Goal: Task Accomplishment & Management: Manage account settings

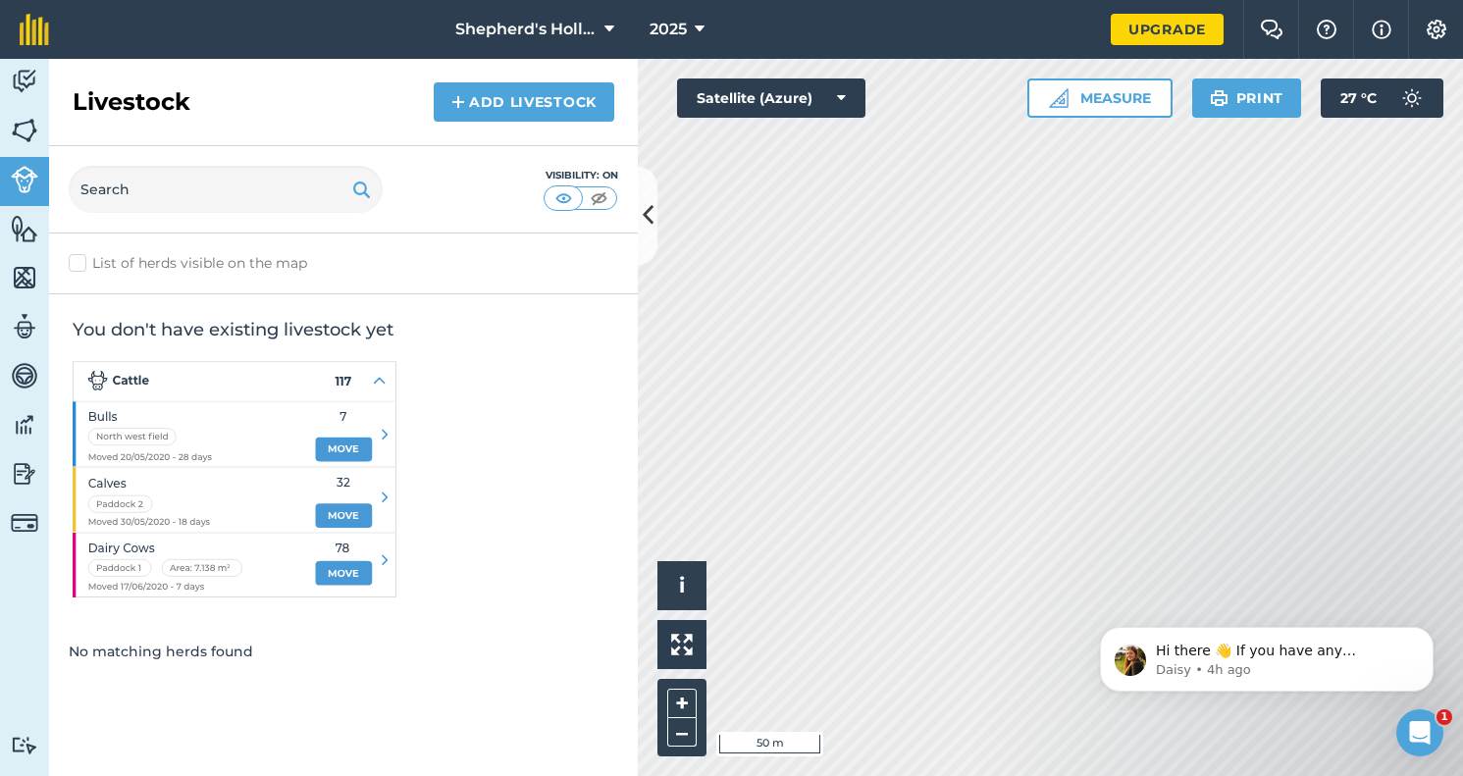
click at [643, 208] on icon at bounding box center [648, 215] width 11 height 34
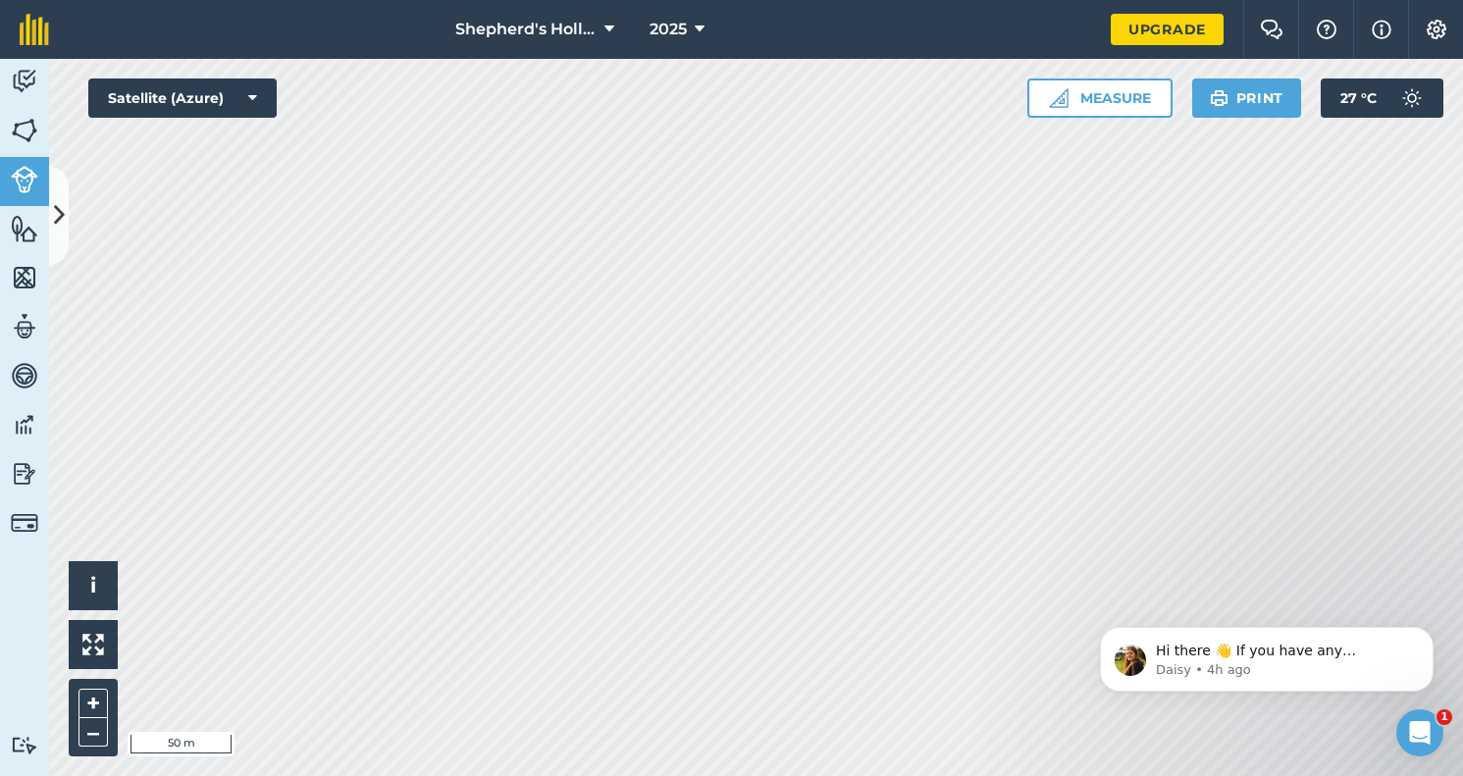
click at [1427, 28] on img at bounding box center [1436, 30] width 24 height 20
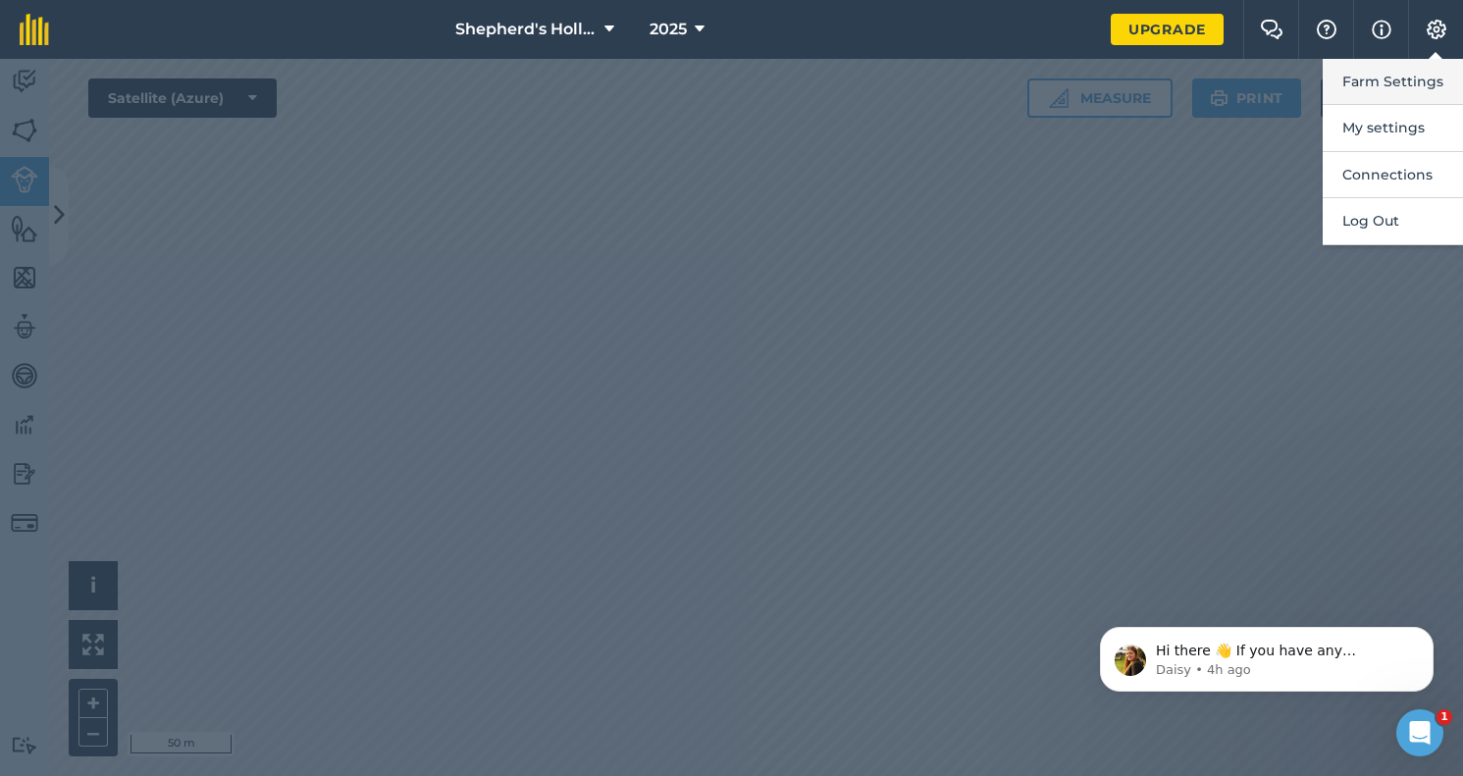
click at [1384, 71] on button "Farm Settings" at bounding box center [1392, 82] width 140 height 46
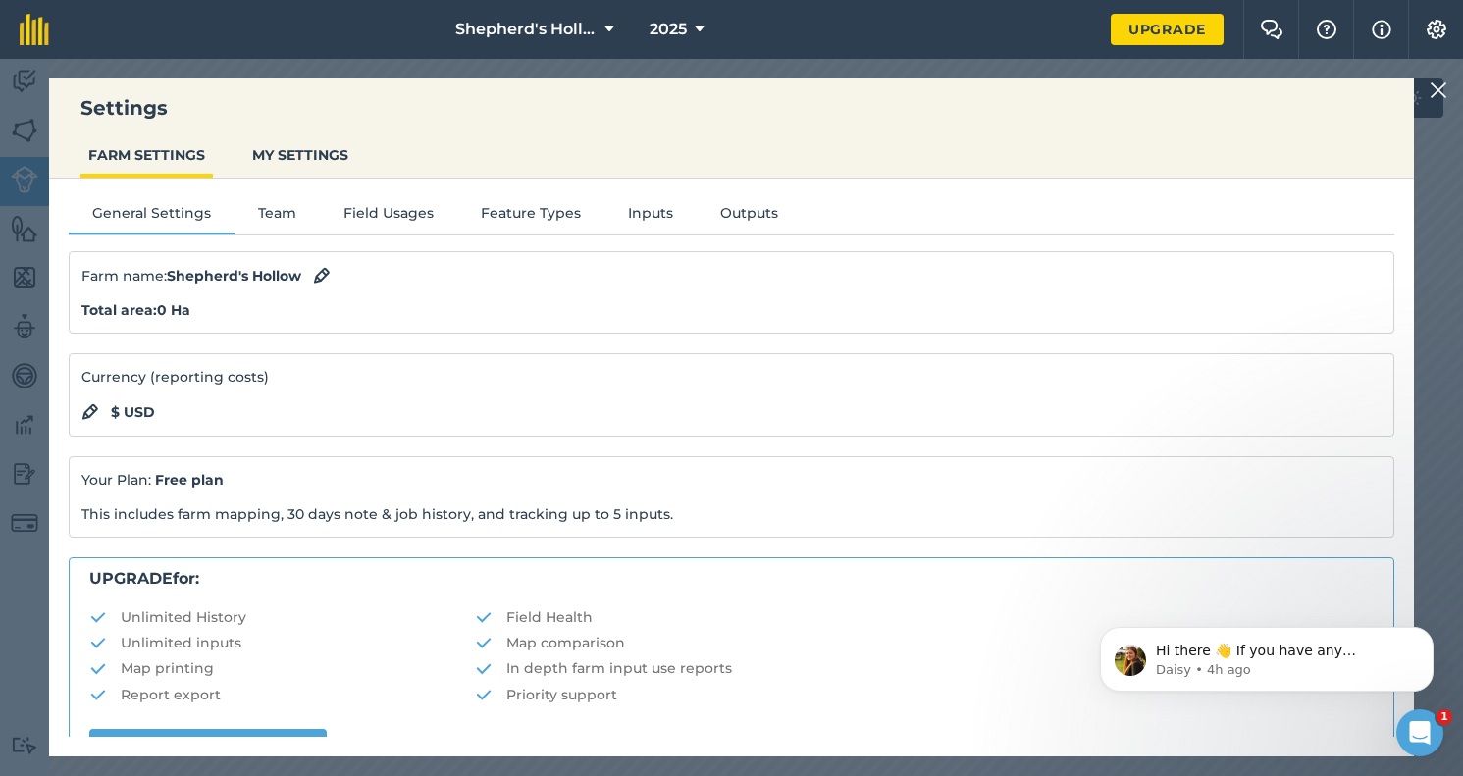
click at [364, 220] on button "Field Usages" at bounding box center [388, 216] width 137 height 29
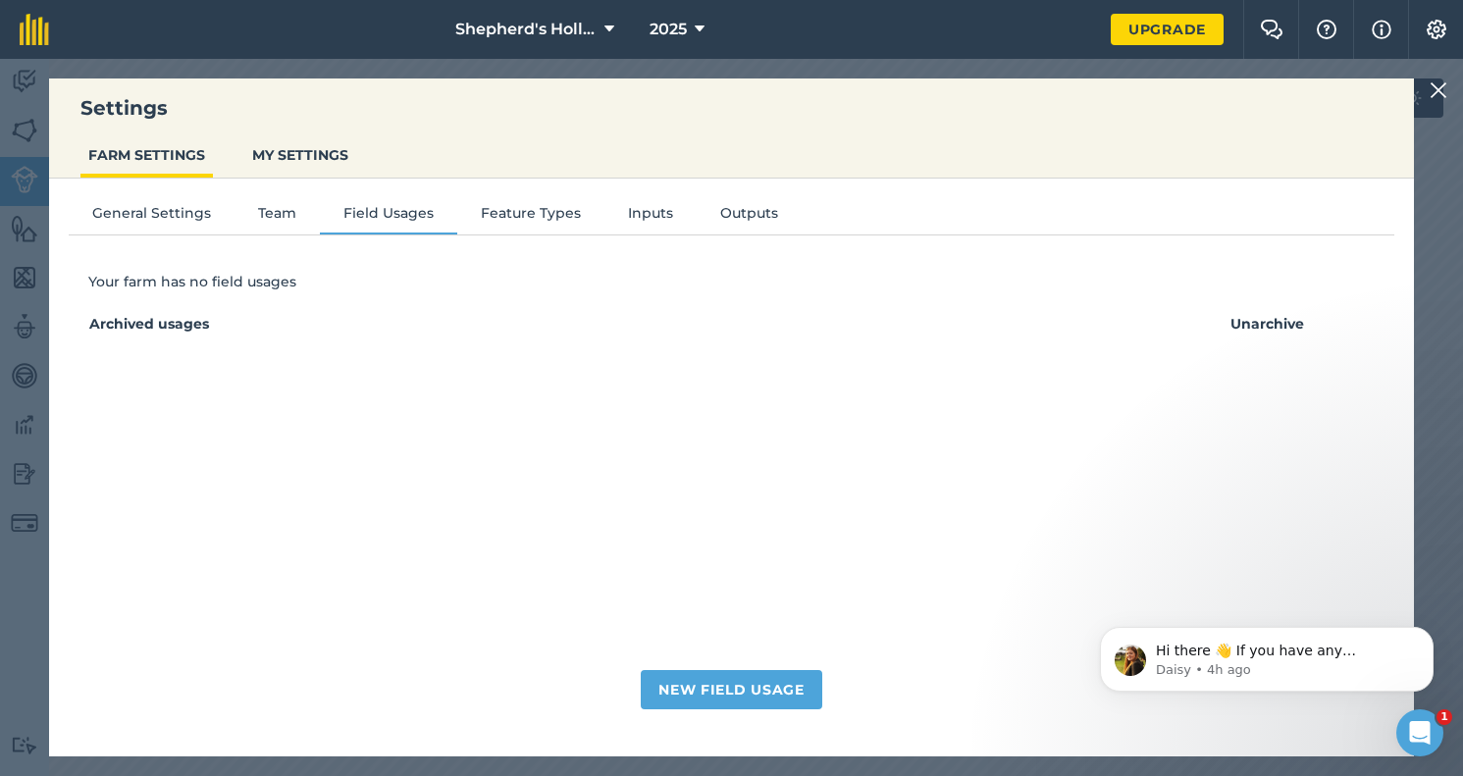
click at [1438, 94] on img at bounding box center [1438, 90] width 18 height 24
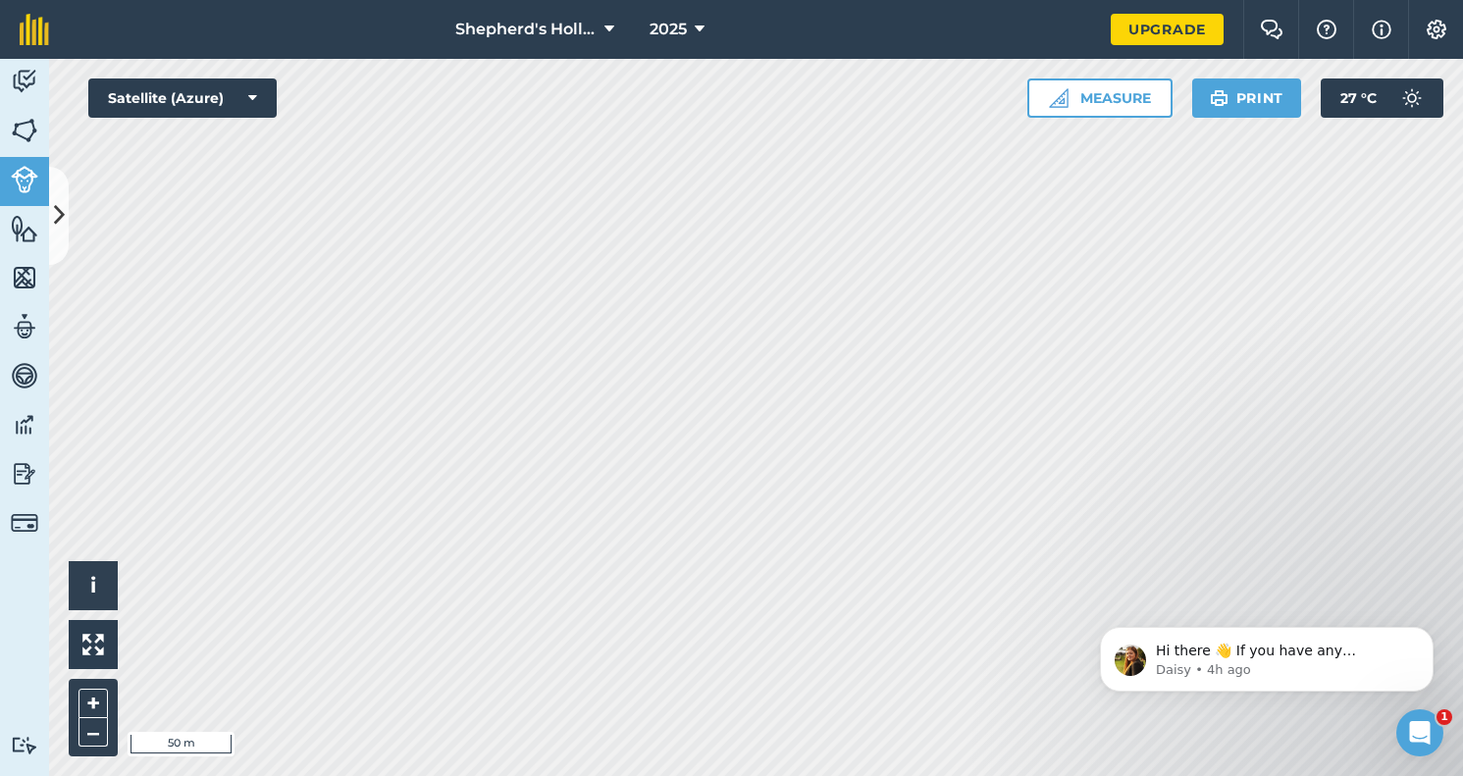
click at [28, 385] on img at bounding box center [24, 375] width 27 height 29
click at [27, 383] on img at bounding box center [24, 375] width 27 height 29
click at [20, 331] on img at bounding box center [24, 326] width 27 height 29
click at [26, 320] on img at bounding box center [24, 326] width 27 height 29
click at [56, 210] on icon at bounding box center [59, 215] width 11 height 34
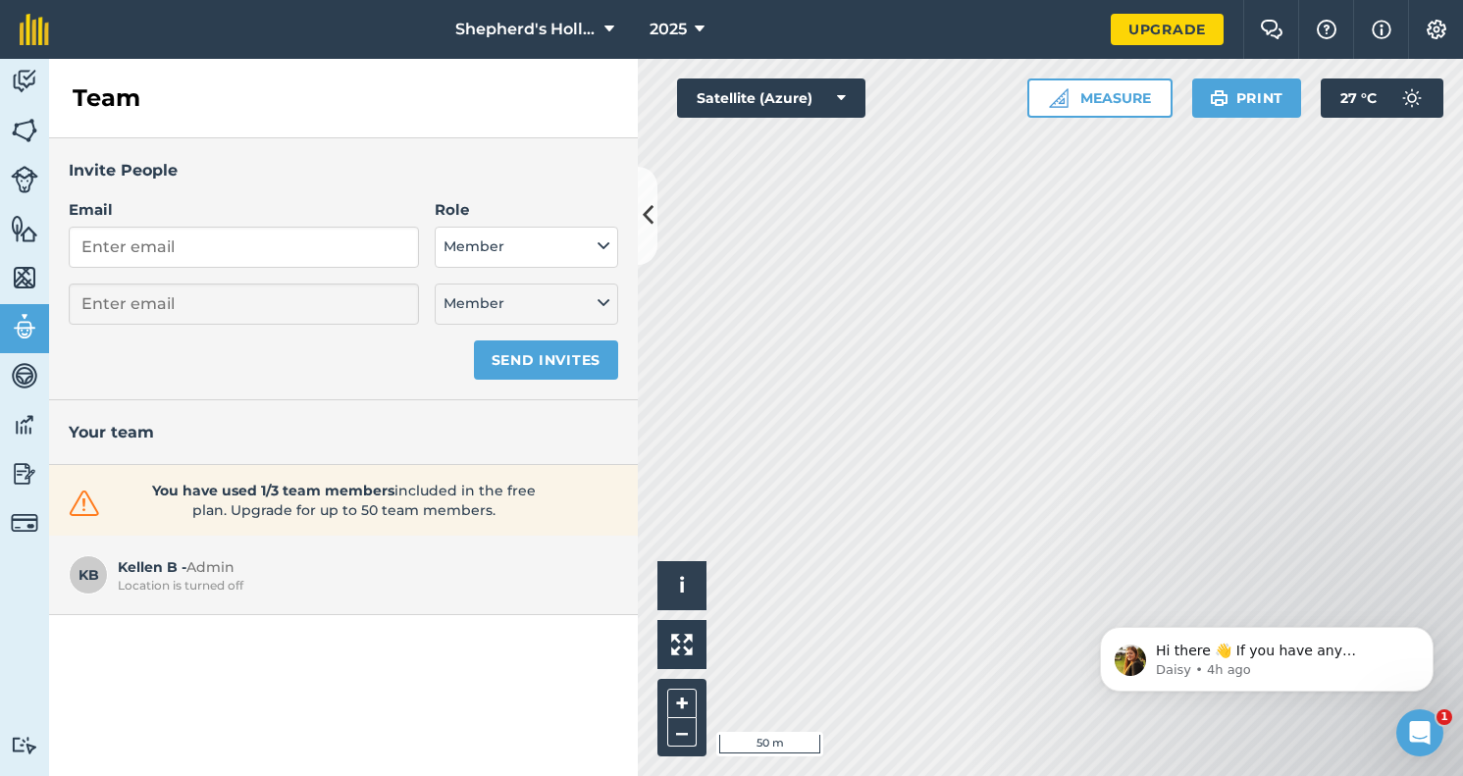
click at [16, 276] on img at bounding box center [24, 277] width 27 height 29
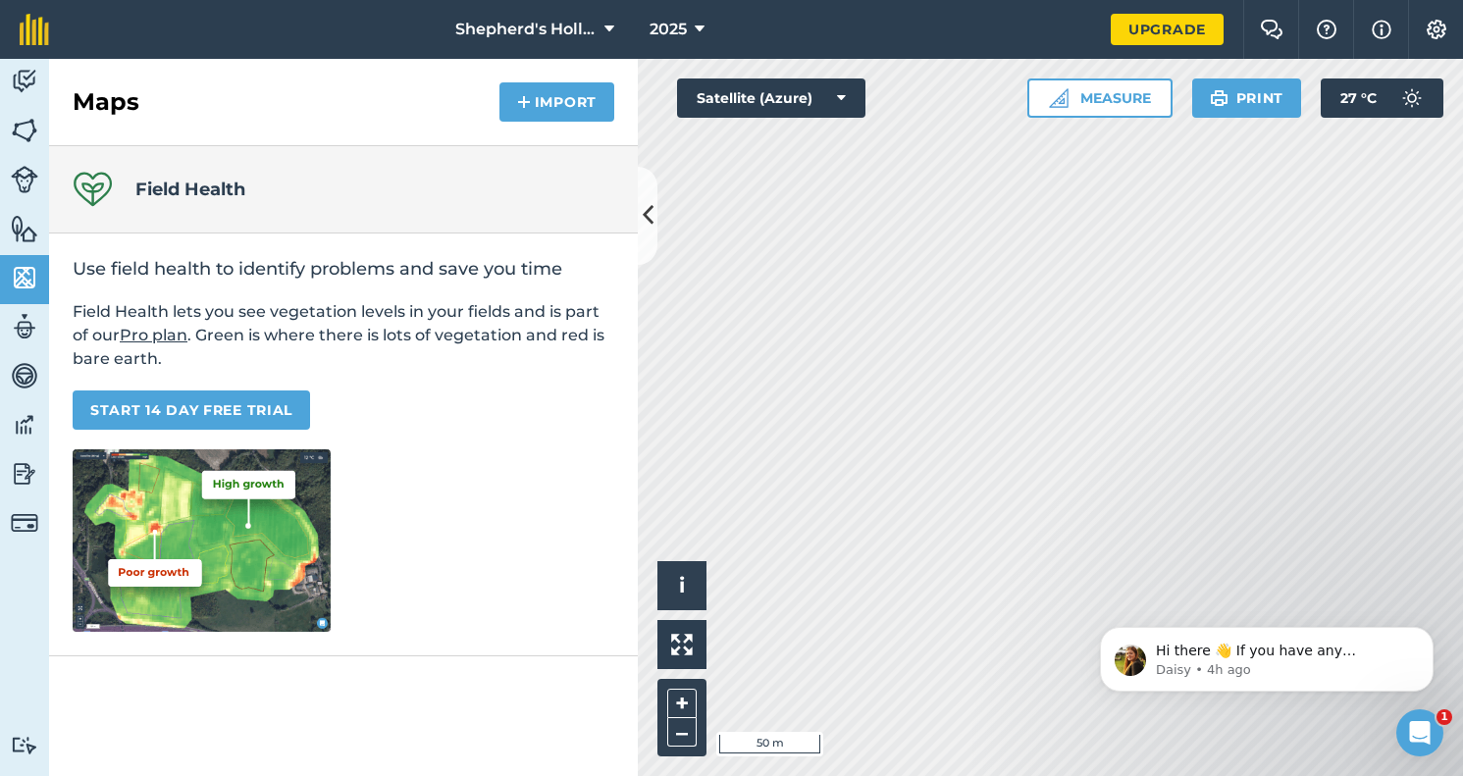
click at [31, 417] on img at bounding box center [24, 424] width 27 height 29
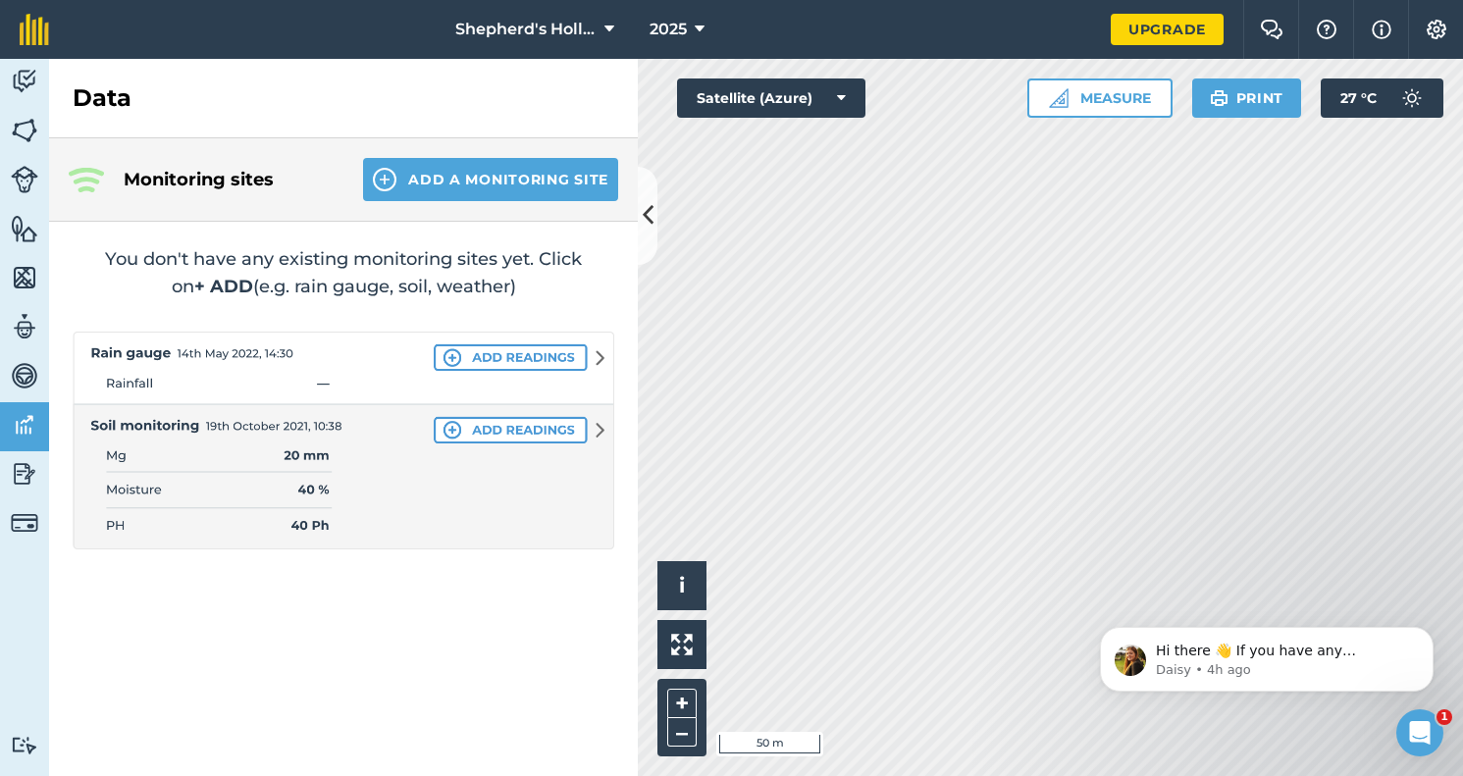
click at [15, 475] on img at bounding box center [24, 473] width 27 height 29
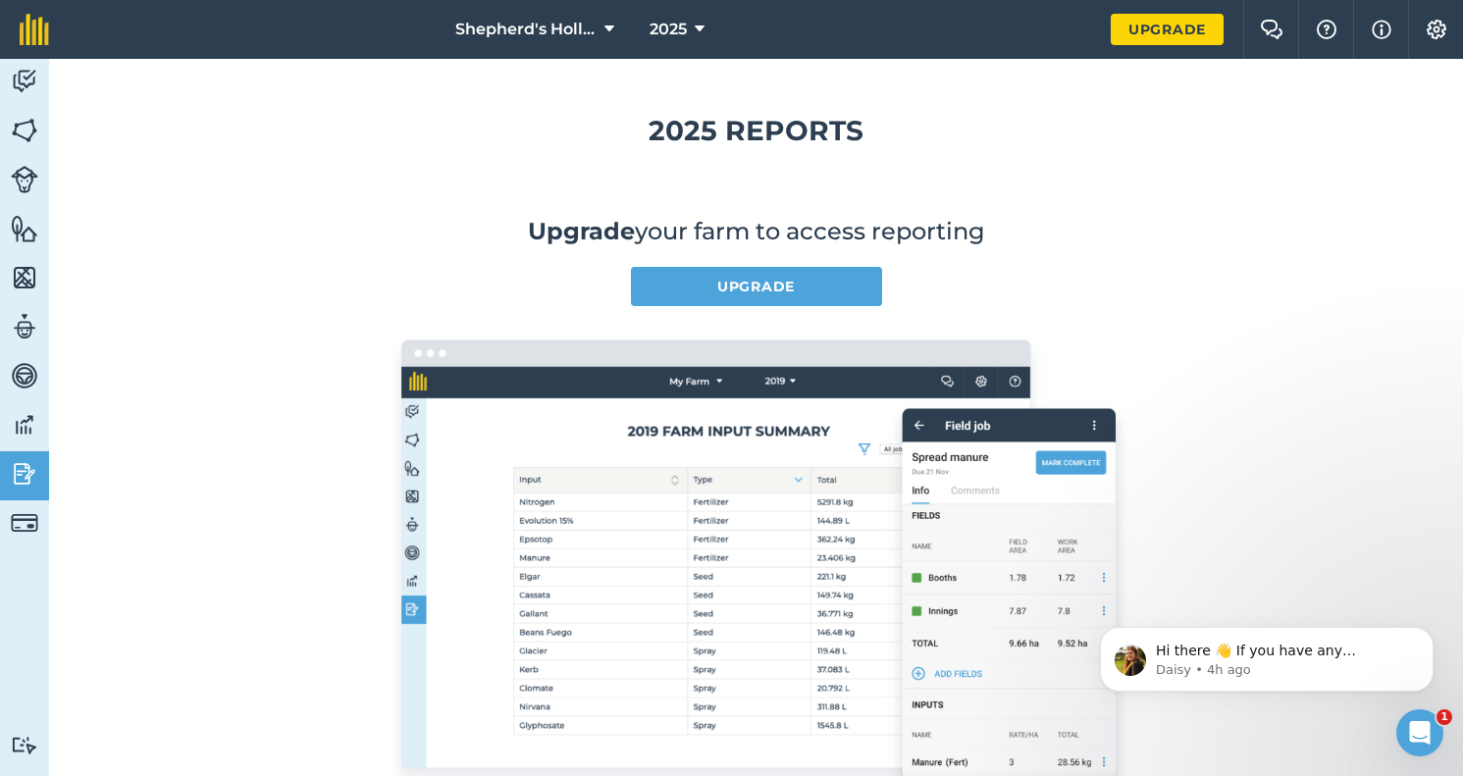
click at [38, 559] on div "Activity Fields Livestock Features Maps Team Vehicles Data Reporting Billing Tu…" at bounding box center [24, 417] width 49 height 717
click at [29, 492] on link "Reporting" at bounding box center [24, 475] width 49 height 49
click at [27, 304] on link "Team" at bounding box center [24, 328] width 49 height 49
select select "MEMBER"
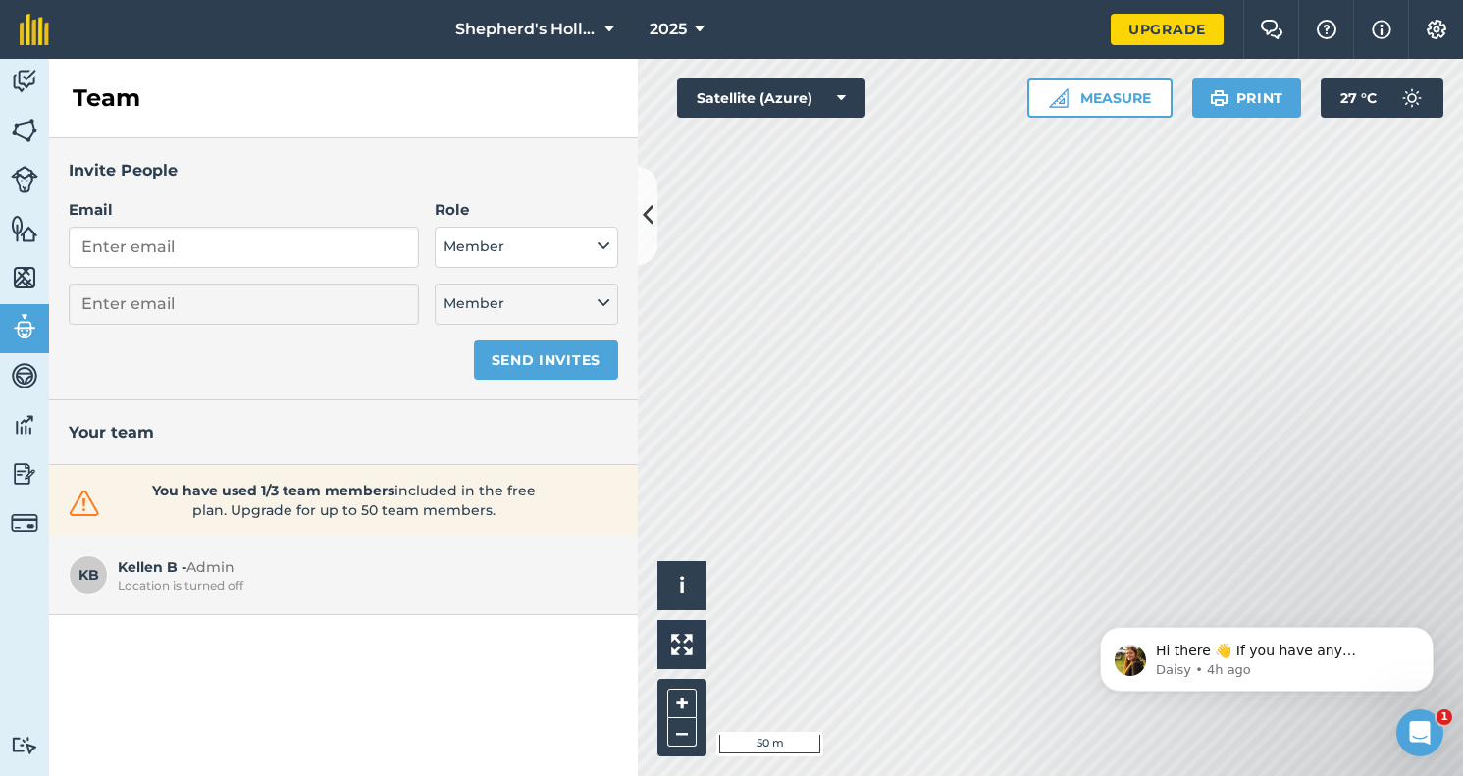
click at [33, 268] on img at bounding box center [24, 277] width 27 height 29
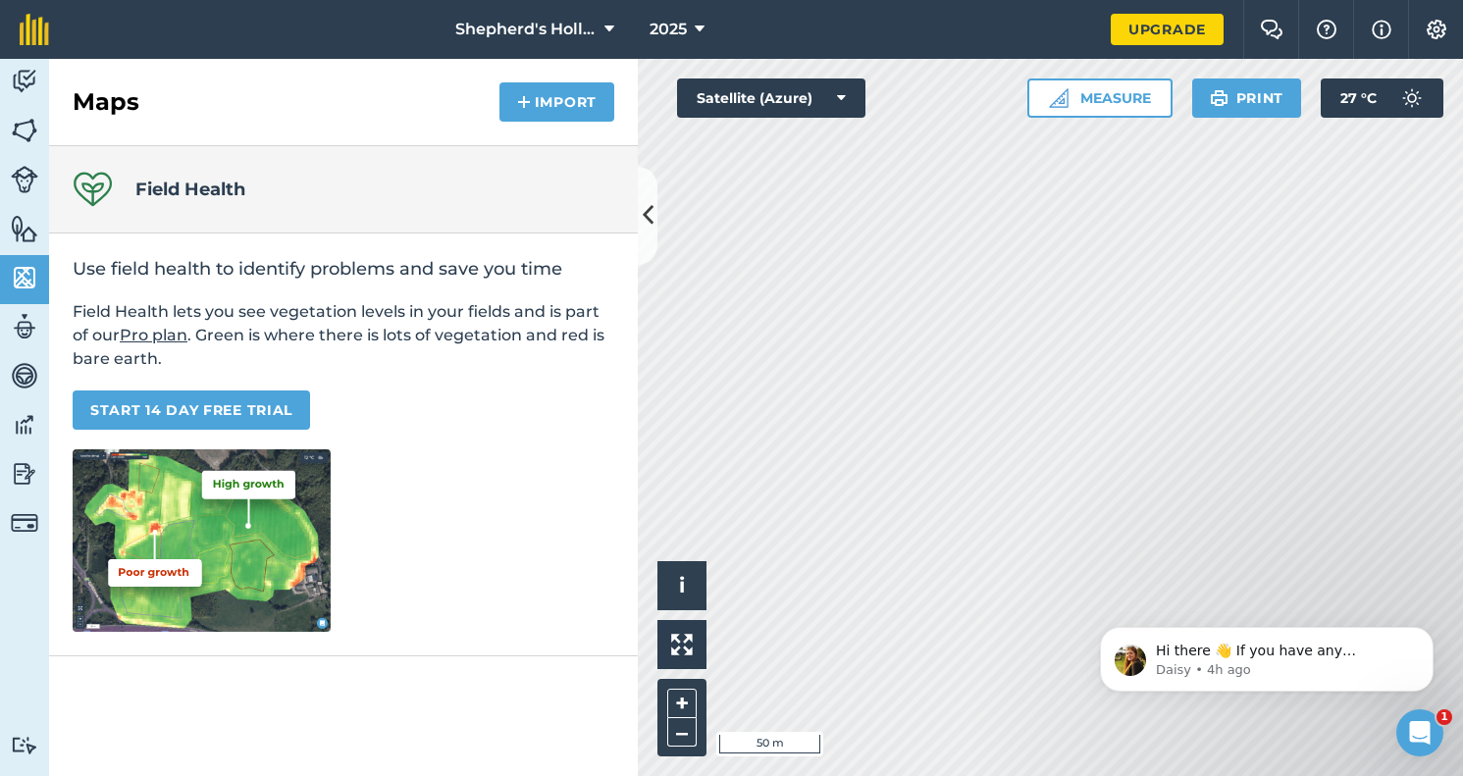
click at [28, 226] on img at bounding box center [24, 228] width 27 height 29
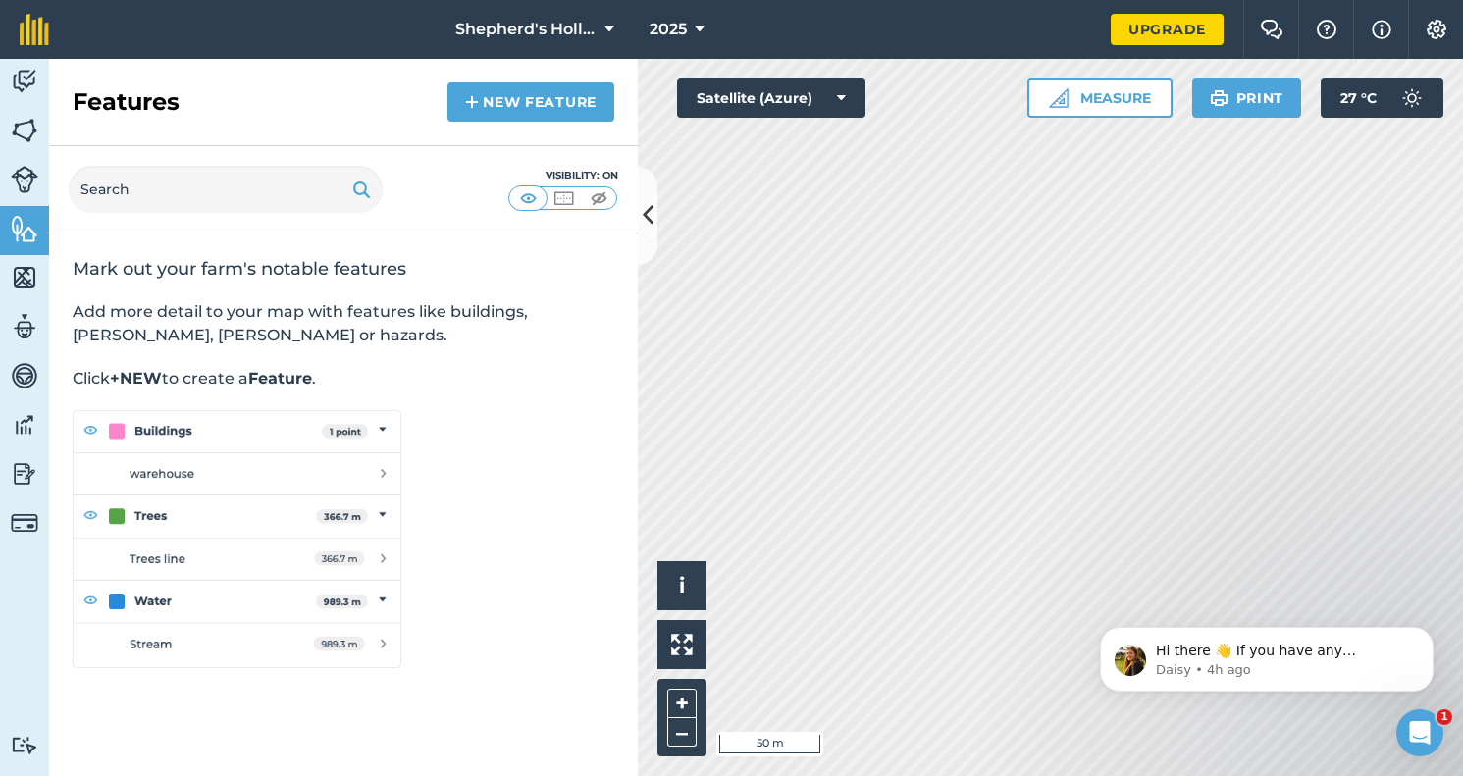
click at [12, 125] on img at bounding box center [24, 130] width 27 height 29
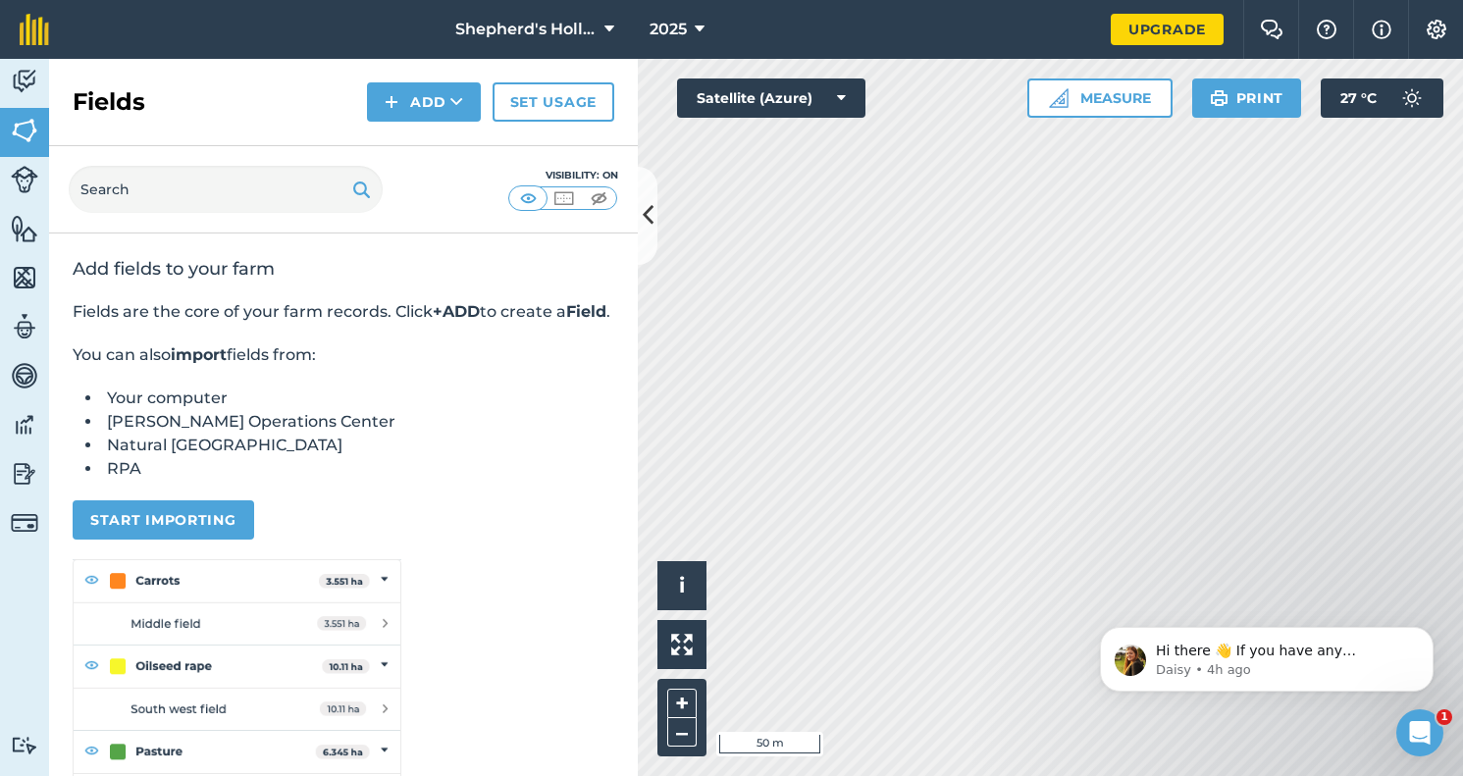
click at [164, 540] on button "Start importing" at bounding box center [163, 519] width 181 height 39
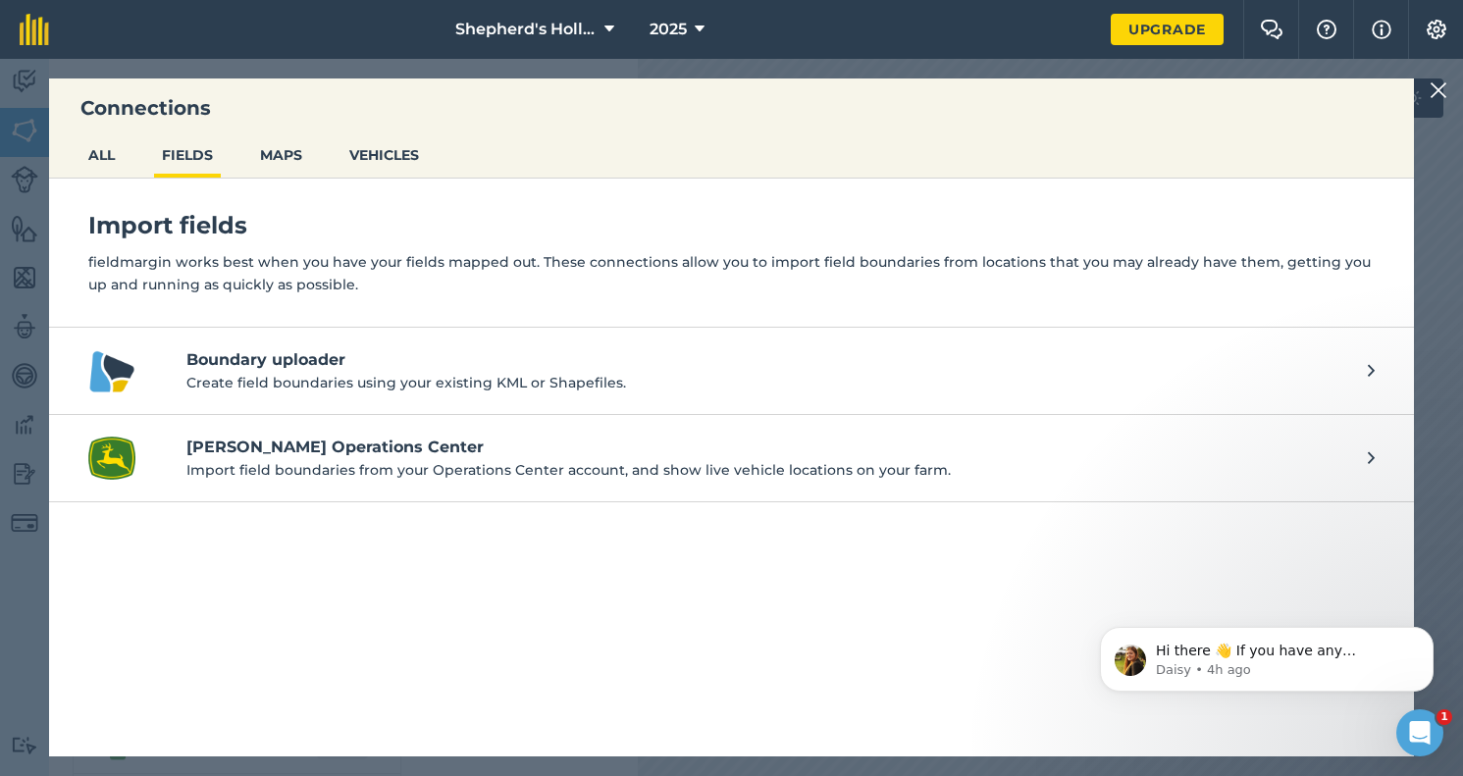
click at [254, 157] on button "MAPS" at bounding box center [281, 154] width 58 height 37
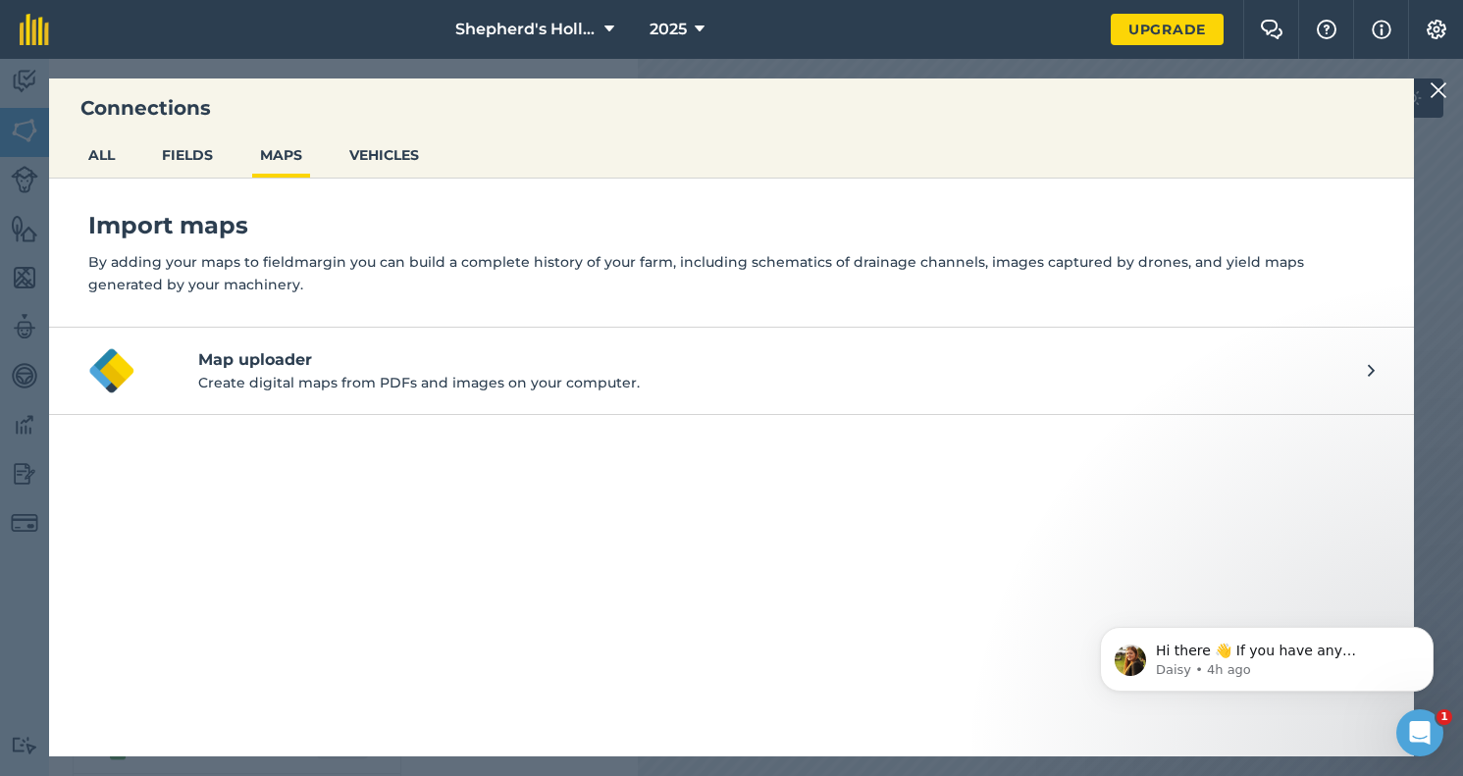
click at [297, 352] on h4 "Map uploader" at bounding box center [782, 360] width 1169 height 24
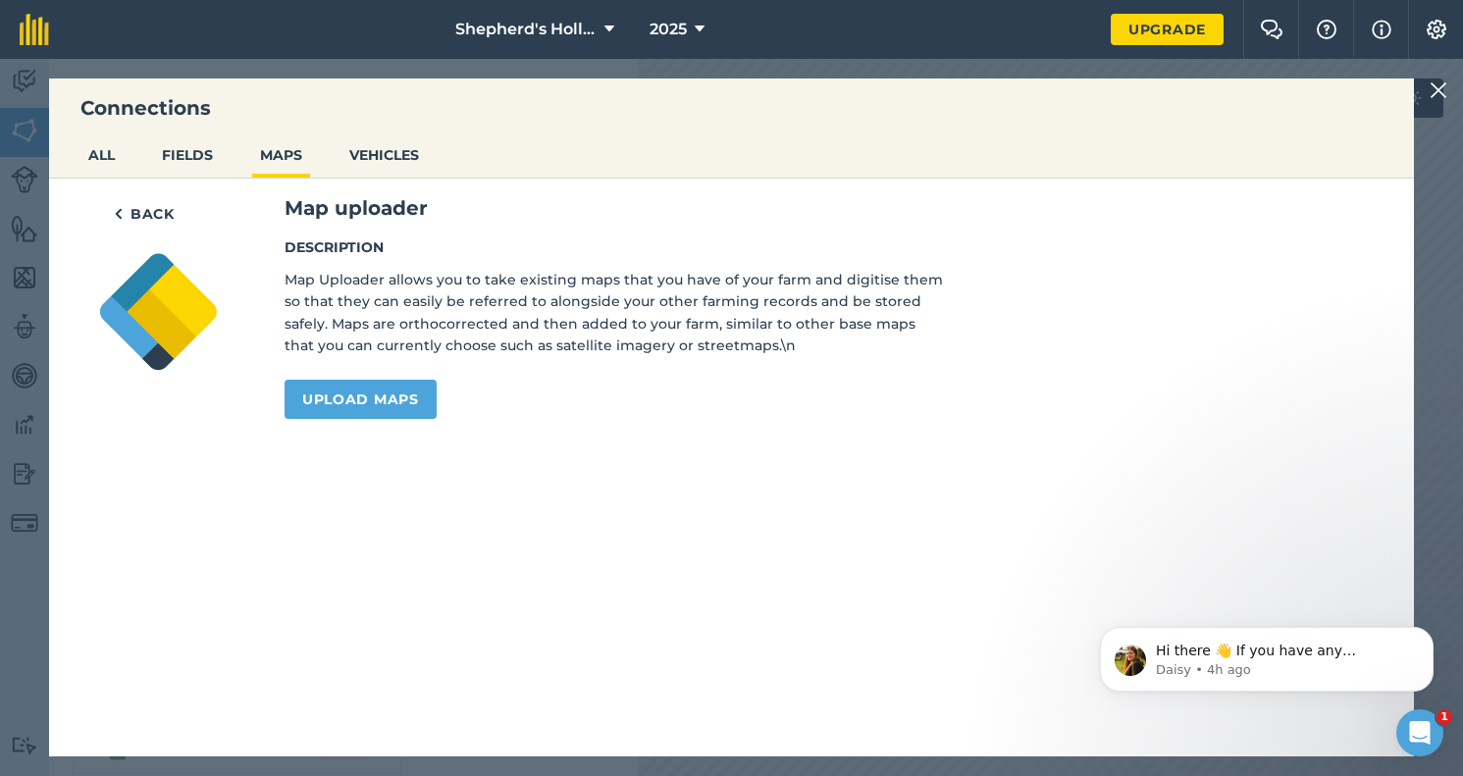
click at [101, 150] on button "ALL" at bounding box center [101, 154] width 42 height 37
click at [108, 158] on button "ALL" at bounding box center [101, 154] width 42 height 37
click at [183, 159] on button "FIELDS" at bounding box center [187, 154] width 67 height 37
click at [337, 391] on link "Upload maps" at bounding box center [360, 399] width 152 height 39
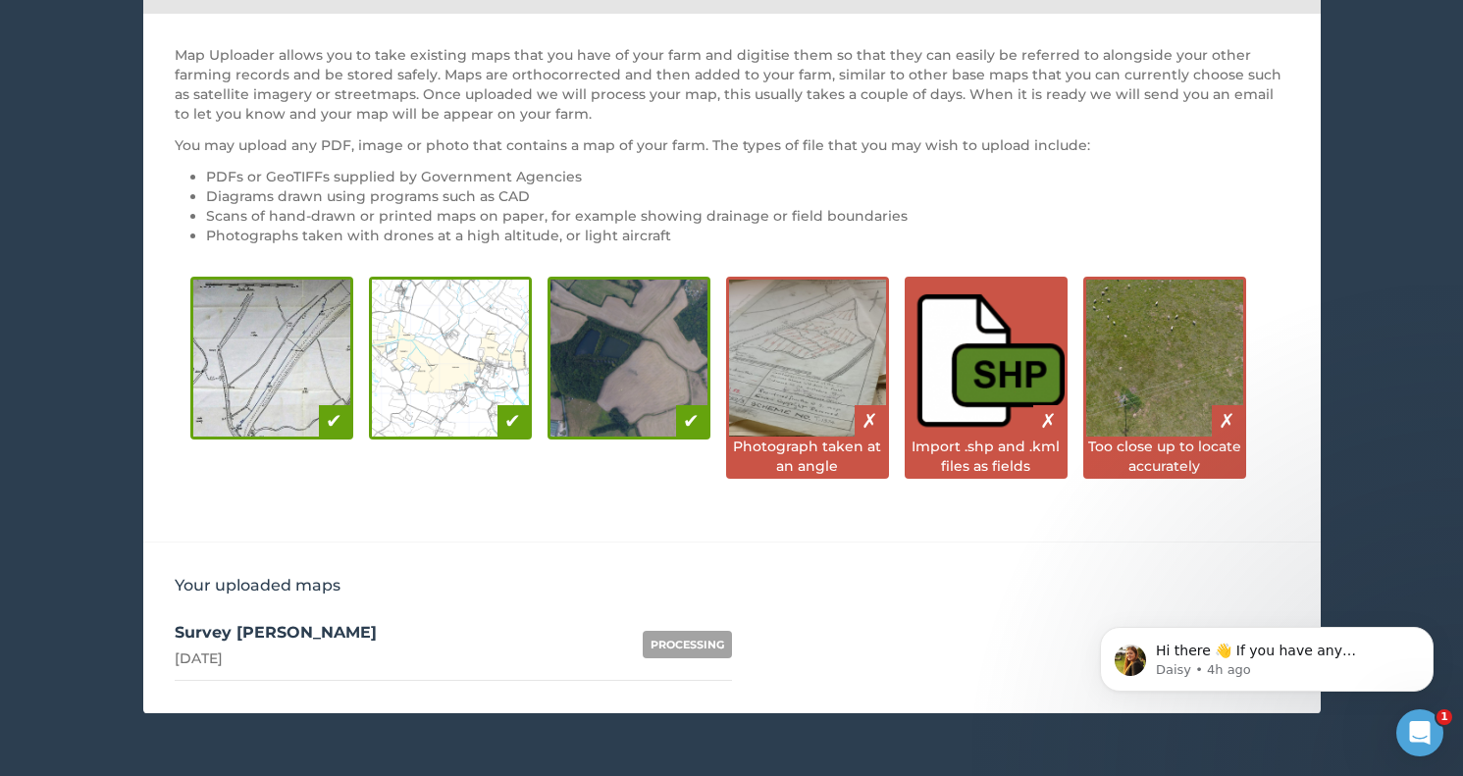
scroll to position [212, 0]
click at [650, 646] on div "PROCESSING" at bounding box center [687, 644] width 89 height 27
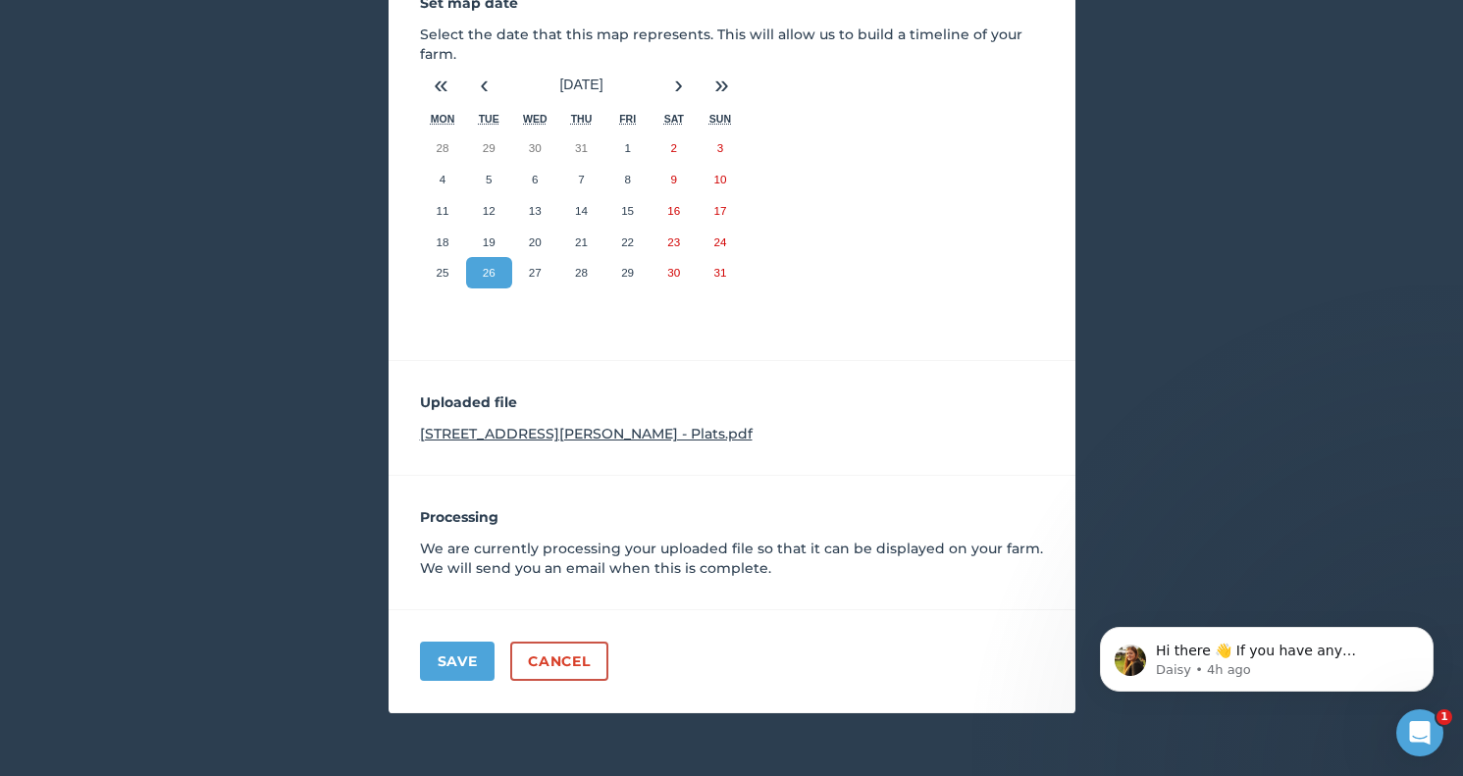
scroll to position [343, 0]
click at [553, 671] on link "Cancel" at bounding box center [558, 661] width 97 height 39
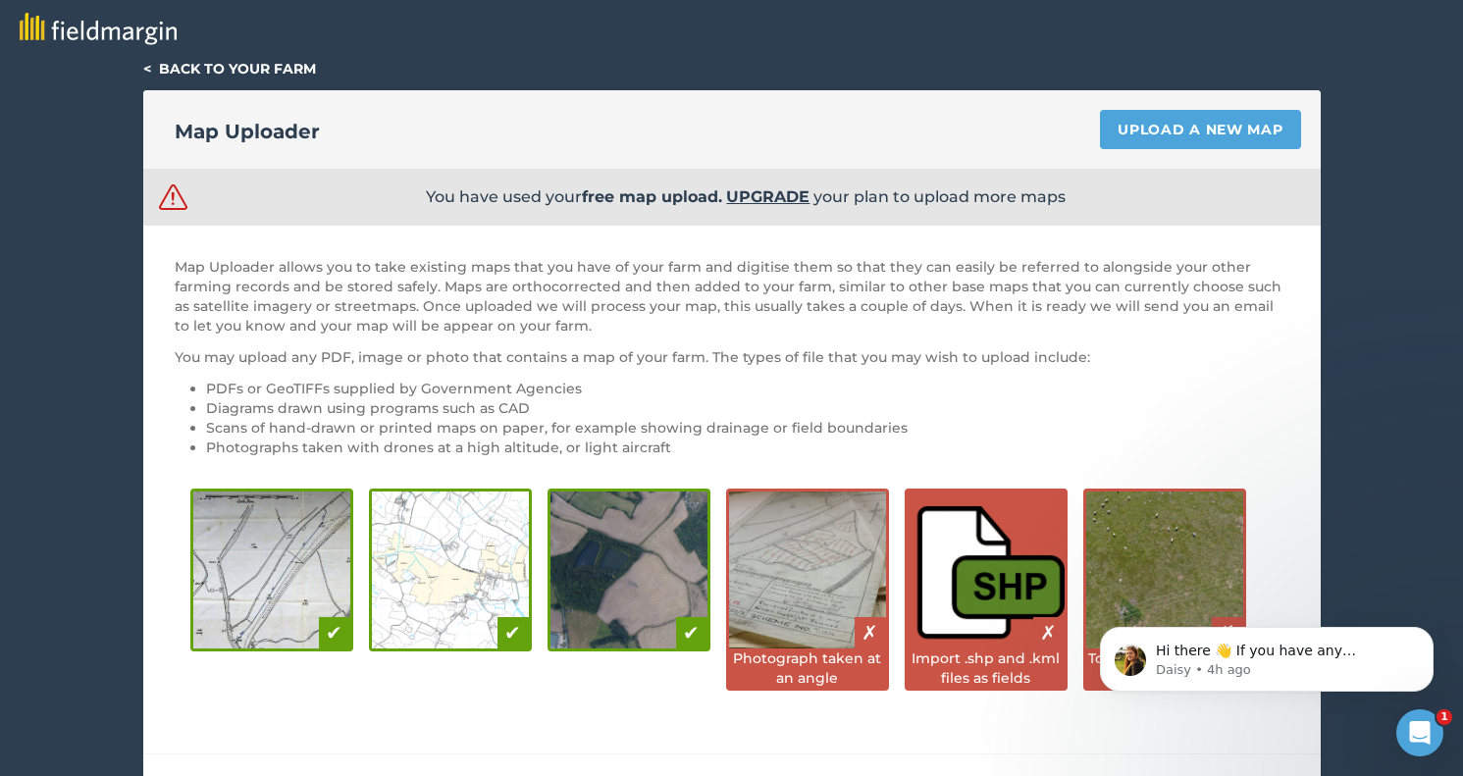
click at [147, 69] on link "< Back to your farm" at bounding box center [229, 69] width 173 height 18
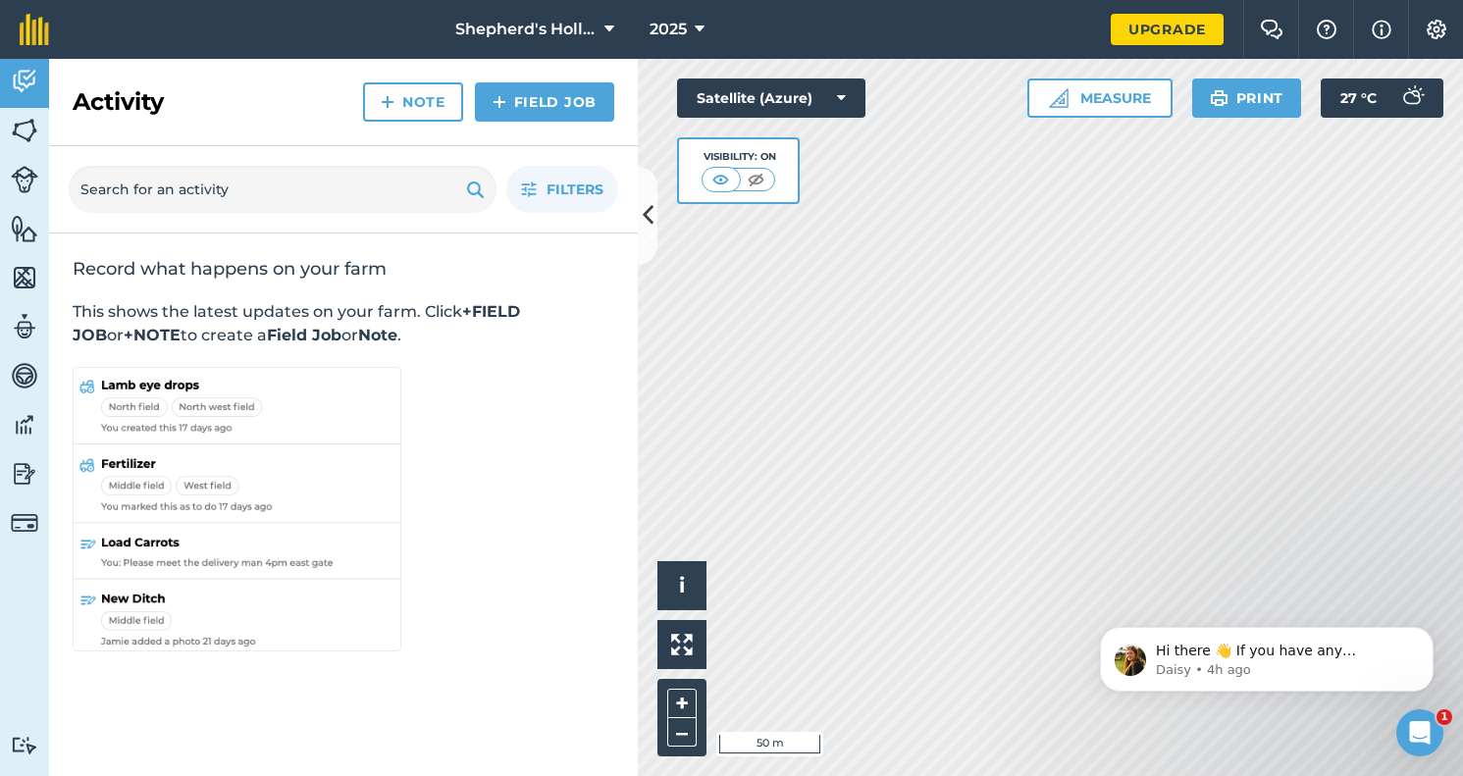
click at [16, 181] on img at bounding box center [24, 179] width 27 height 27
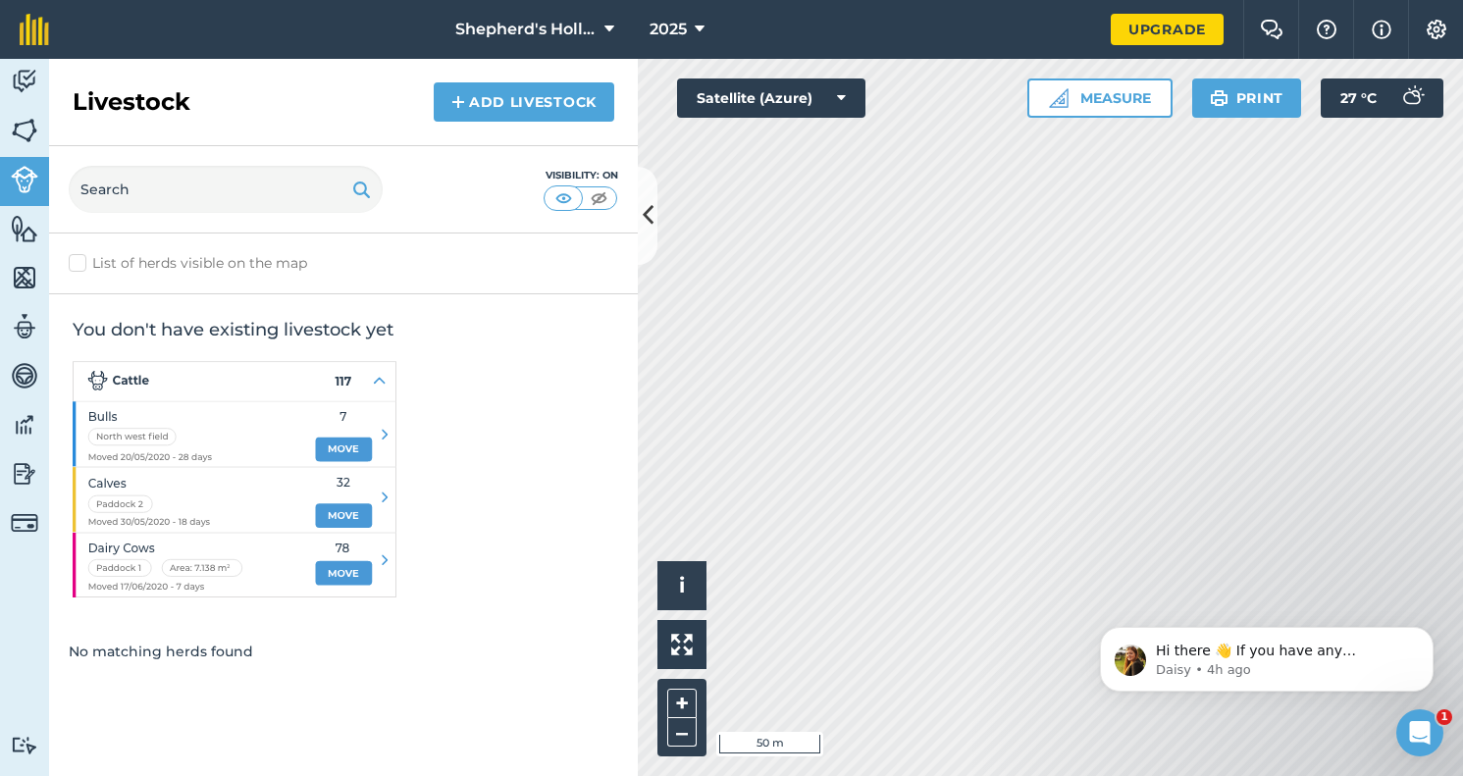
click at [230, 485] on img at bounding box center [235, 479] width 324 height 236
click at [524, 99] on link "Add Livestock" at bounding box center [524, 101] width 180 height 39
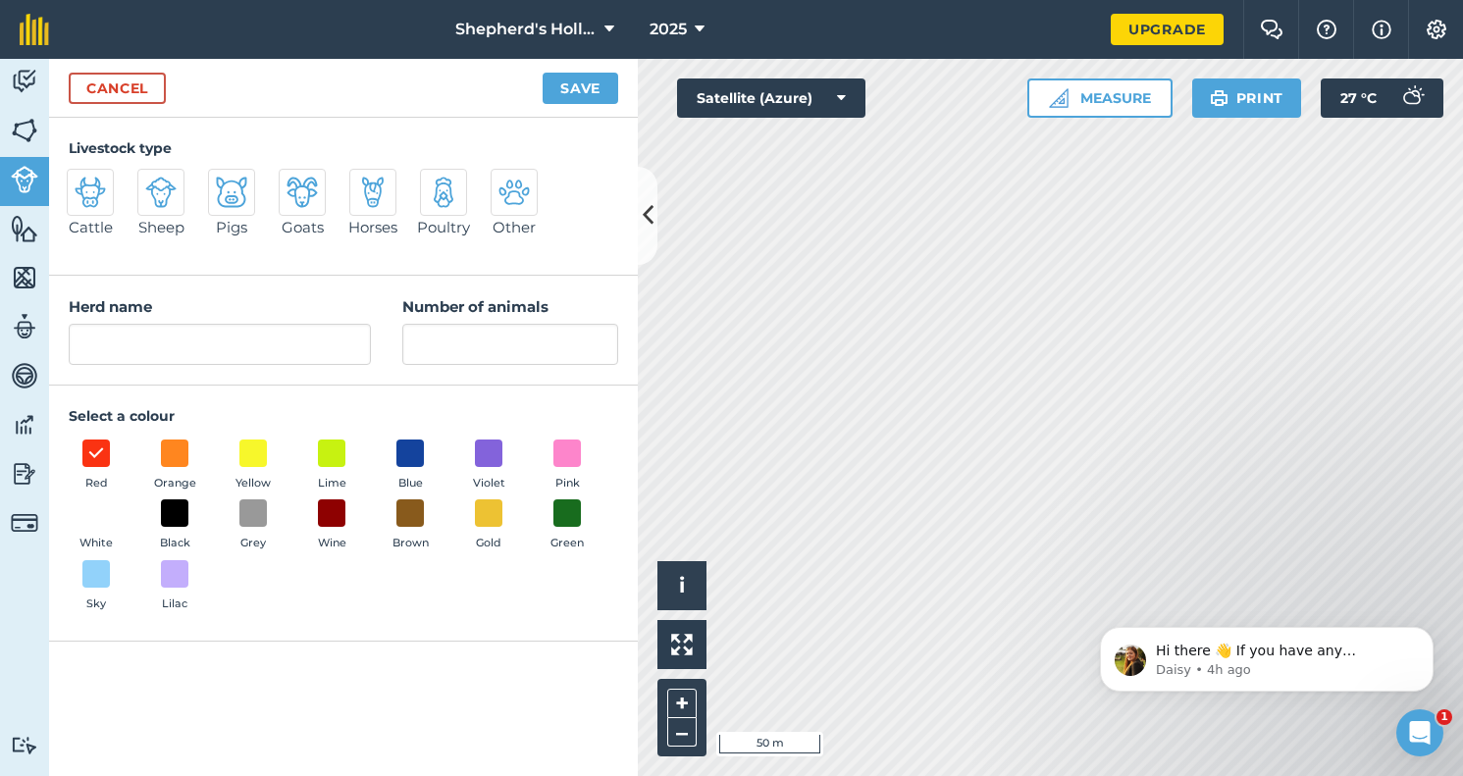
click at [159, 186] on img at bounding box center [160, 192] width 31 height 31
click at [152, 181] on input "Sheep" at bounding box center [145, 175] width 13 height 13
radio input "true"
click at [77, 339] on input "Sheep" at bounding box center [220, 344] width 302 height 41
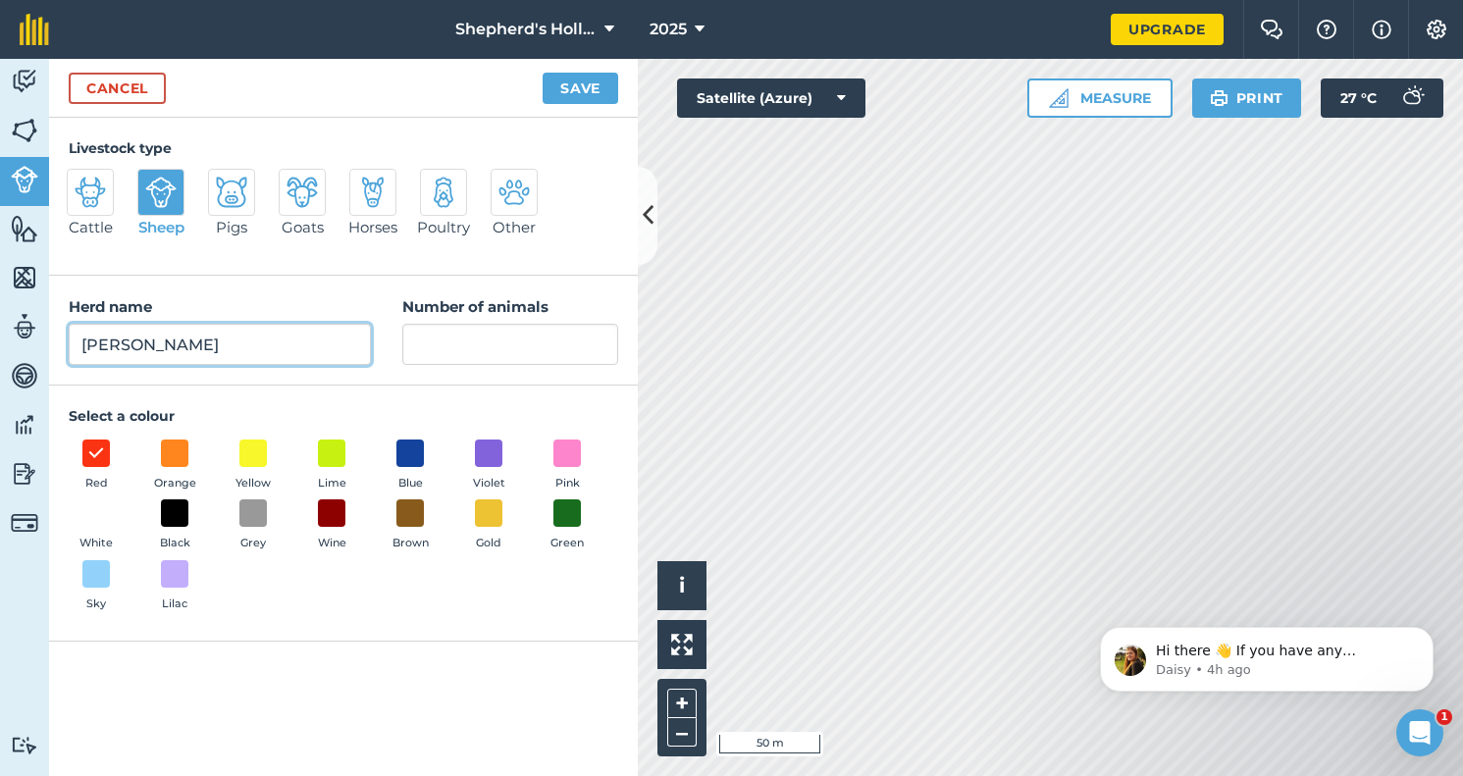
type input "[PERSON_NAME]"
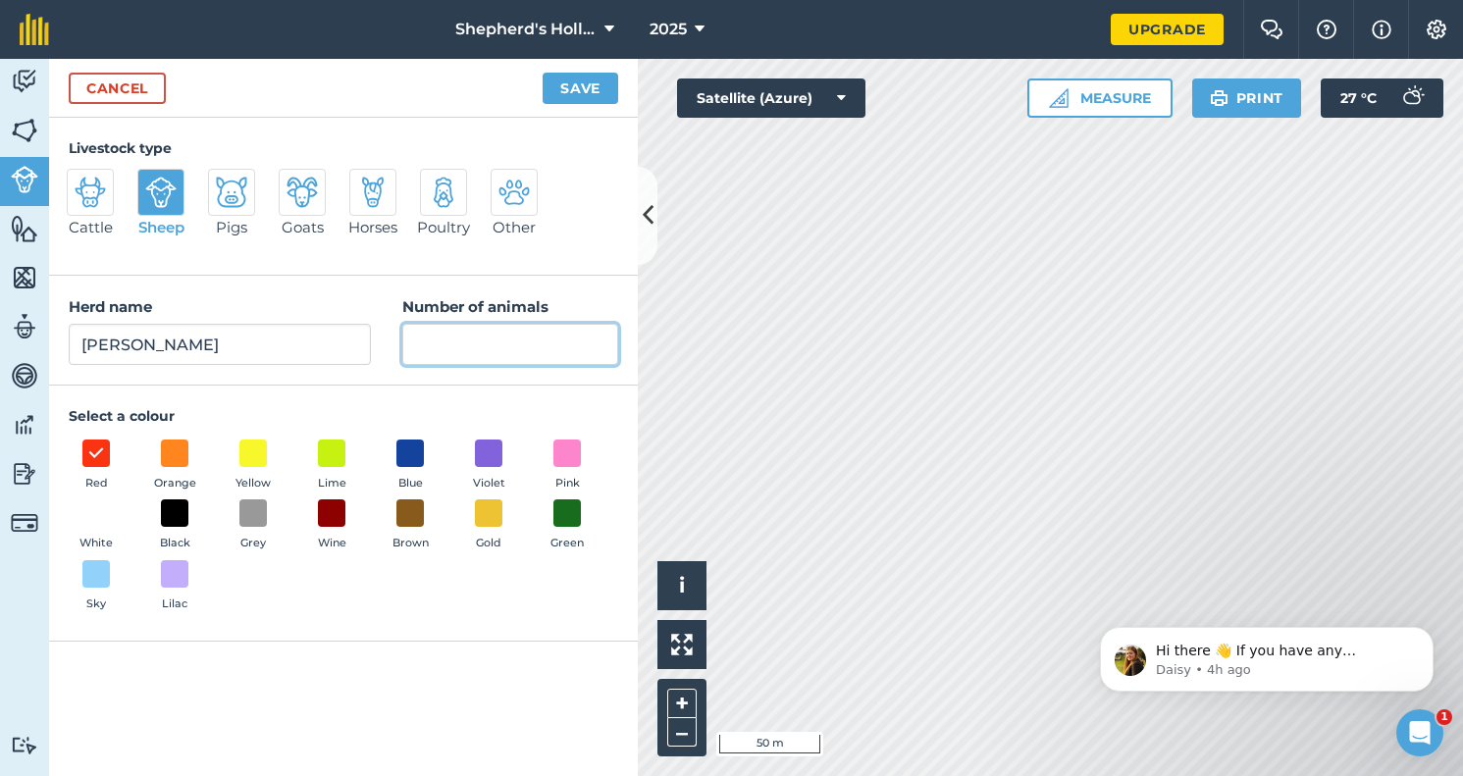
click at [478, 346] on input "Number of animals" at bounding box center [510, 344] width 216 height 41
type input "4"
click at [313, 607] on div "Red Orange Yellow Lime Blue Violet Pink White Black Grey Wine Brown Gold Green …" at bounding box center [343, 529] width 549 height 181
click at [95, 515] on span at bounding box center [96, 513] width 30 height 30
click at [570, 91] on button "Save" at bounding box center [580, 88] width 76 height 31
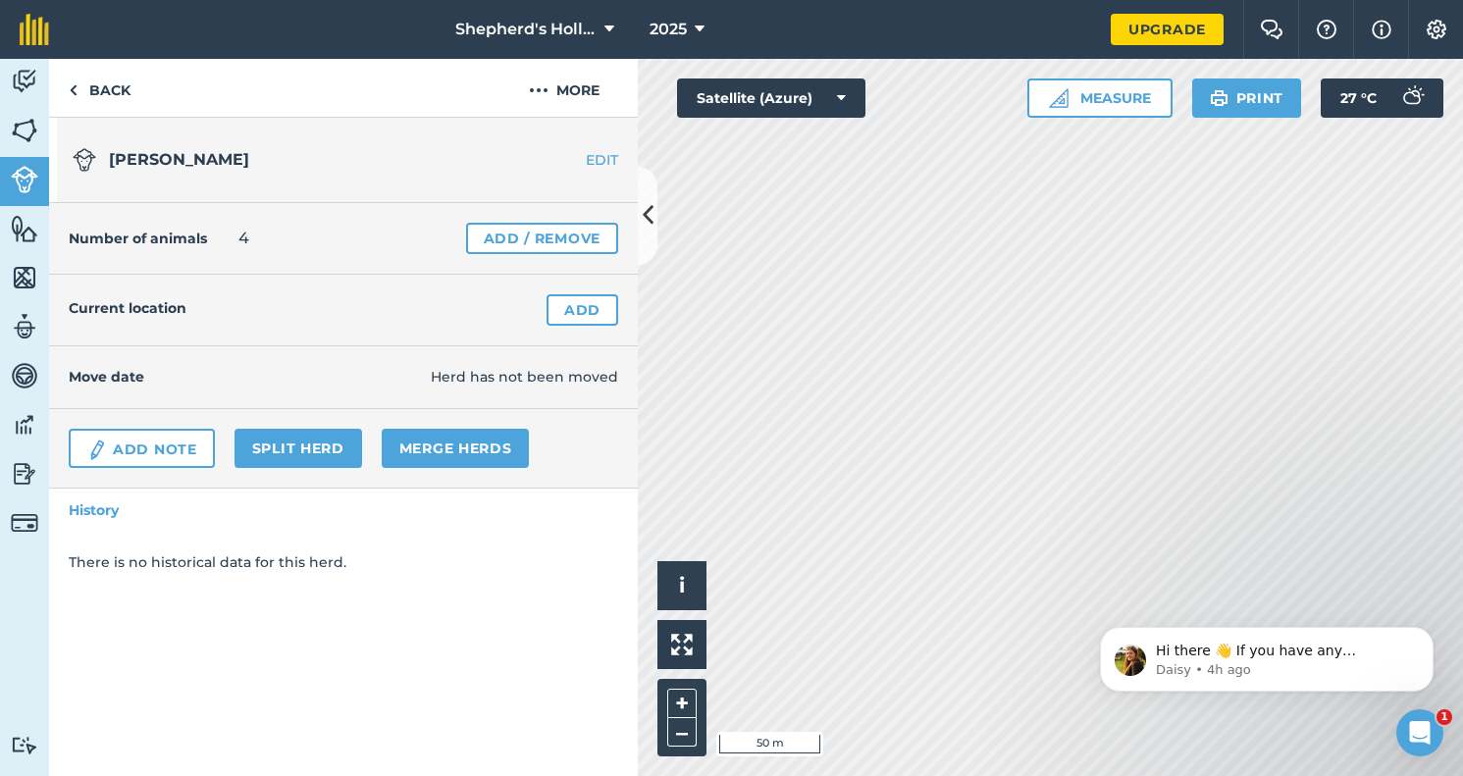
click at [563, 310] on link "Add" at bounding box center [582, 309] width 72 height 31
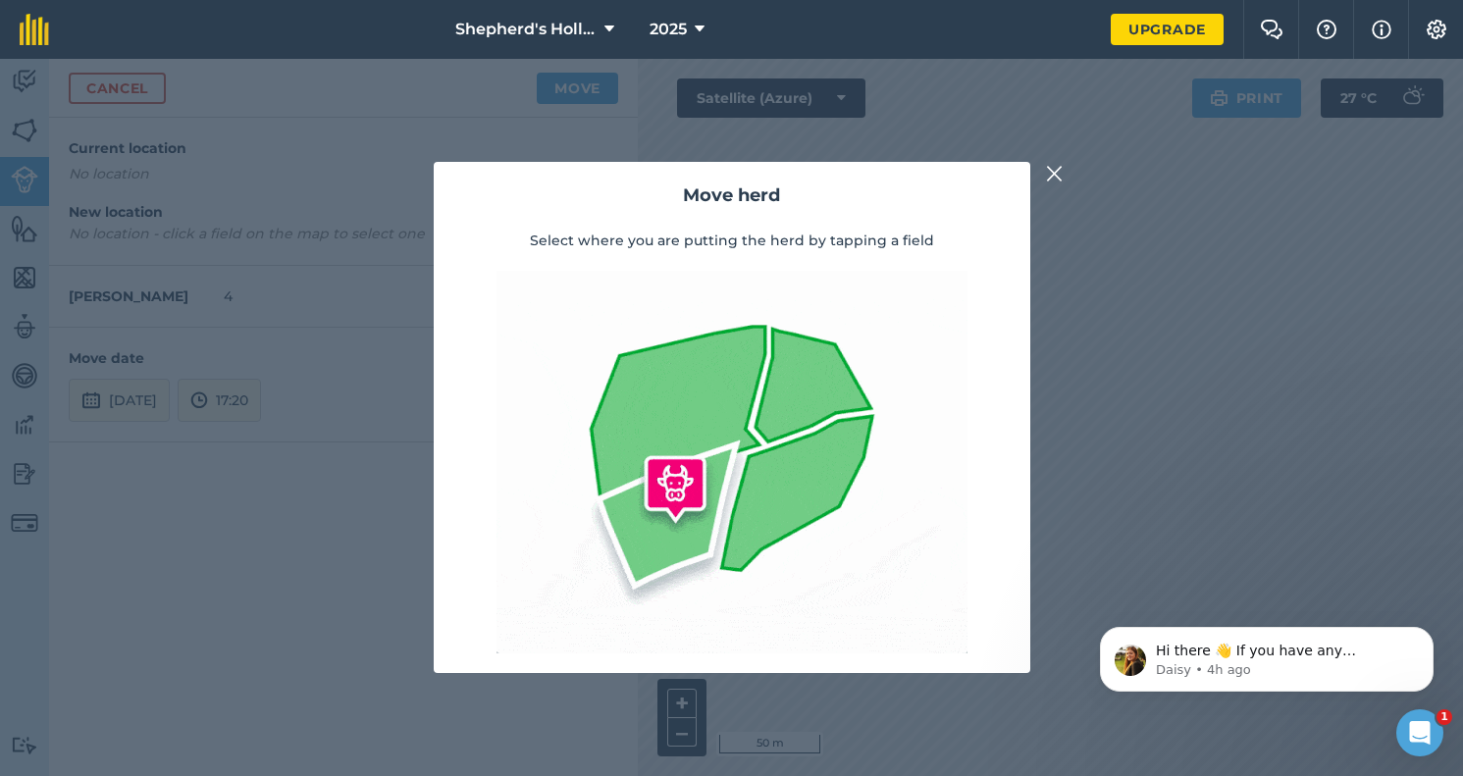
click at [103, 170] on div "Move herd Select where you are putting the herd by tapping a field" at bounding box center [731, 417] width 1463 height 717
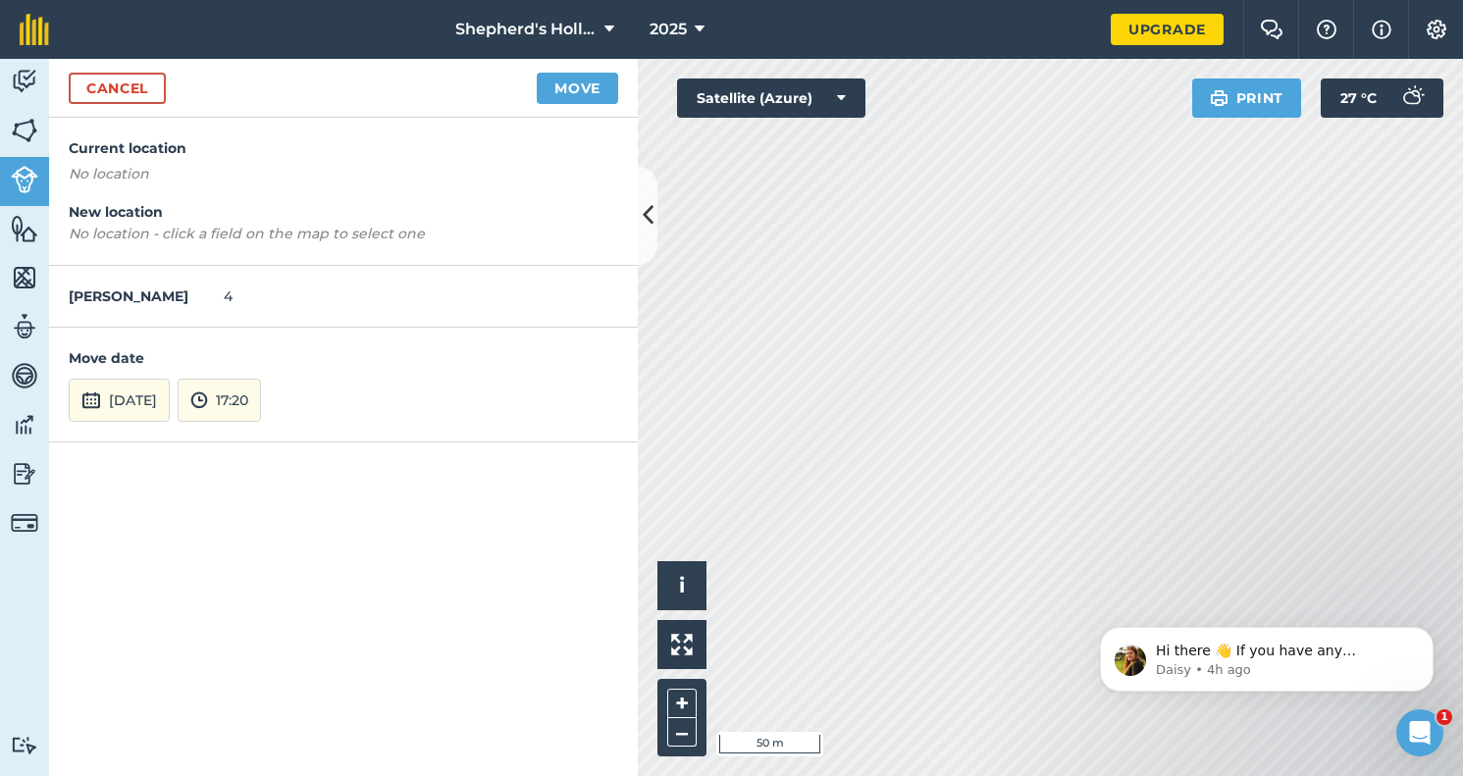
click at [106, 160] on div "Current location No location New location No location - click a field on the ma…" at bounding box center [343, 192] width 589 height 148
click at [102, 165] on em "No location" at bounding box center [109, 174] width 80 height 18
click at [142, 232] on em "No location - click a field on the map to select one" at bounding box center [247, 234] width 356 height 18
click at [96, 172] on em "No location" at bounding box center [109, 174] width 80 height 18
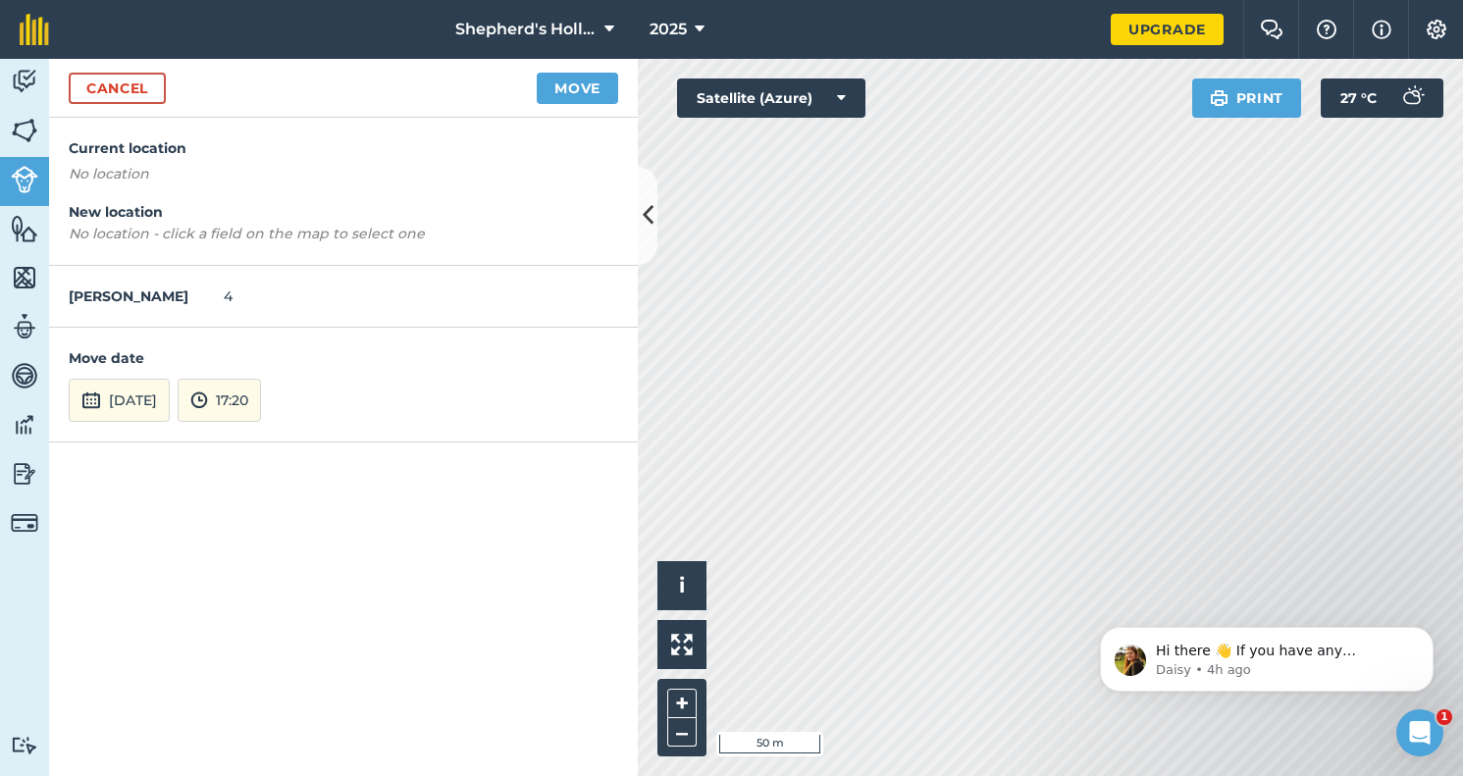
click at [96, 172] on em "No location" at bounding box center [109, 174] width 80 height 18
click at [545, 86] on button "Move" at bounding box center [577, 88] width 81 height 31
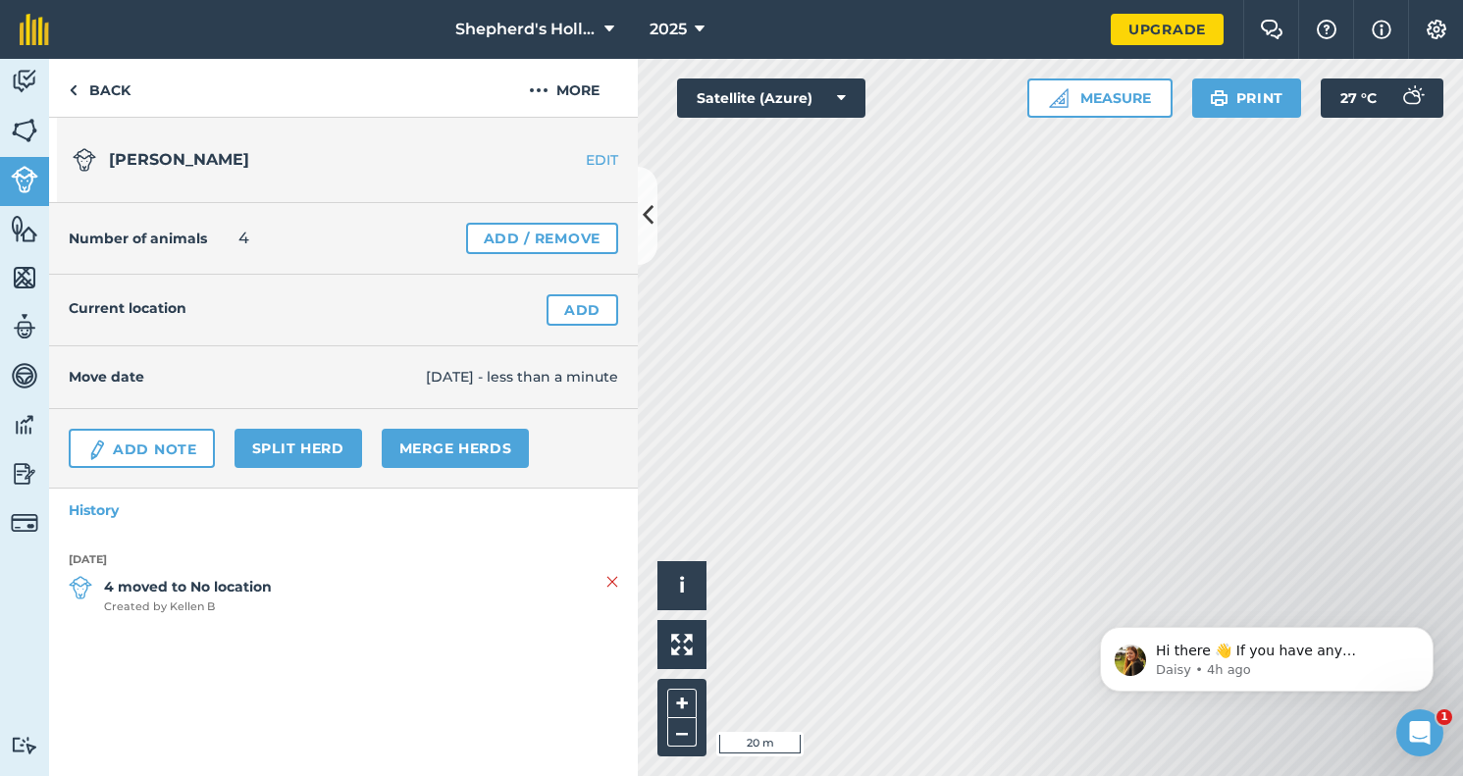
click at [573, 311] on link "Add" at bounding box center [582, 309] width 72 height 31
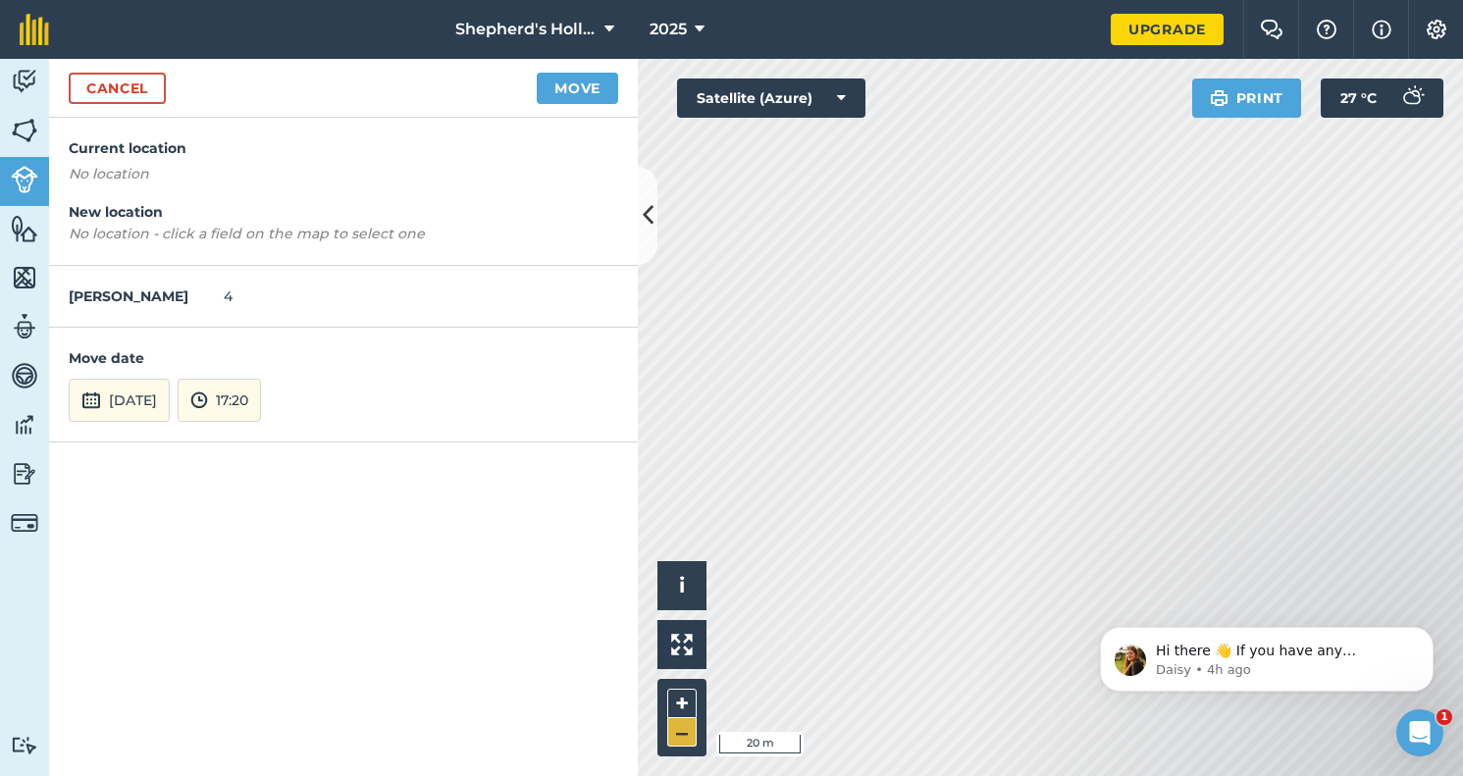
click at [683, 736] on button "–" at bounding box center [681, 732] width 29 height 28
click at [840, 87] on button "Satellite (Azure)" at bounding box center [771, 97] width 188 height 39
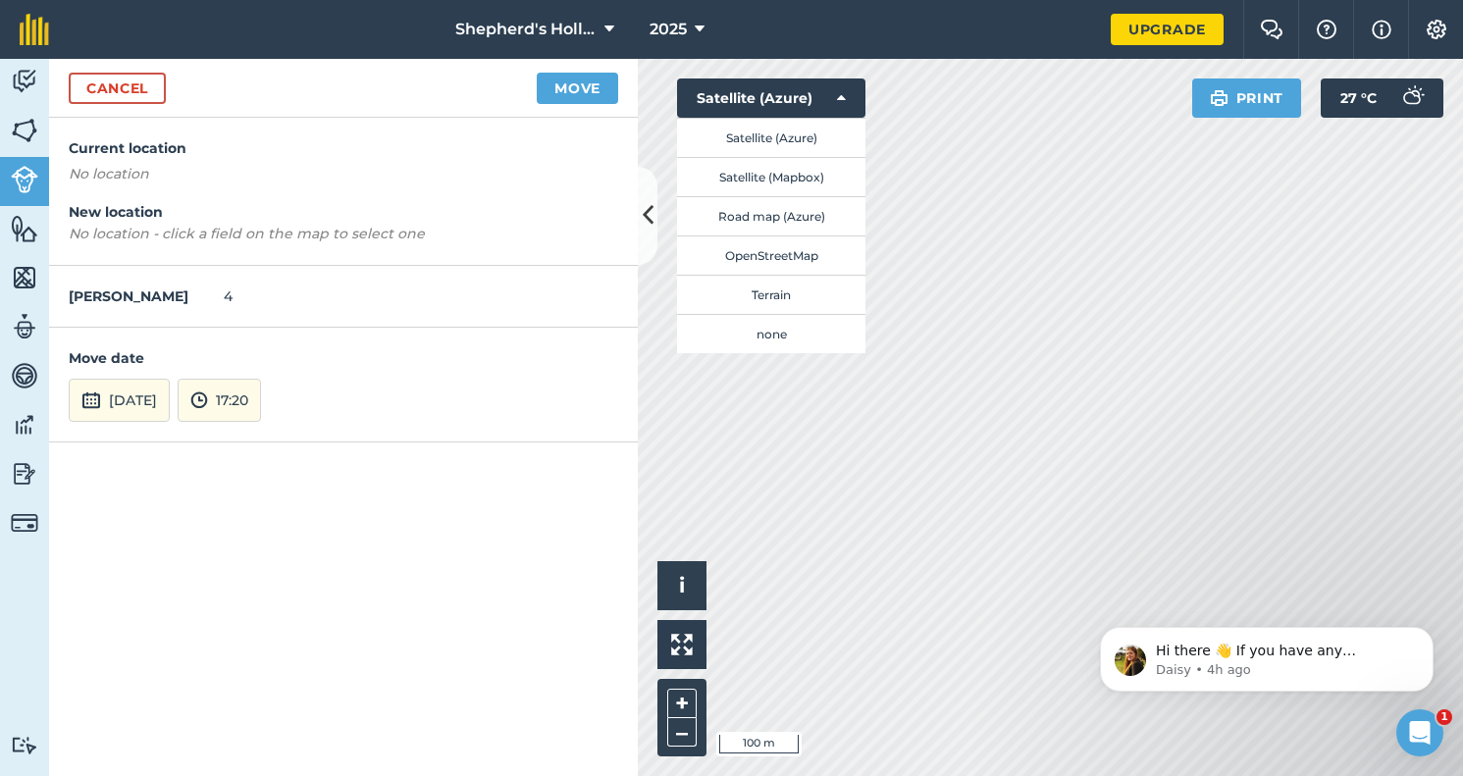
click at [761, 181] on button "Satellite (Mapbox)" at bounding box center [771, 176] width 188 height 39
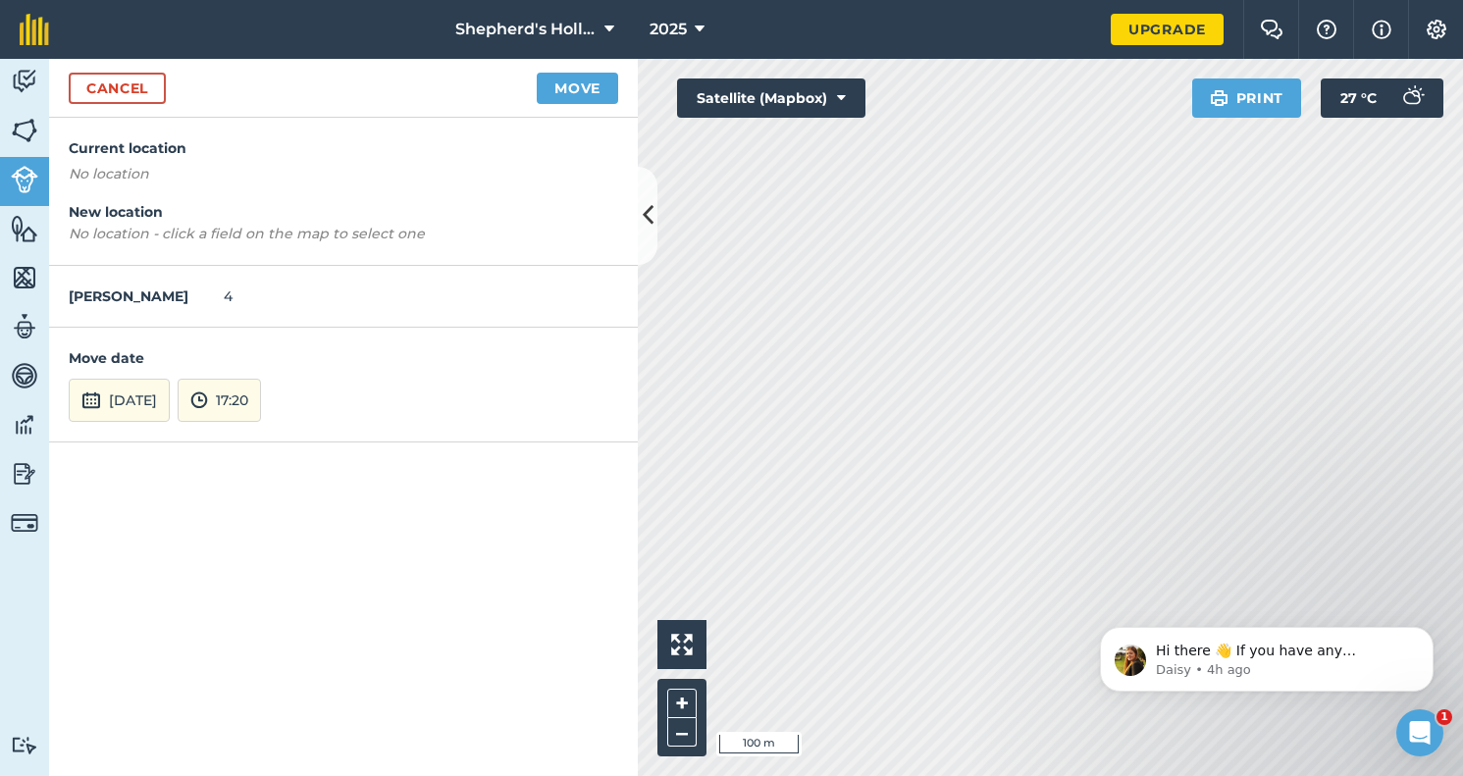
click at [146, 223] on p "No location - click a field on the map to select one" at bounding box center [343, 234] width 549 height 22
click at [19, 231] on img at bounding box center [24, 228] width 27 height 29
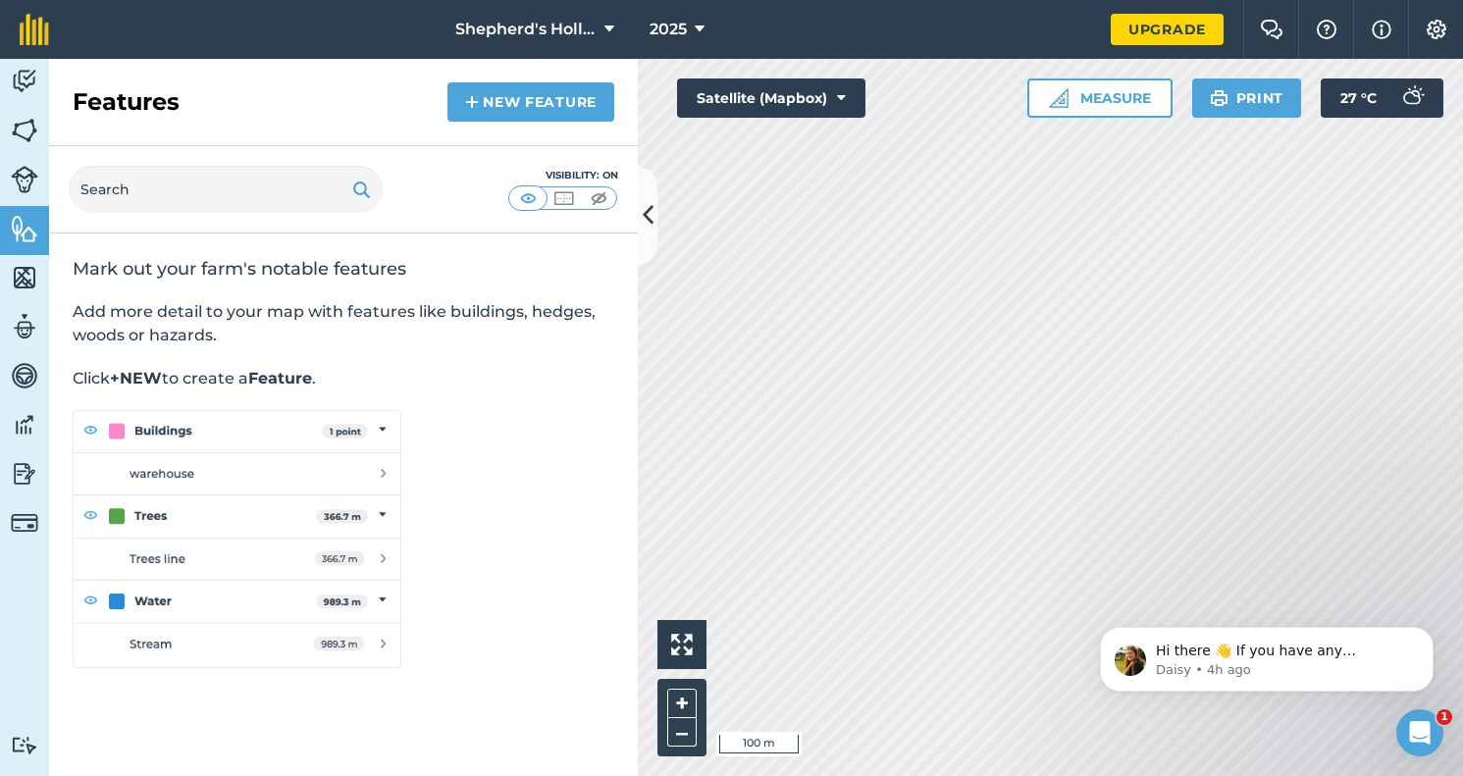
click at [24, 145] on link "Fields" at bounding box center [24, 132] width 49 height 49
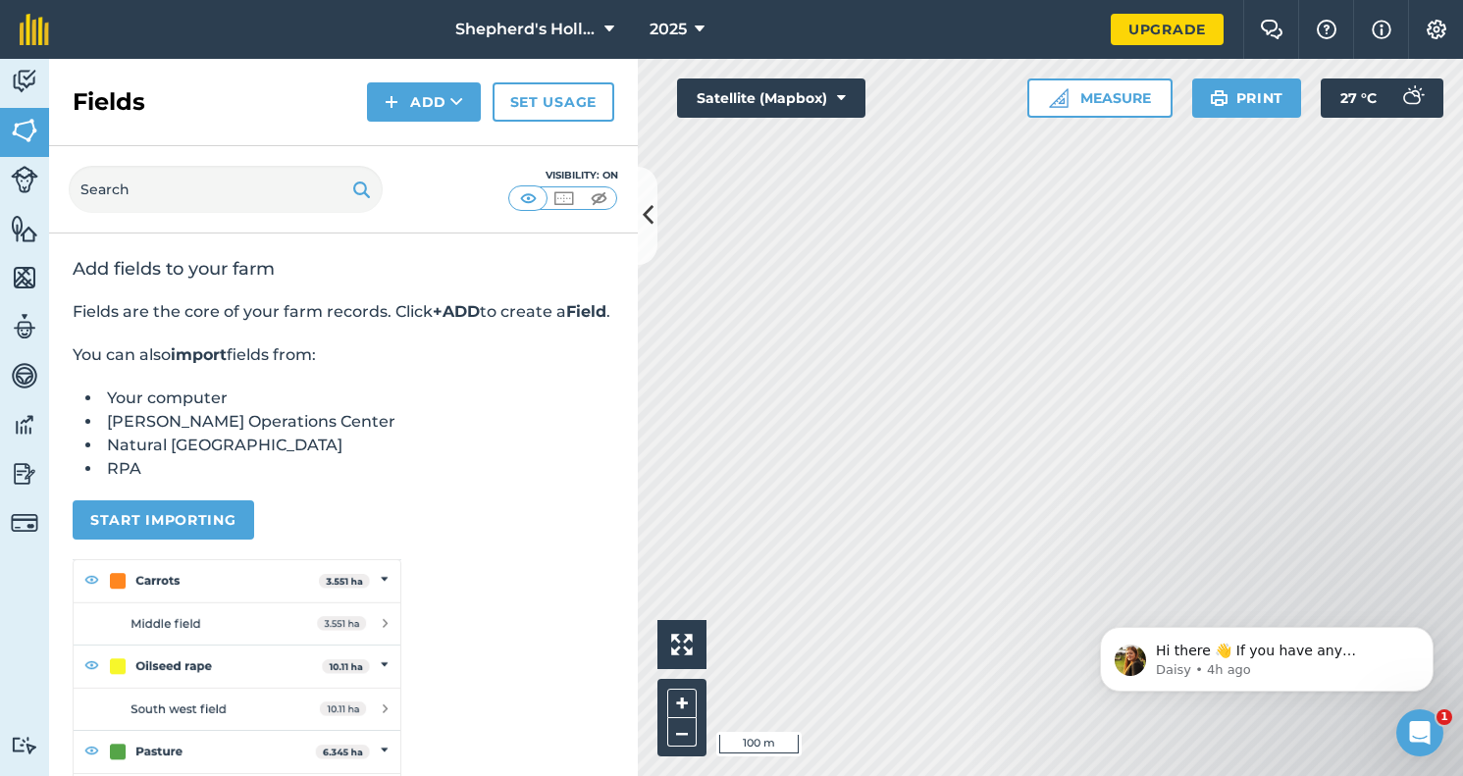
click at [441, 110] on button "Add" at bounding box center [424, 101] width 114 height 39
click at [410, 147] on link "Draw" at bounding box center [424, 146] width 108 height 43
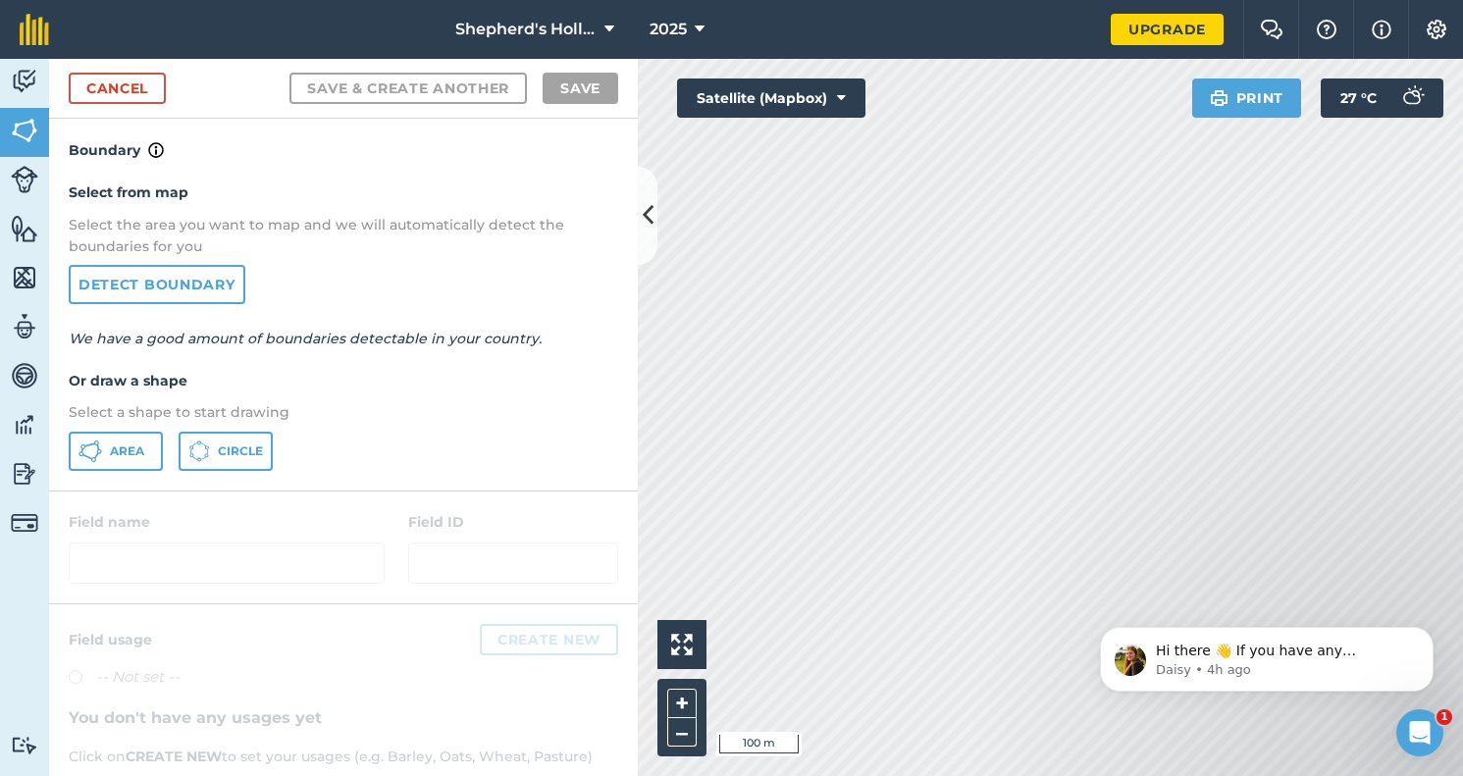
click at [162, 288] on link "Detect boundary" at bounding box center [157, 284] width 177 height 39
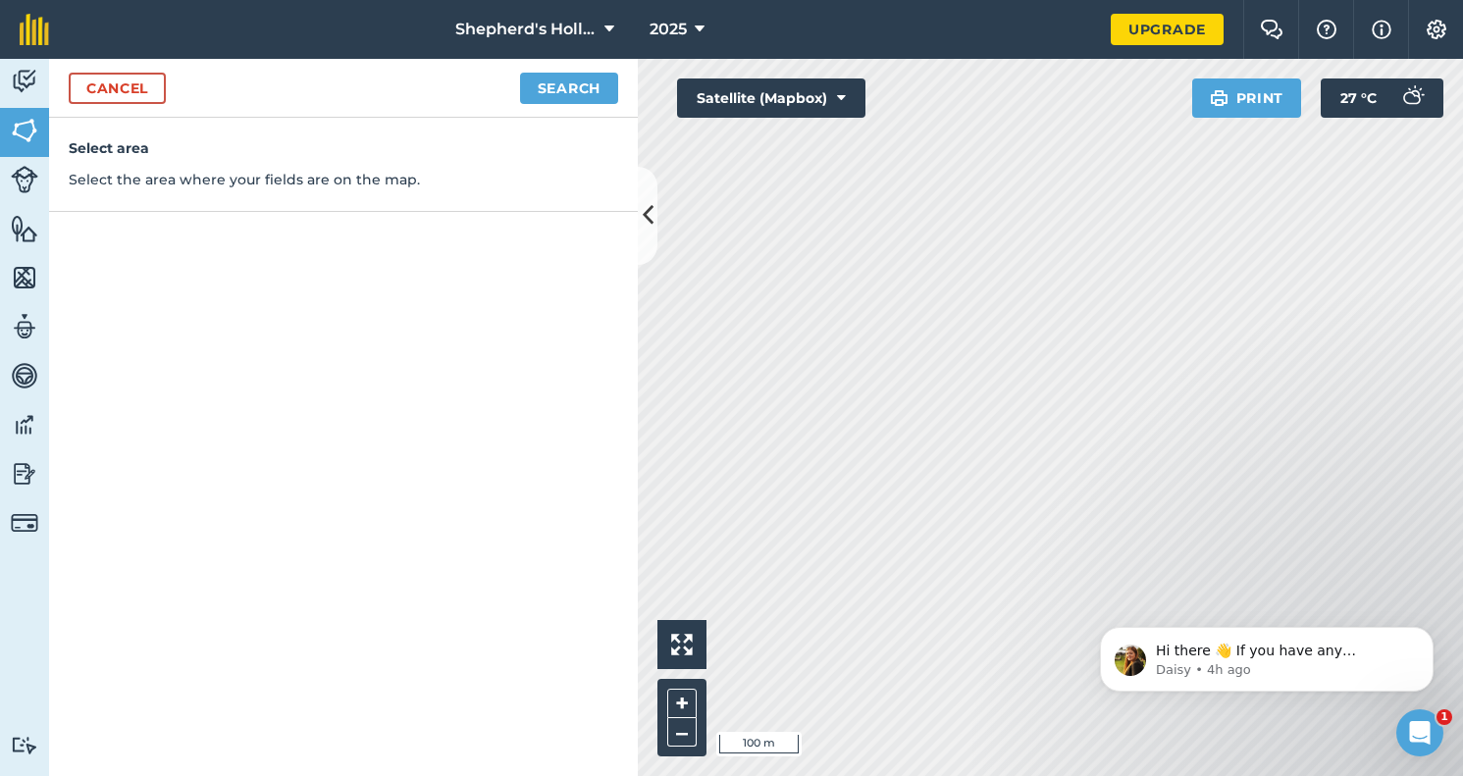
click at [541, 88] on button "Search" at bounding box center [569, 88] width 98 height 31
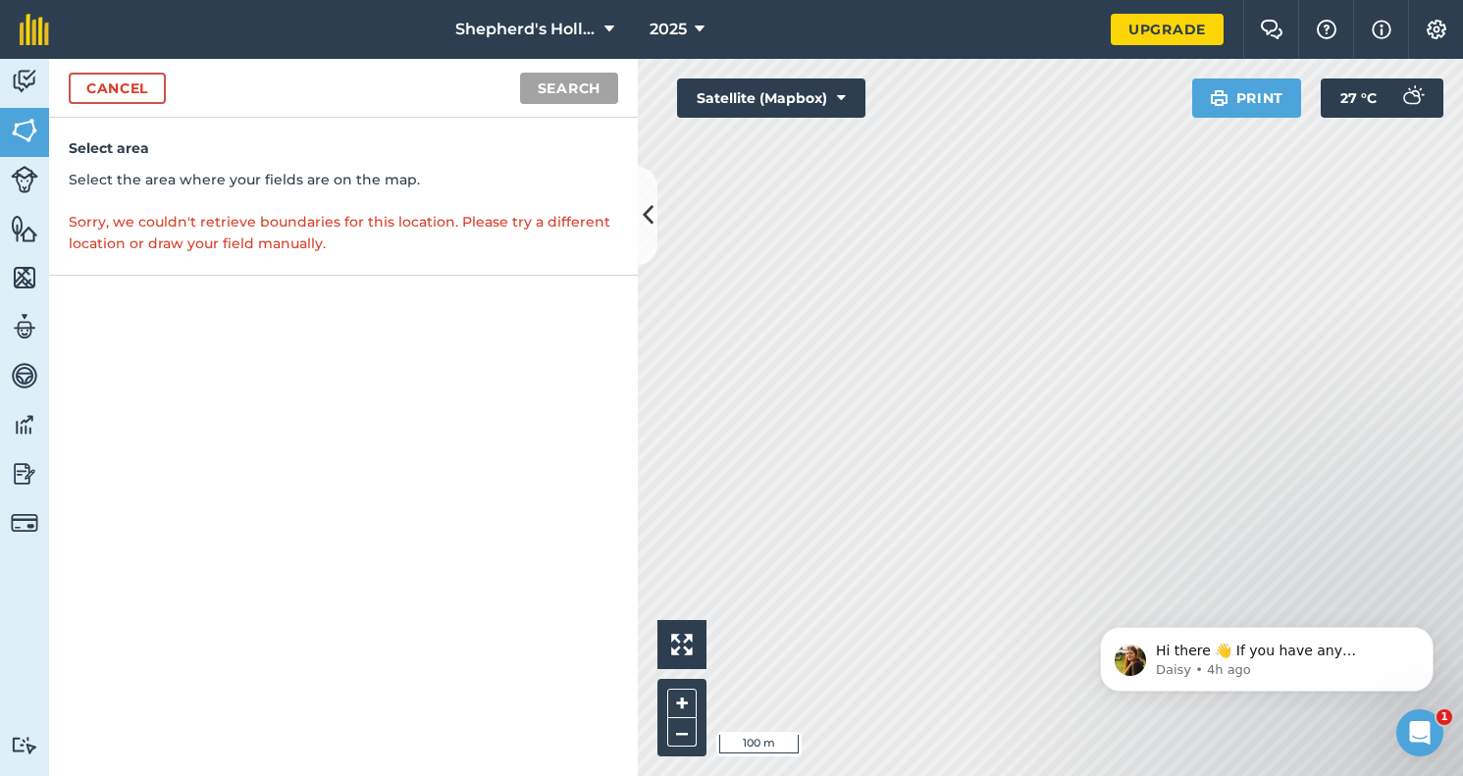
click at [77, 76] on link "Cancel" at bounding box center [117, 88] width 97 height 31
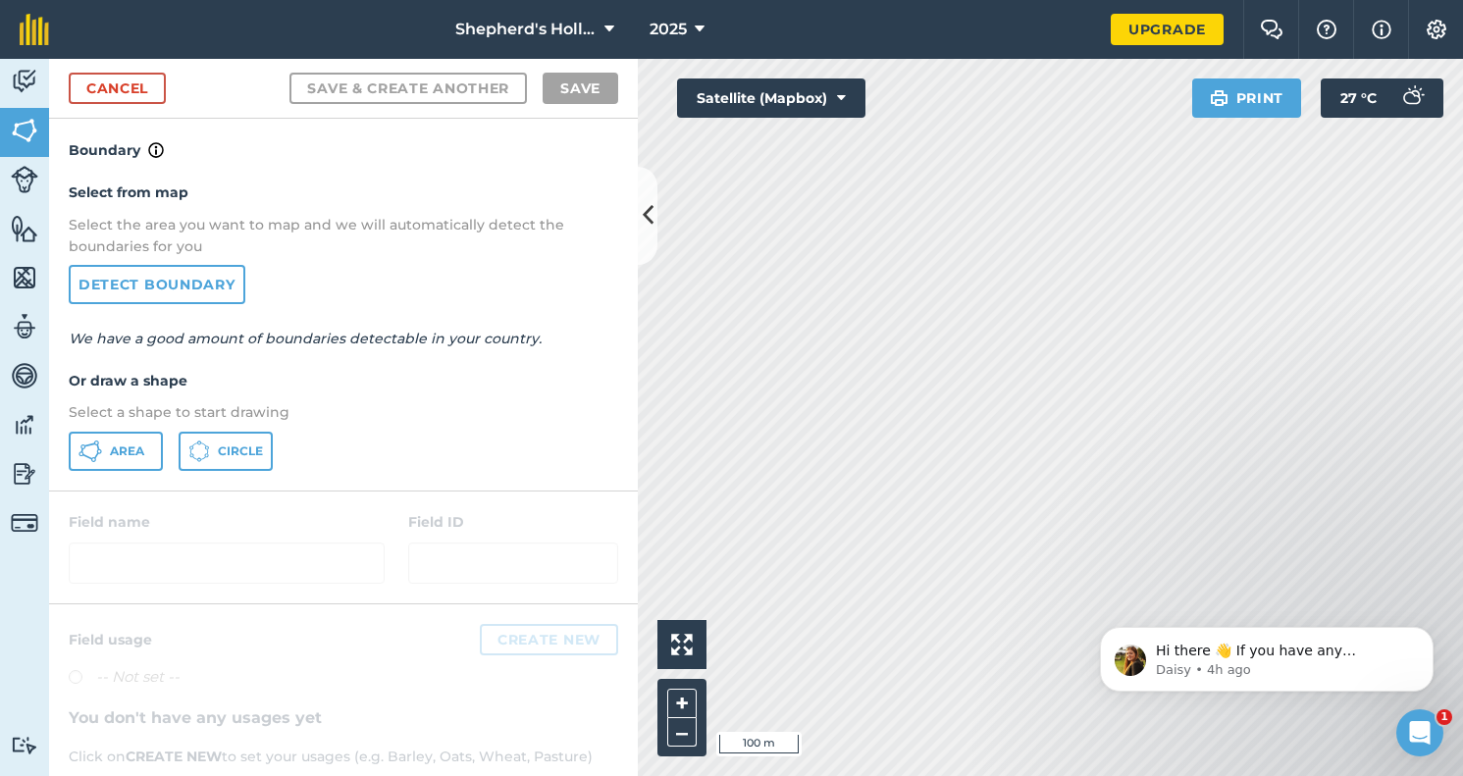
click at [125, 447] on span "Area" at bounding box center [127, 451] width 34 height 16
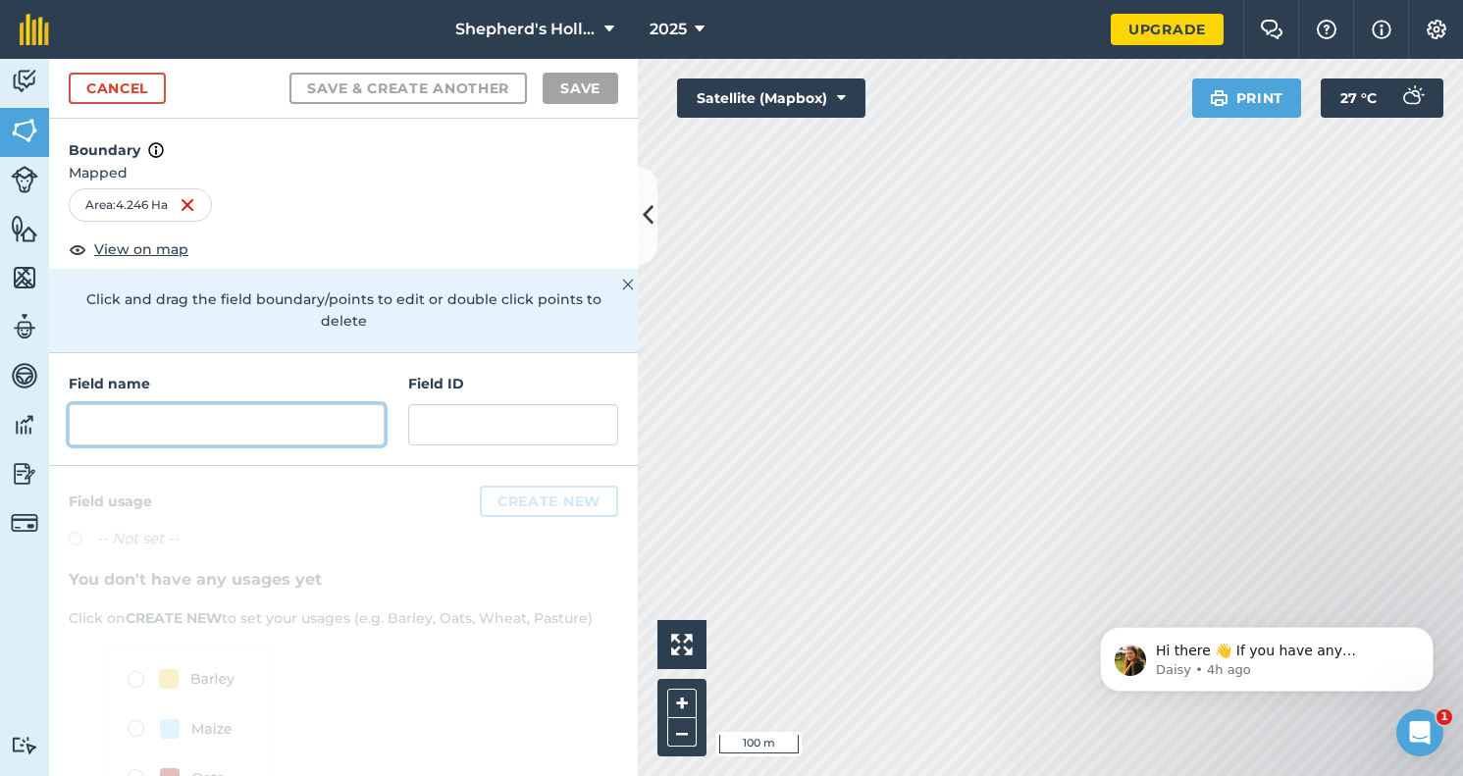
click at [258, 404] on input "text" at bounding box center [227, 424] width 316 height 41
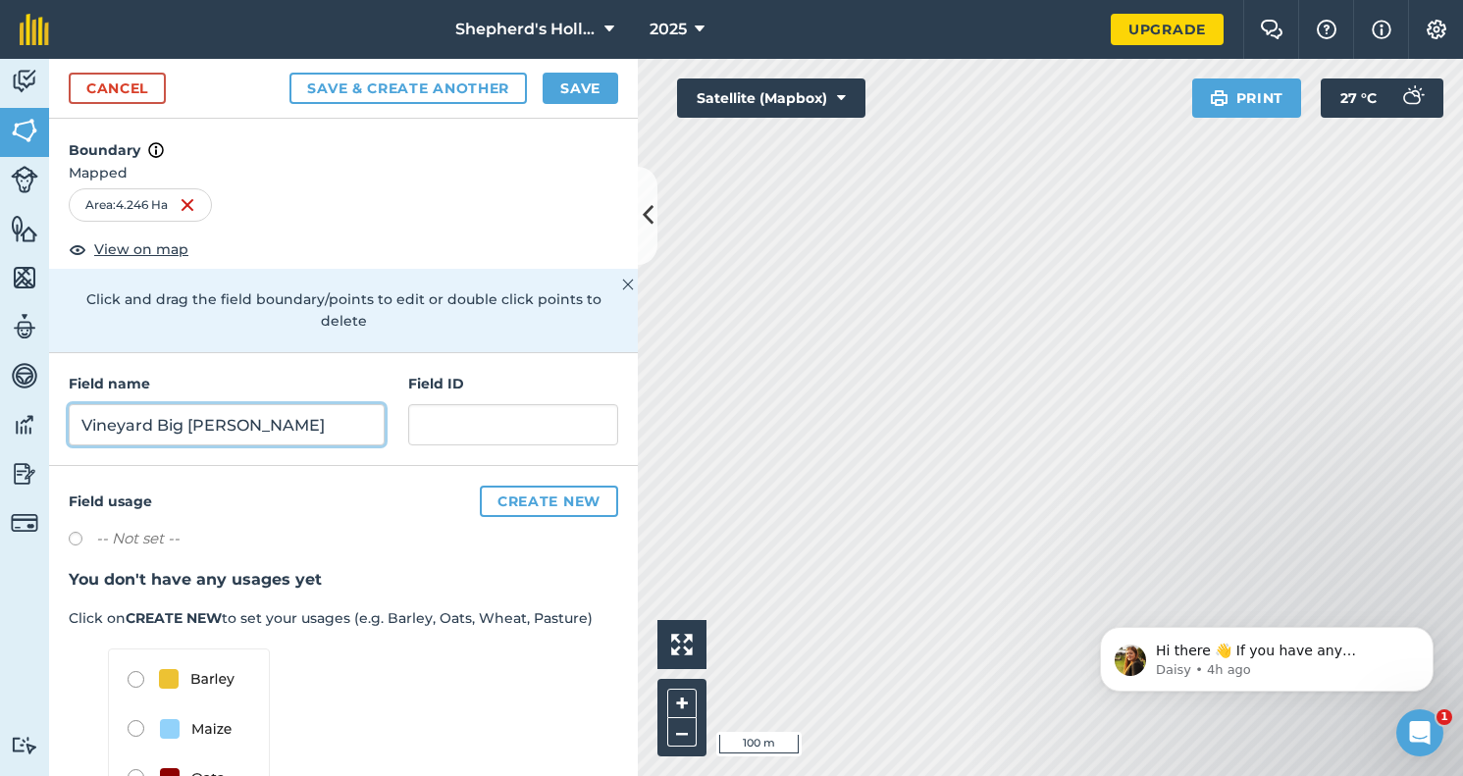
type input "Vineyard Big [PERSON_NAME]"
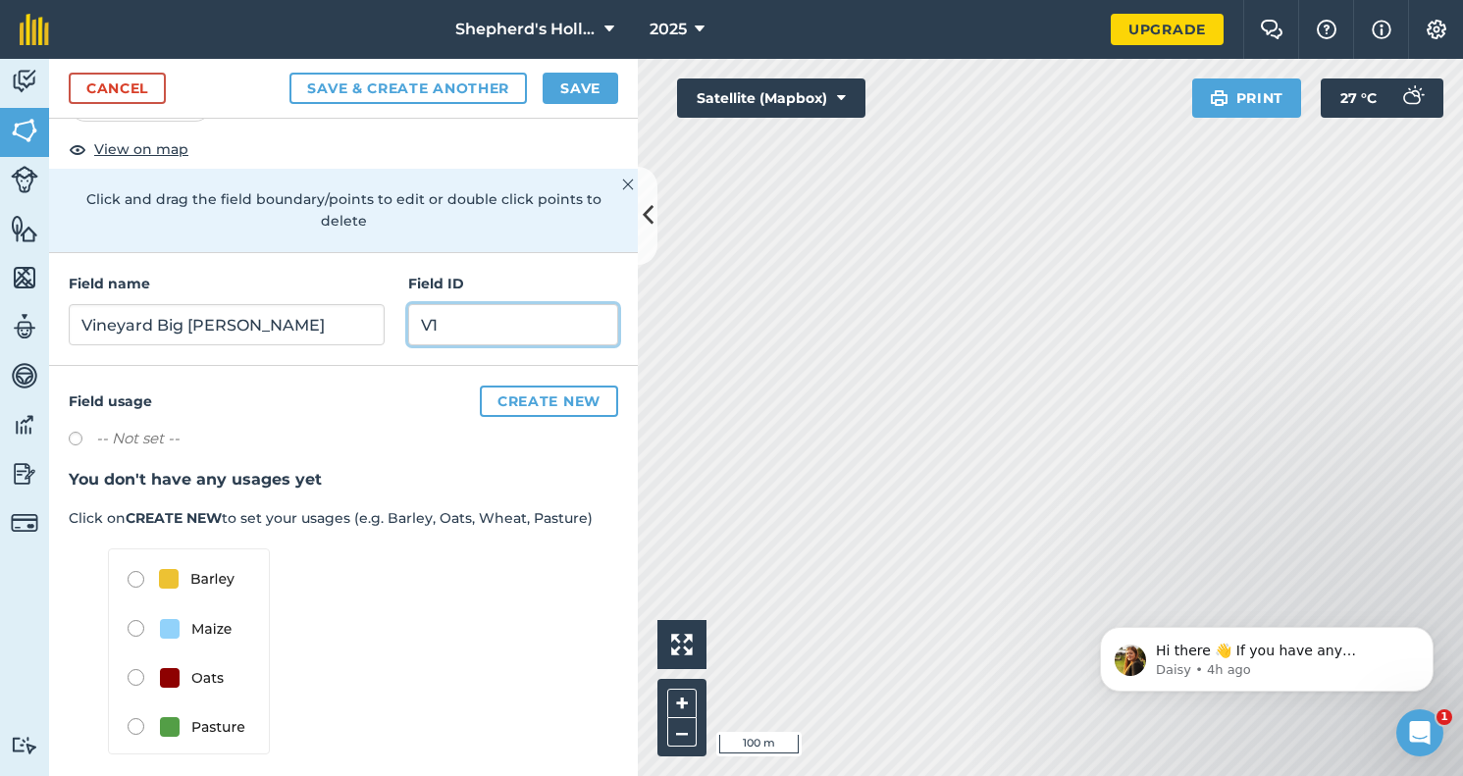
scroll to position [91, 0]
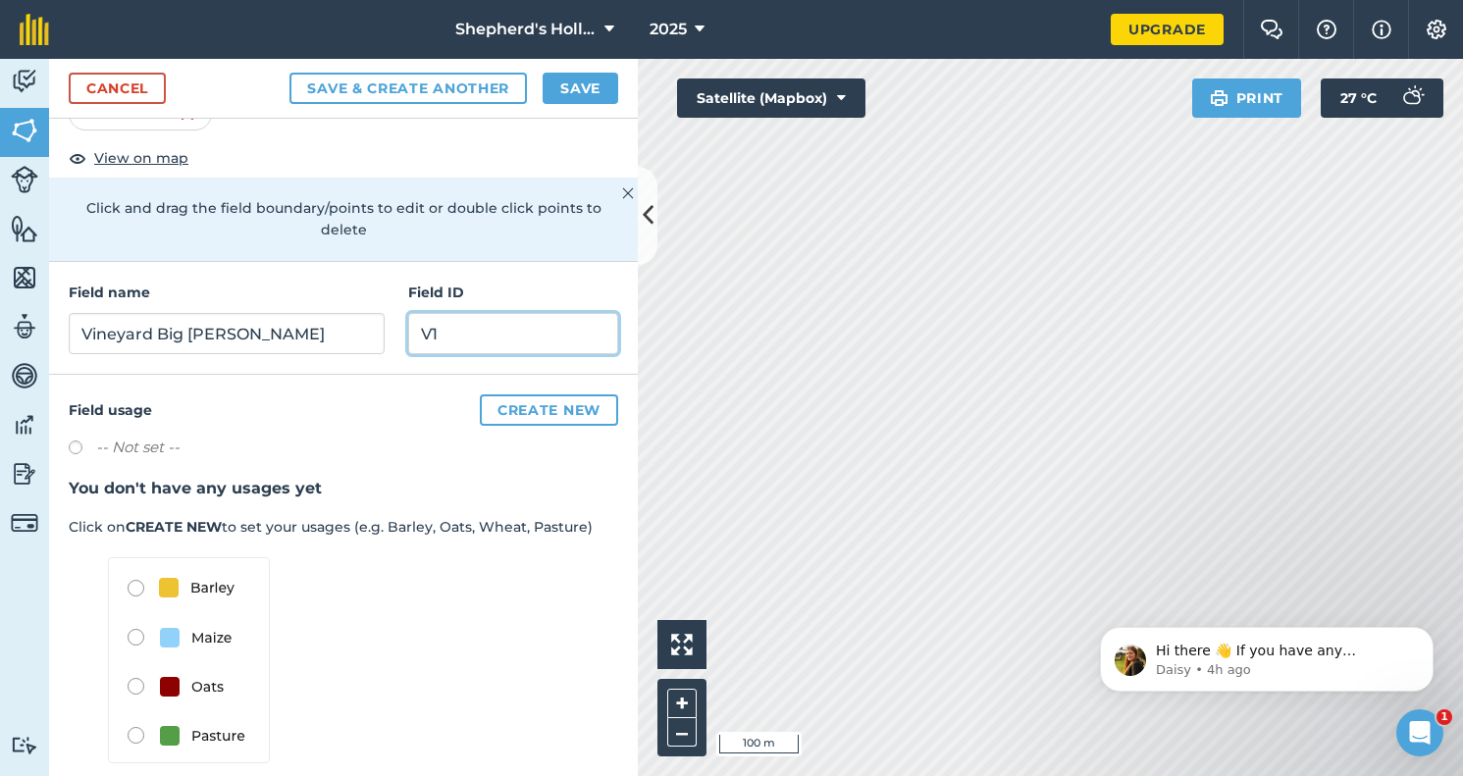
type input "V1"
click at [507, 394] on button "Create new" at bounding box center [549, 409] width 138 height 31
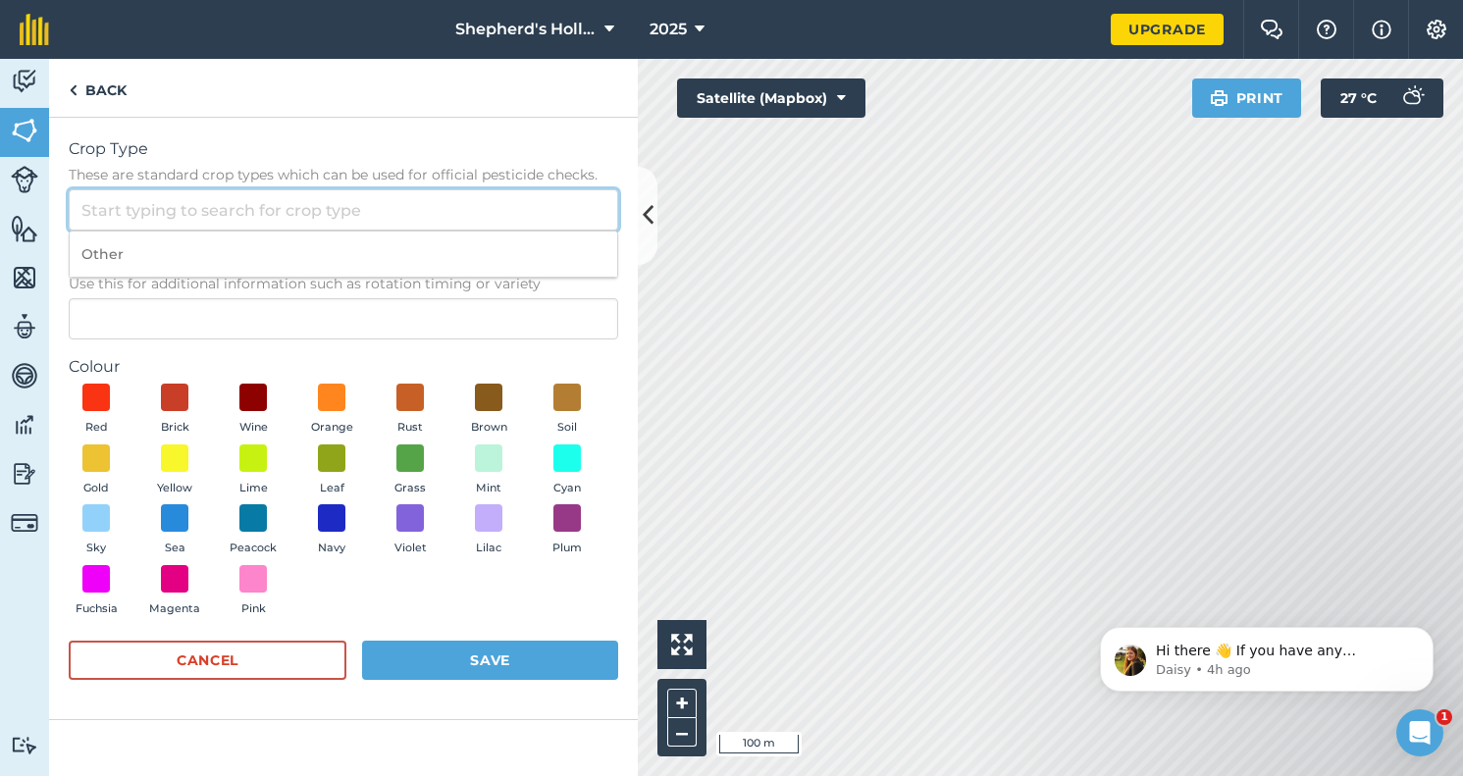
click at [161, 211] on input "Crop Type These are standard crop types which can be used for official pesticid…" at bounding box center [343, 209] width 549 height 41
type input "V"
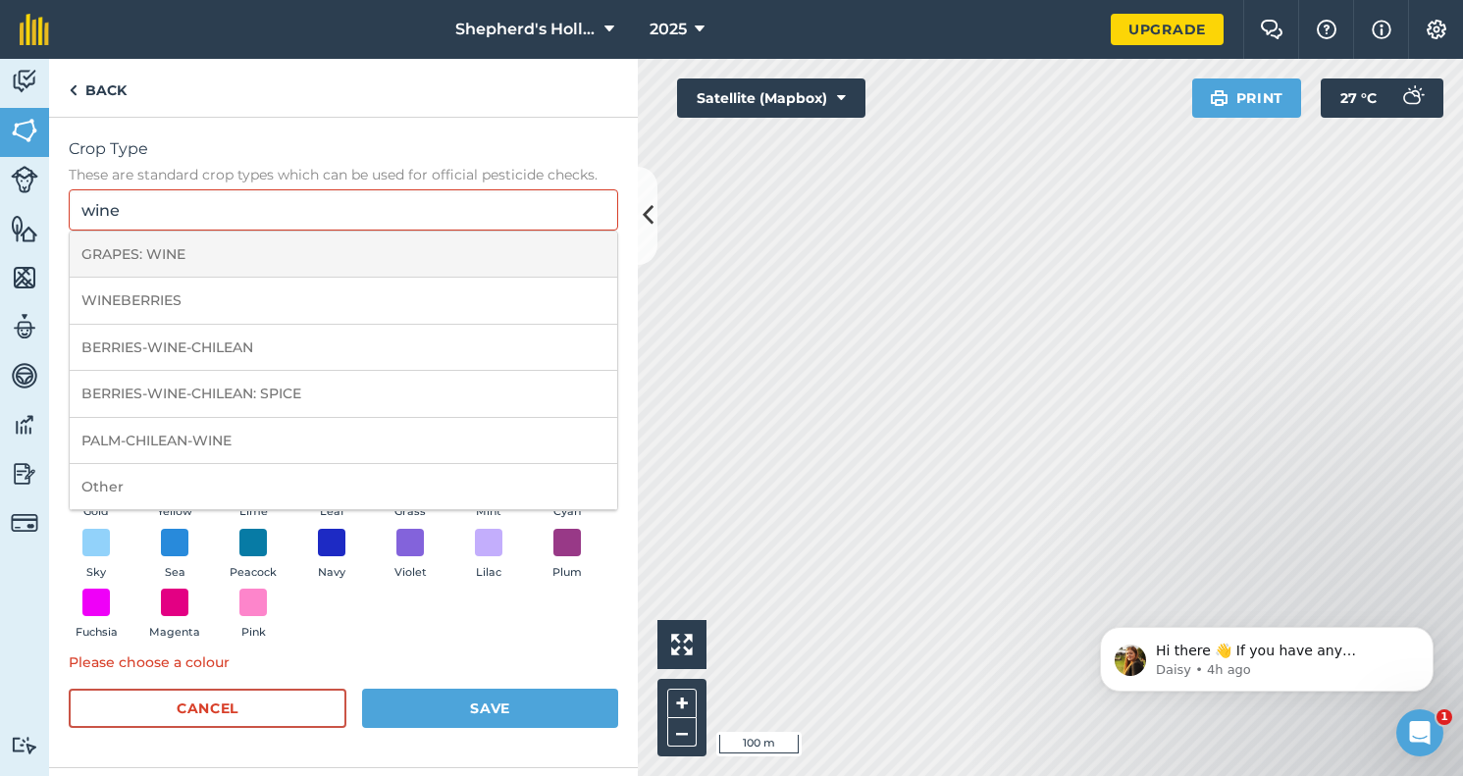
click at [147, 252] on li "GRAPES: WINE" at bounding box center [343, 255] width 547 height 46
type input "GRAPES: WINE"
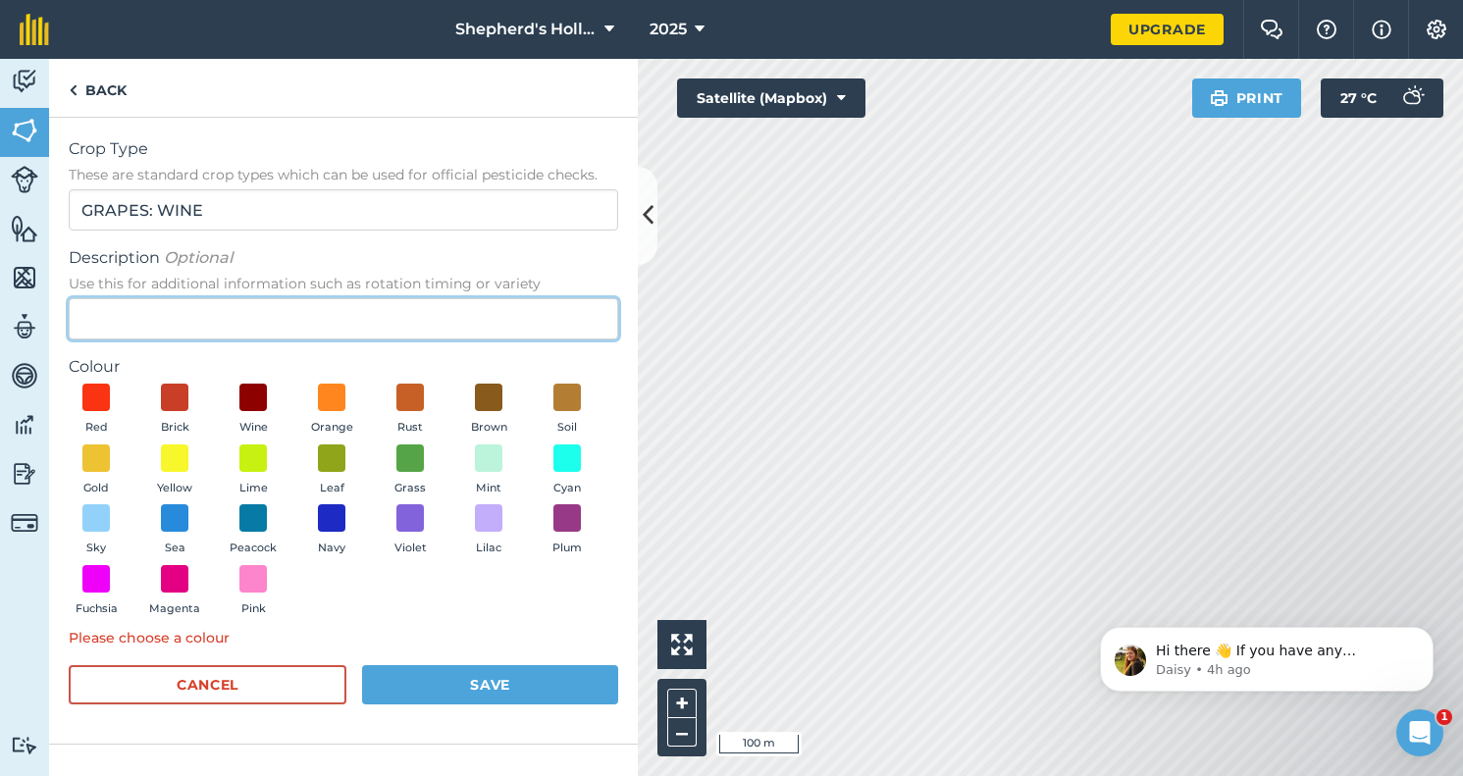
click at [215, 318] on input "Description Optional Use this for additional information such as rotation timin…" at bounding box center [343, 318] width 549 height 41
type input "Wine"
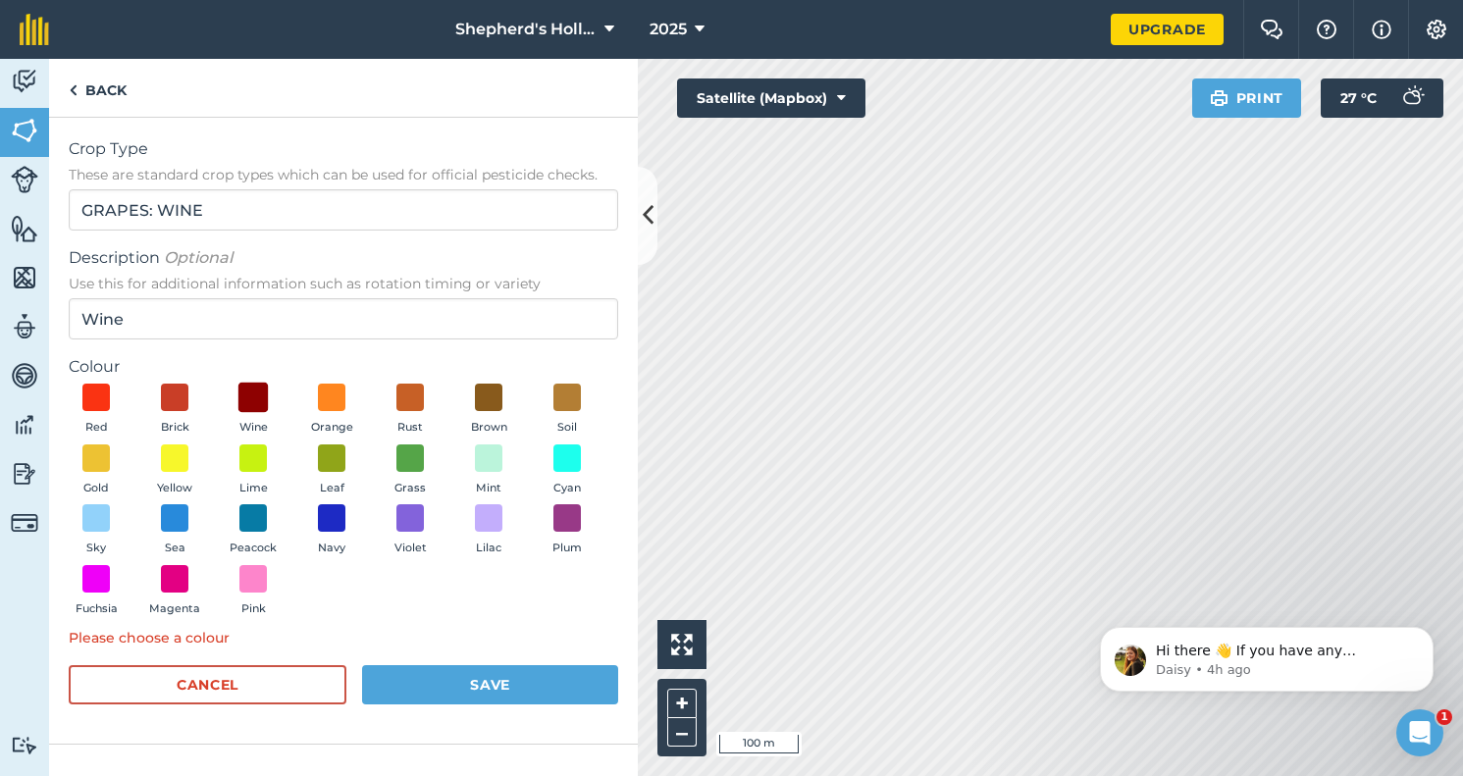
click at [252, 396] on span at bounding box center [253, 398] width 30 height 30
click at [435, 683] on button "Save" at bounding box center [490, 684] width 256 height 39
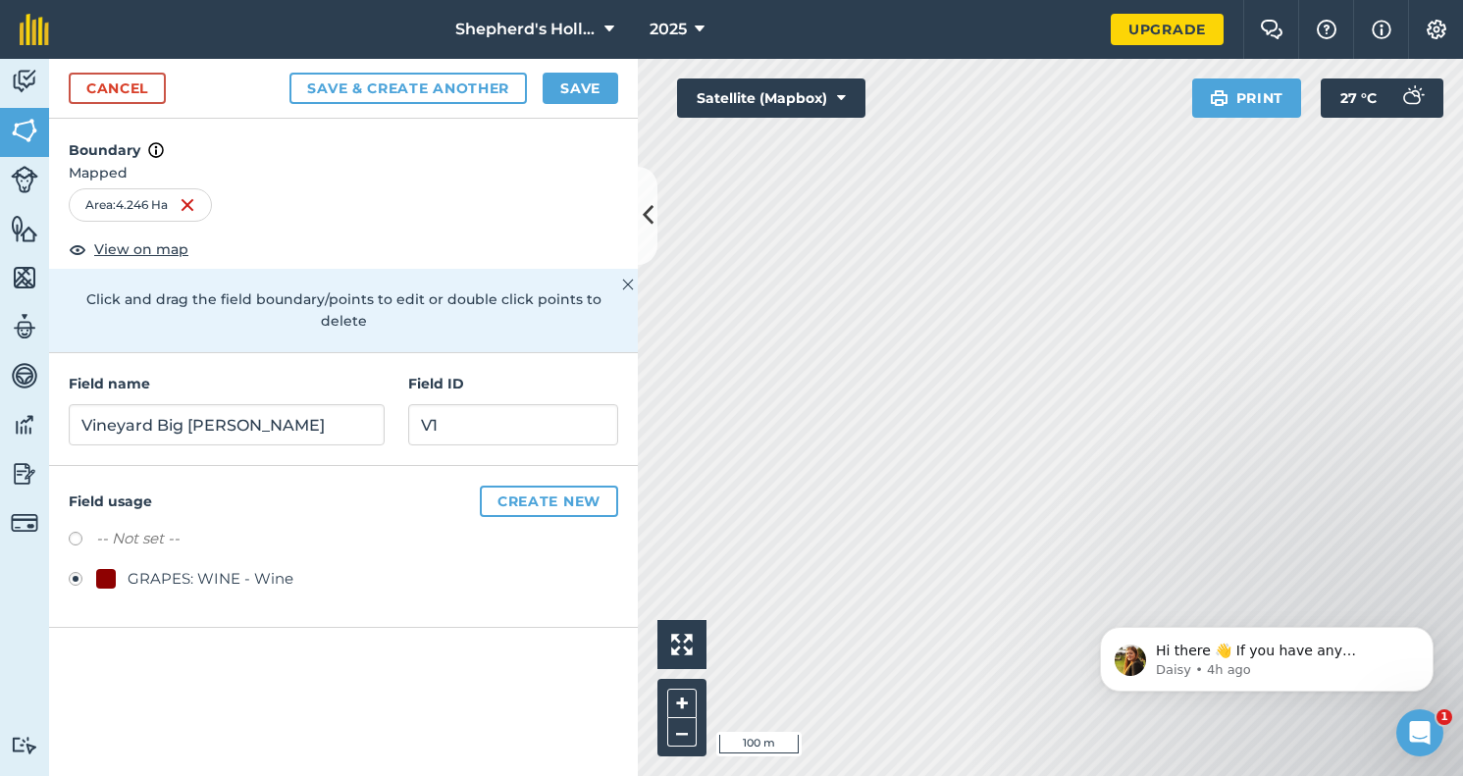
click at [589, 93] on button "Save" at bounding box center [580, 88] width 76 height 31
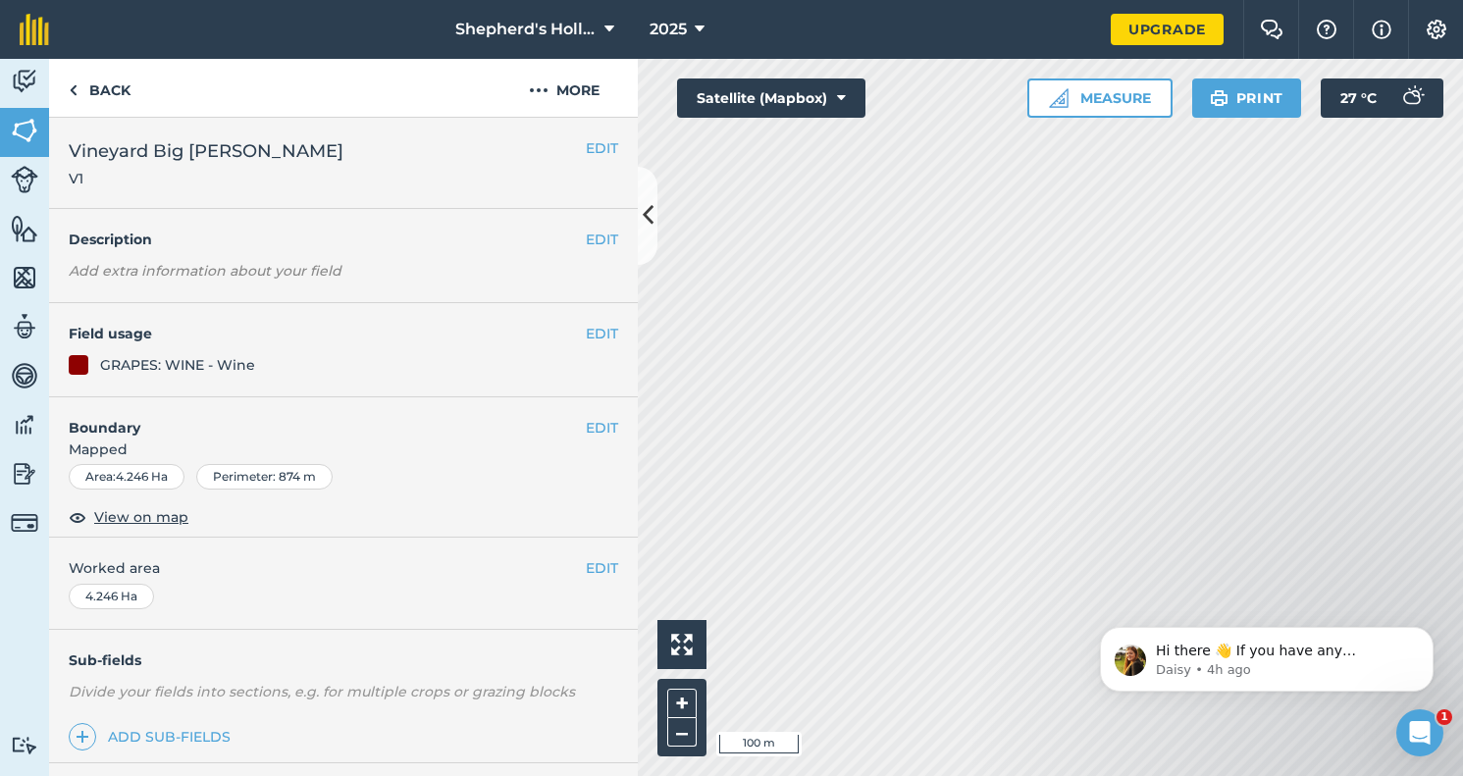
click at [1430, 32] on img at bounding box center [1436, 30] width 24 height 20
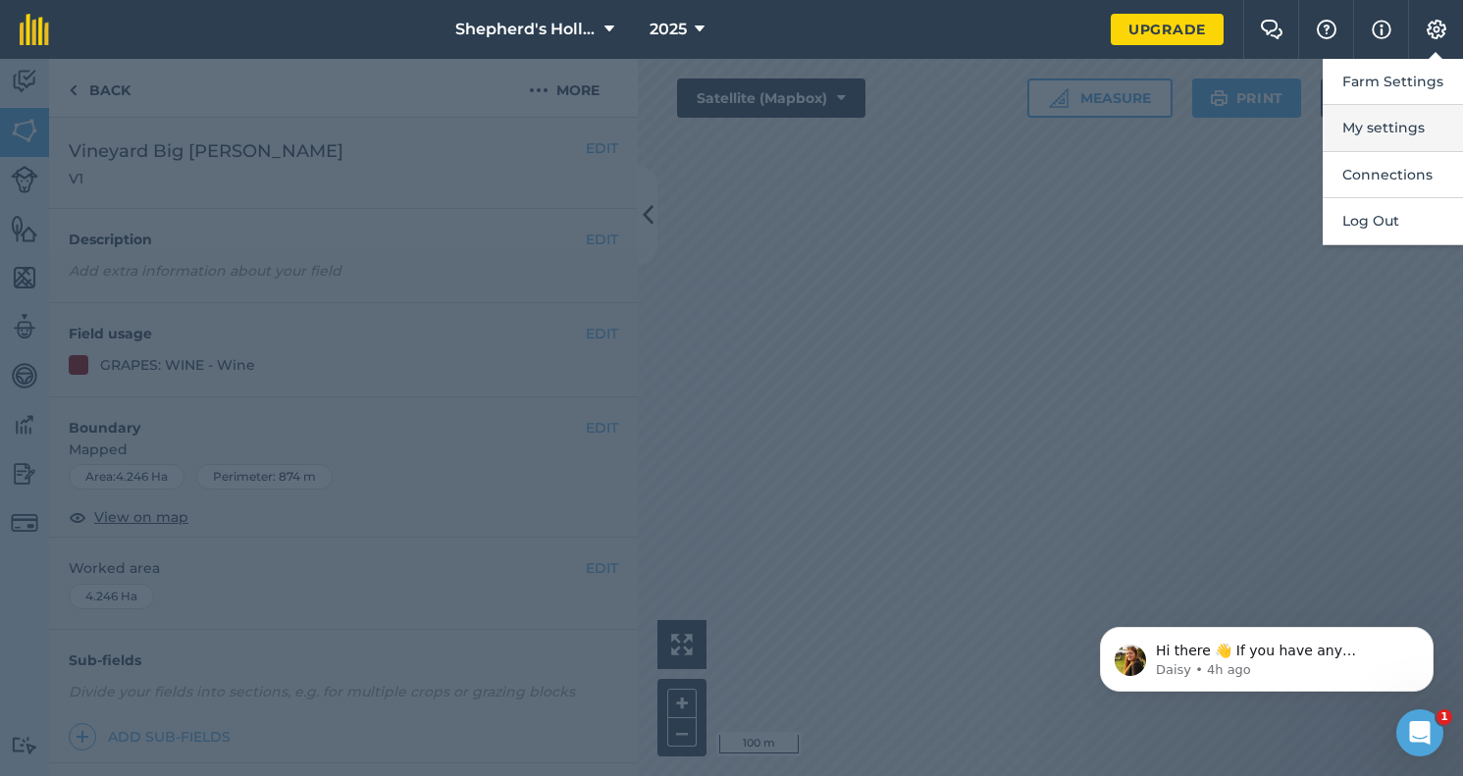
click at [1383, 124] on button "My settings" at bounding box center [1392, 128] width 140 height 46
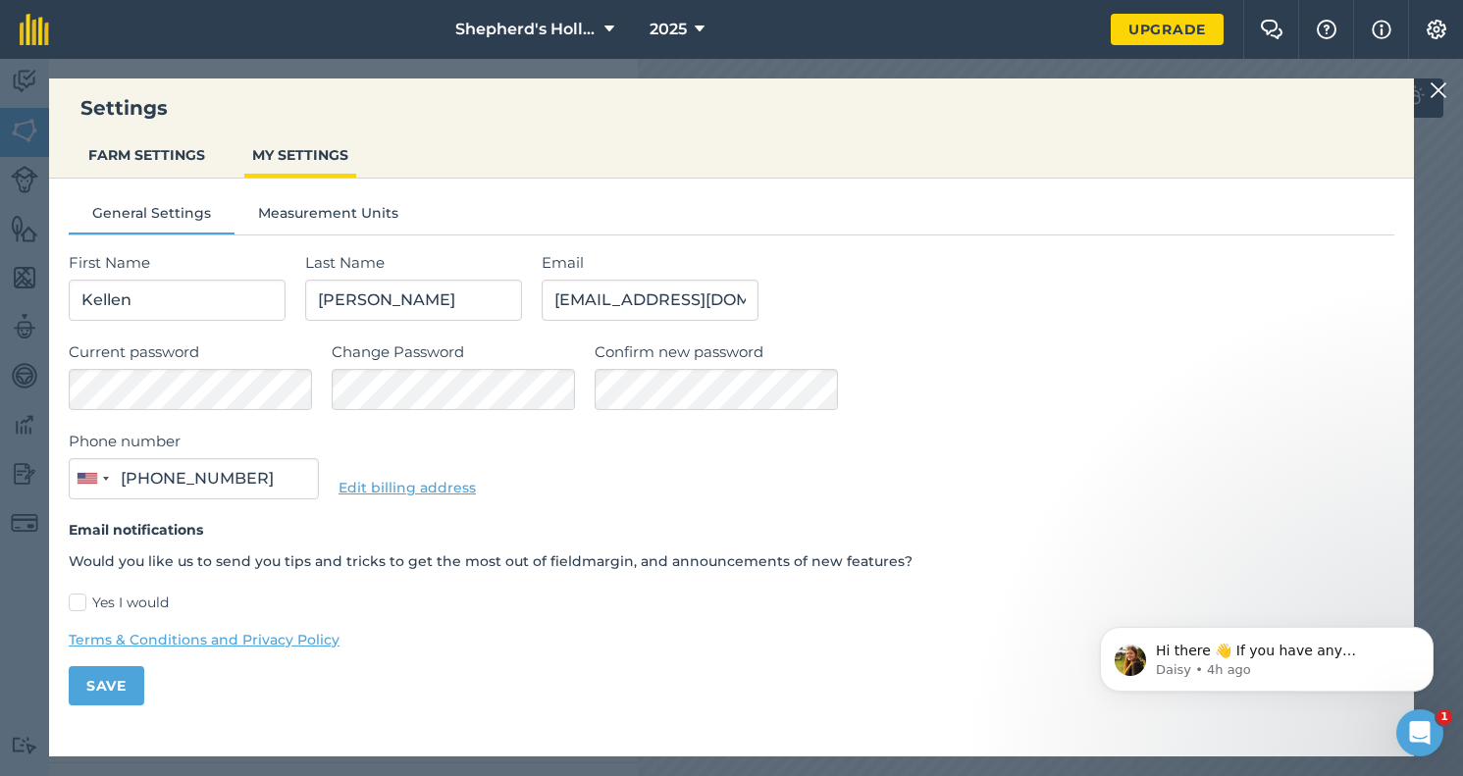
click at [289, 211] on button "Measurement Units" at bounding box center [327, 216] width 187 height 29
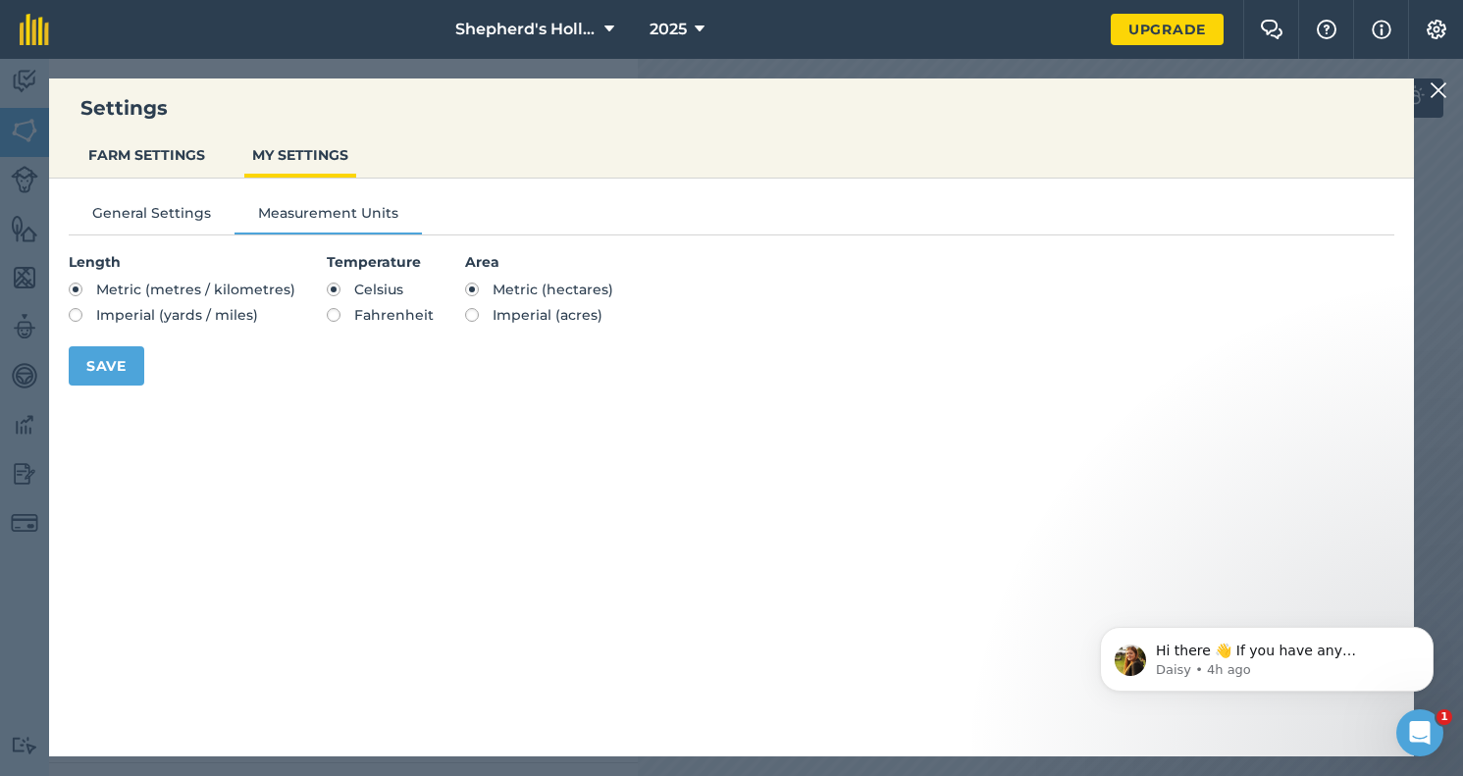
click at [77, 313] on label "Imperial (yards / miles)" at bounding box center [182, 315] width 227 height 14
radio input "true"
radio input "false"
click at [331, 316] on label "Fahrenheit" at bounding box center [380, 315] width 107 height 14
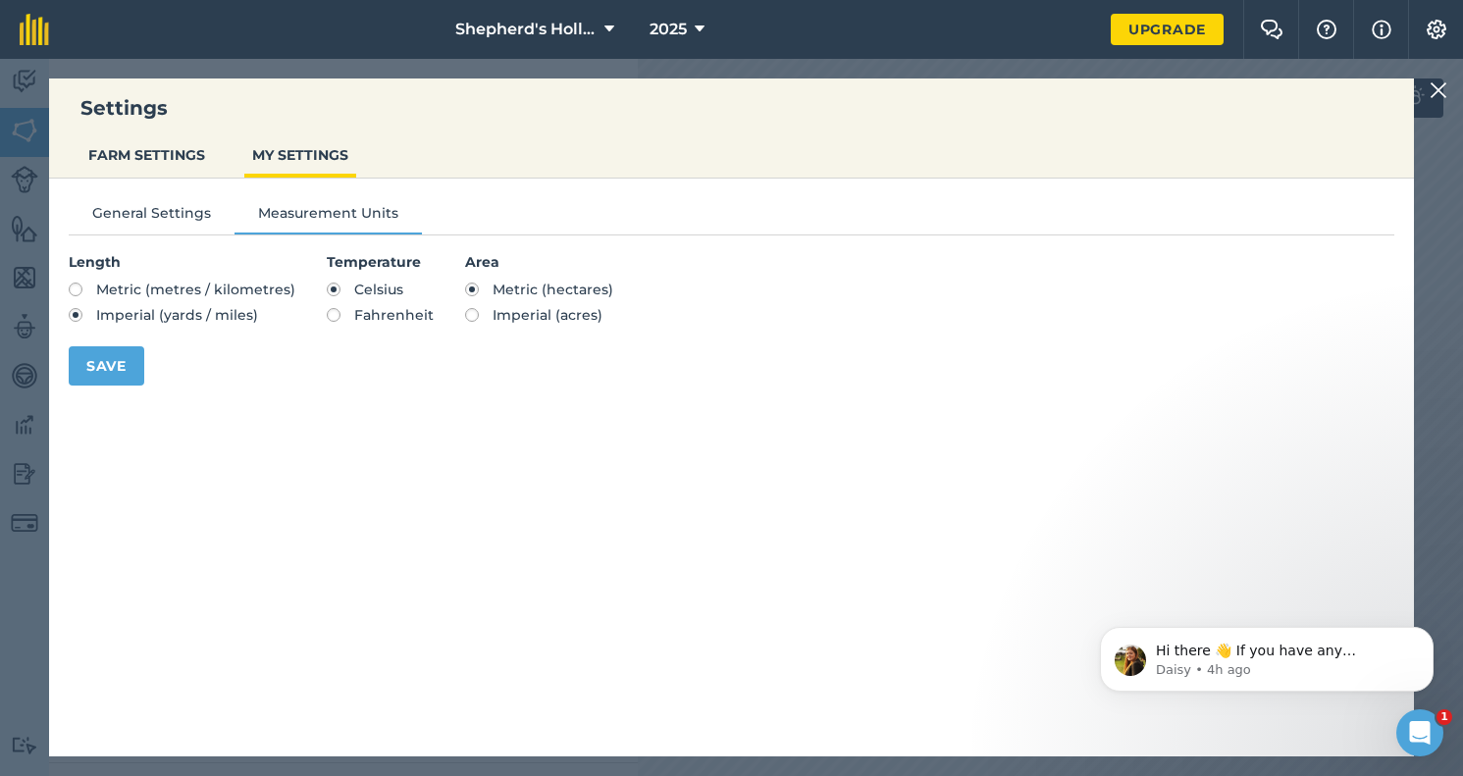
radio input "true"
radio input "false"
click at [471, 315] on label "Imperial (acres)" at bounding box center [539, 315] width 148 height 14
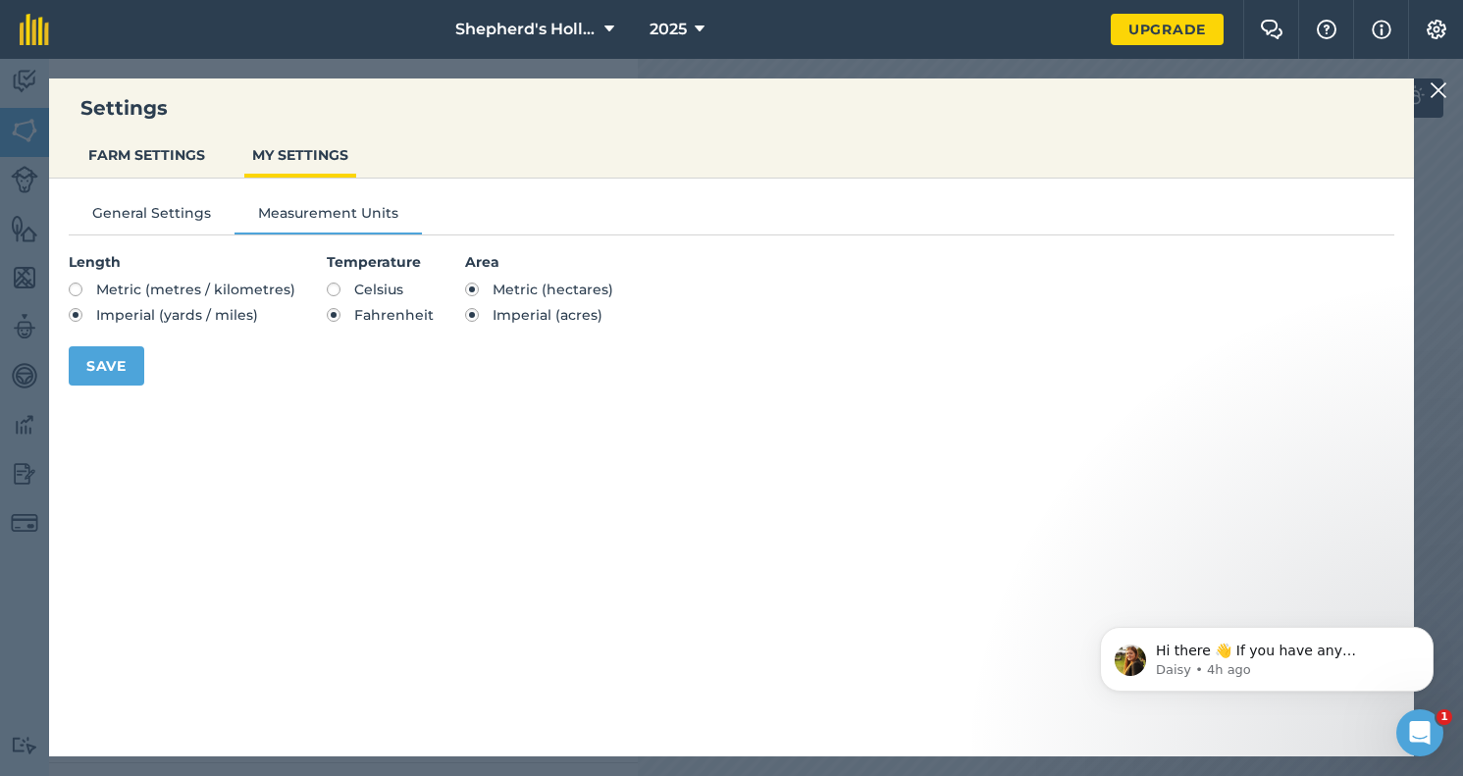
radio input "true"
radio input "false"
click at [77, 358] on button "Save" at bounding box center [107, 365] width 76 height 39
click at [1439, 92] on img at bounding box center [1438, 90] width 18 height 24
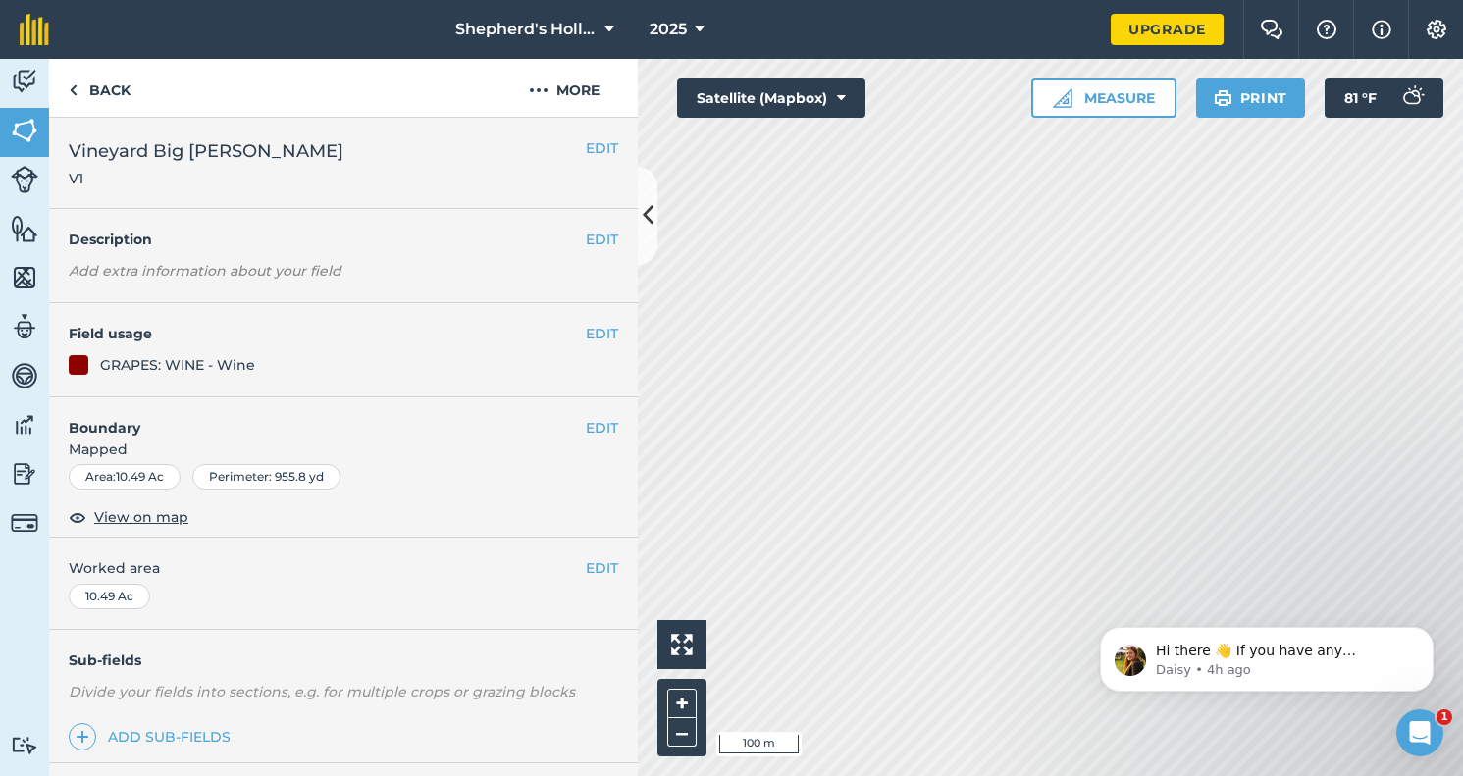
click at [23, 192] on img at bounding box center [24, 179] width 27 height 27
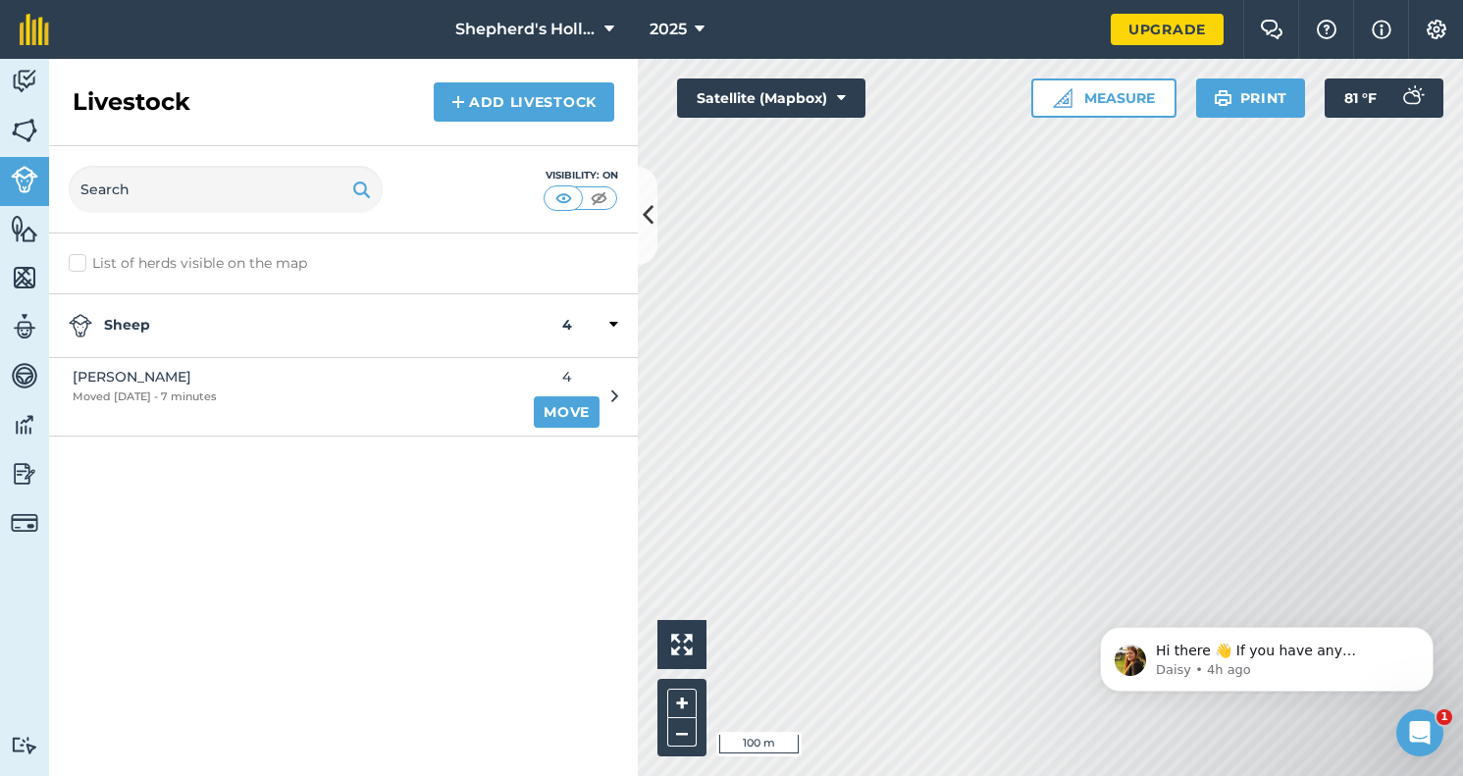
click at [607, 329] on div at bounding box center [595, 326] width 46 height 24
click at [573, 408] on link "Move" at bounding box center [567, 411] width 66 height 31
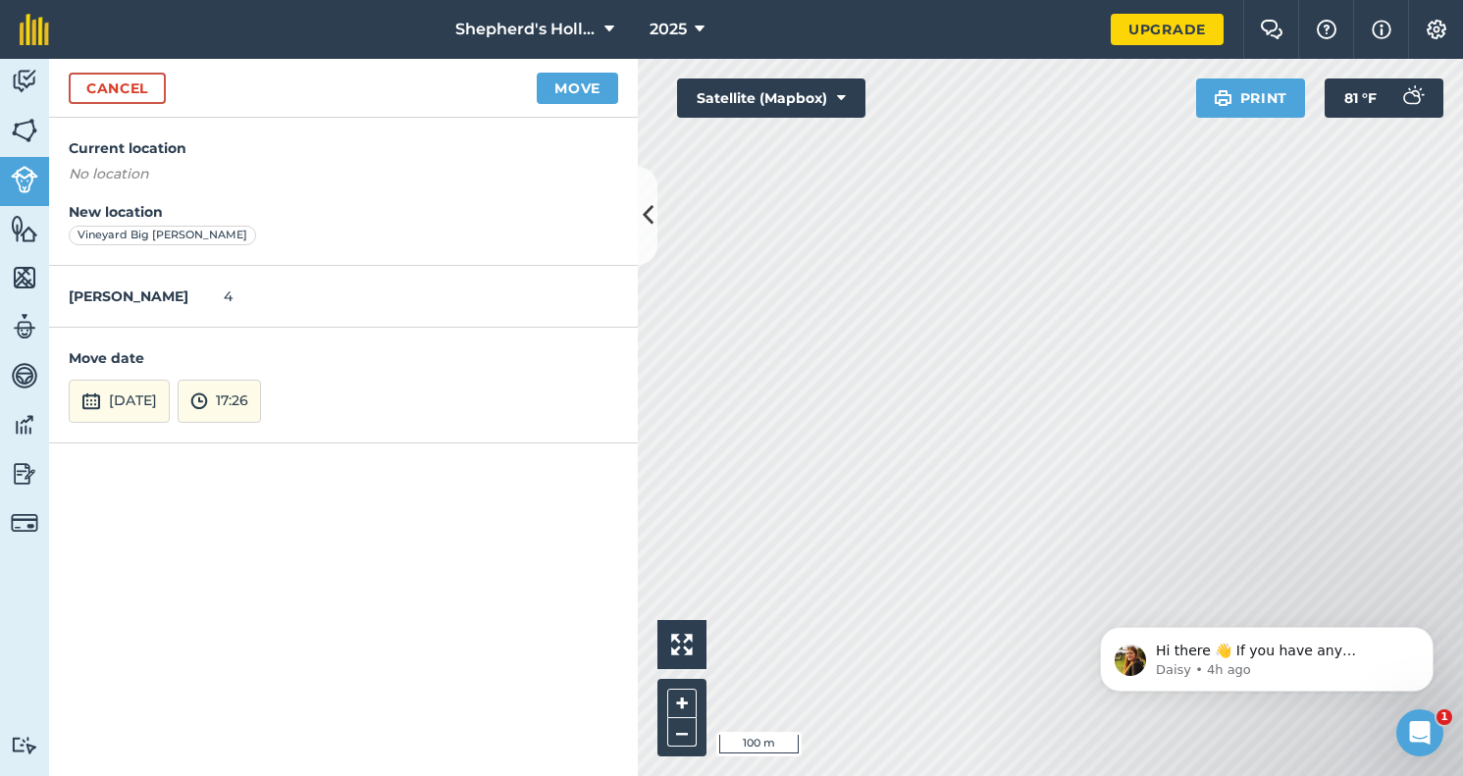
click at [585, 85] on button "Move" at bounding box center [577, 88] width 81 height 31
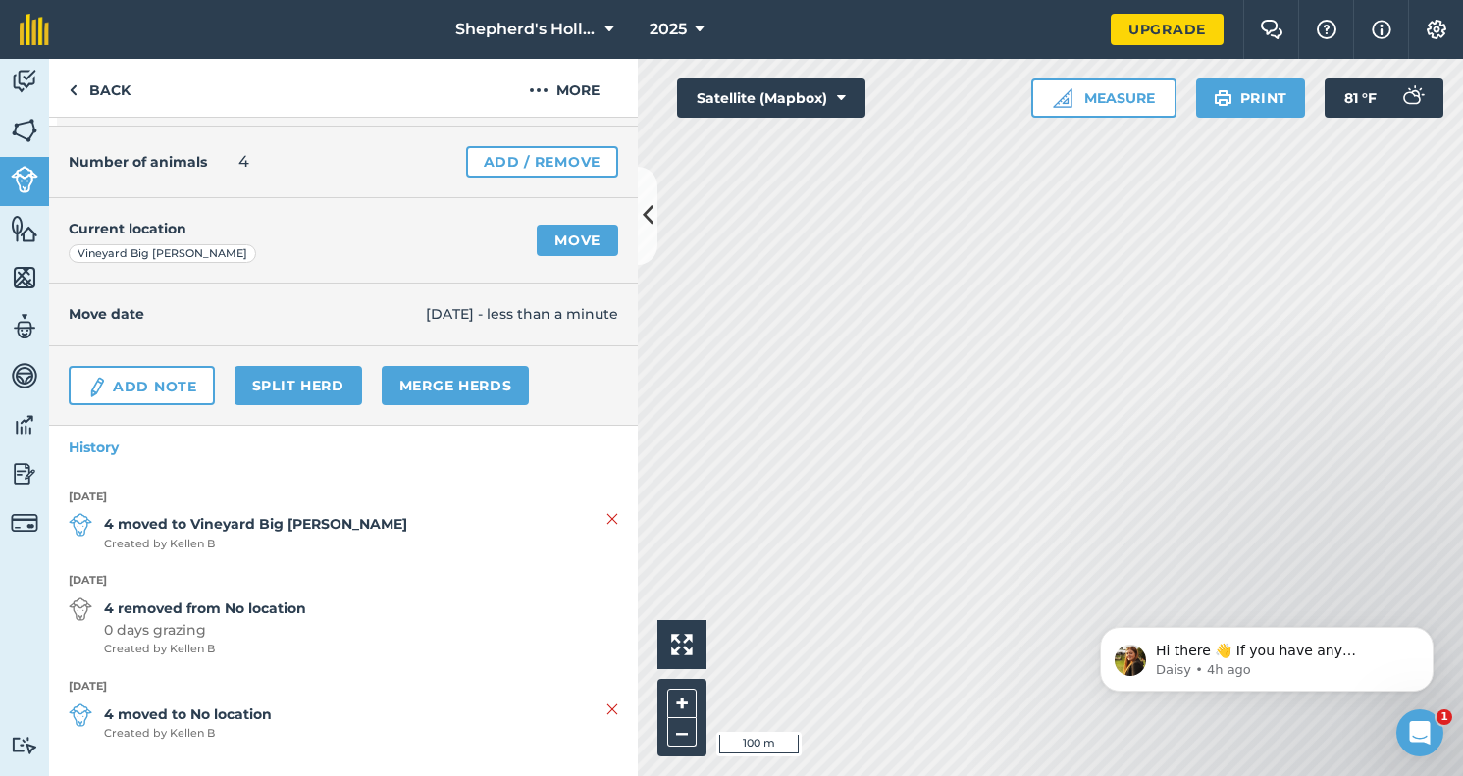
scroll to position [76, 0]
click at [21, 223] on img at bounding box center [24, 228] width 27 height 29
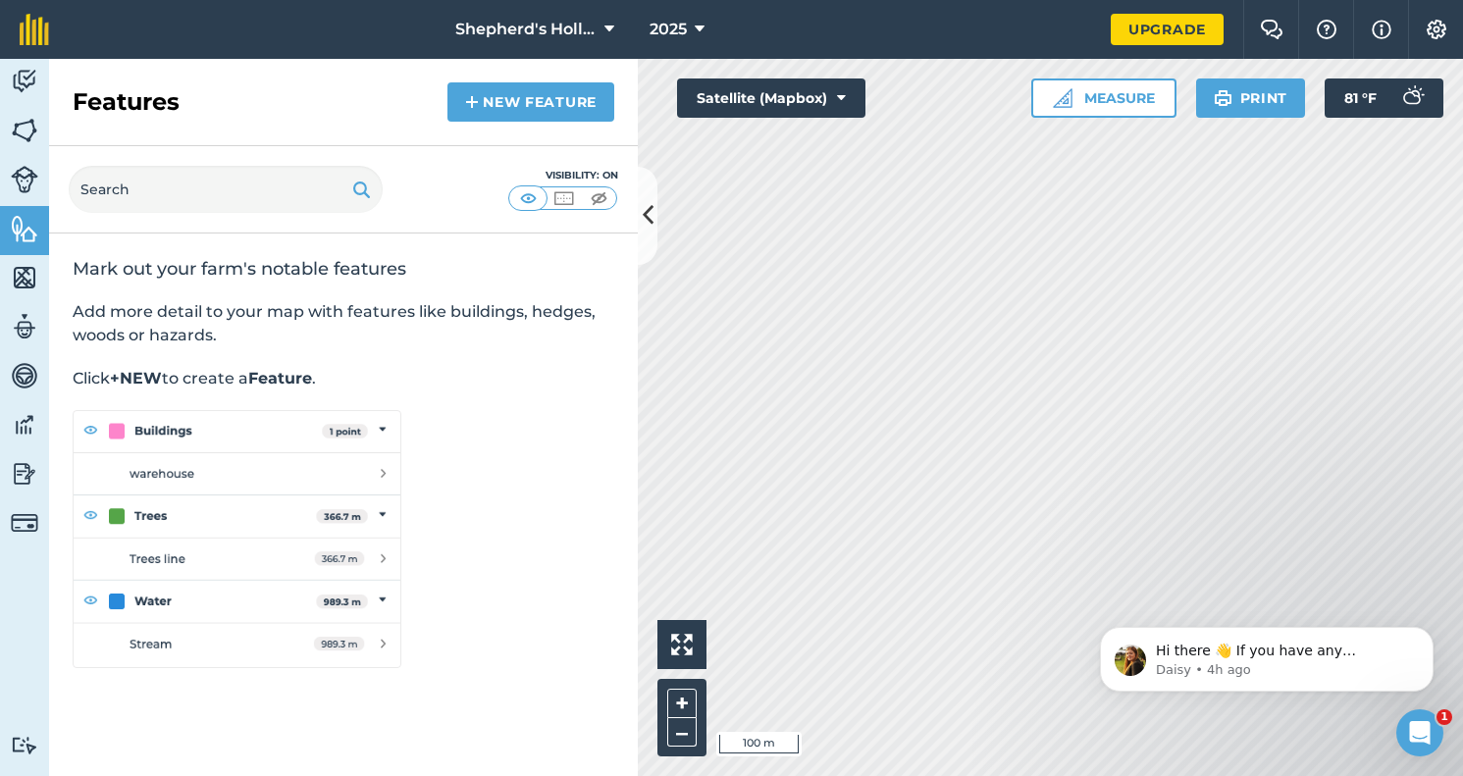
click at [20, 272] on img at bounding box center [24, 277] width 27 height 29
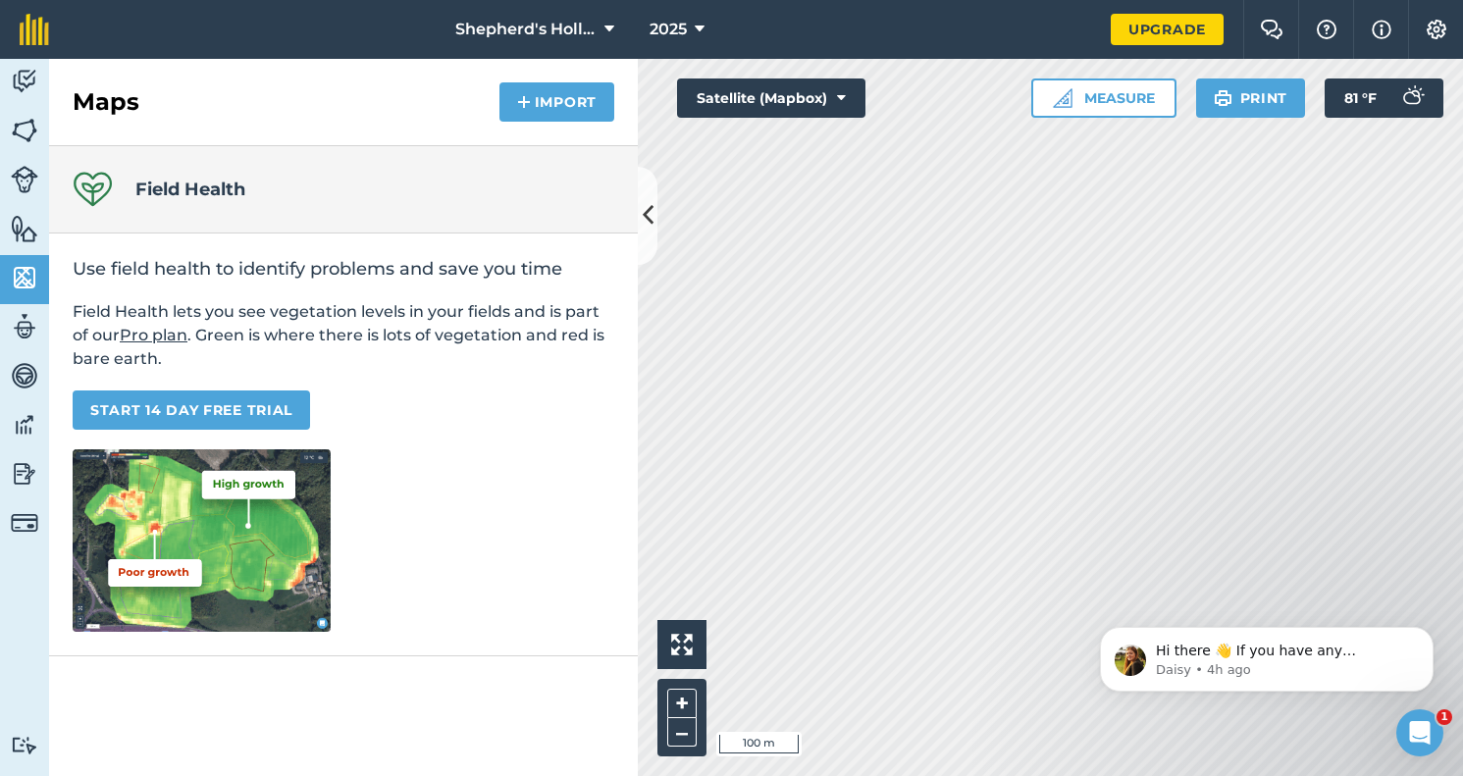
click at [25, 325] on img at bounding box center [24, 326] width 27 height 29
select select "MEMBER"
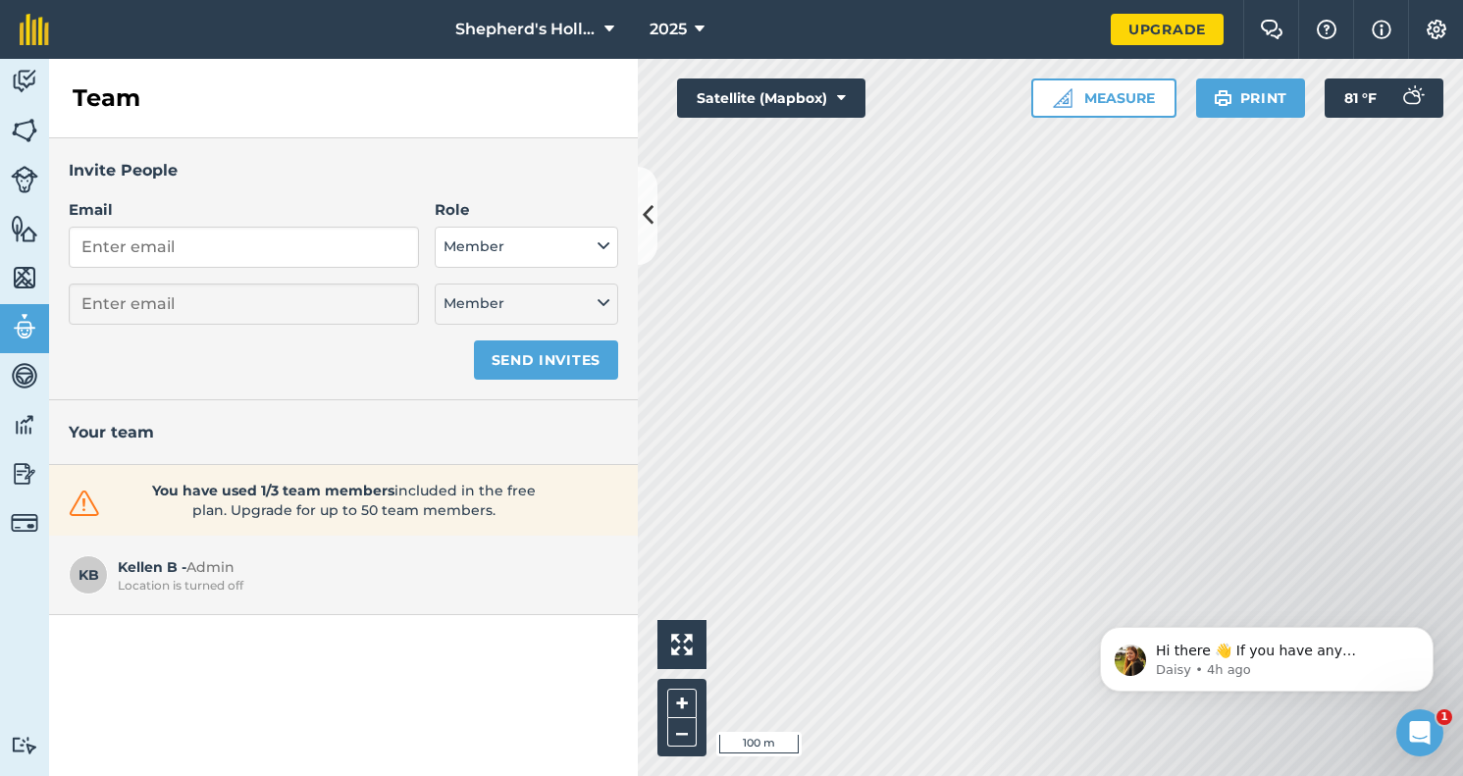
click at [22, 374] on img at bounding box center [24, 375] width 27 height 29
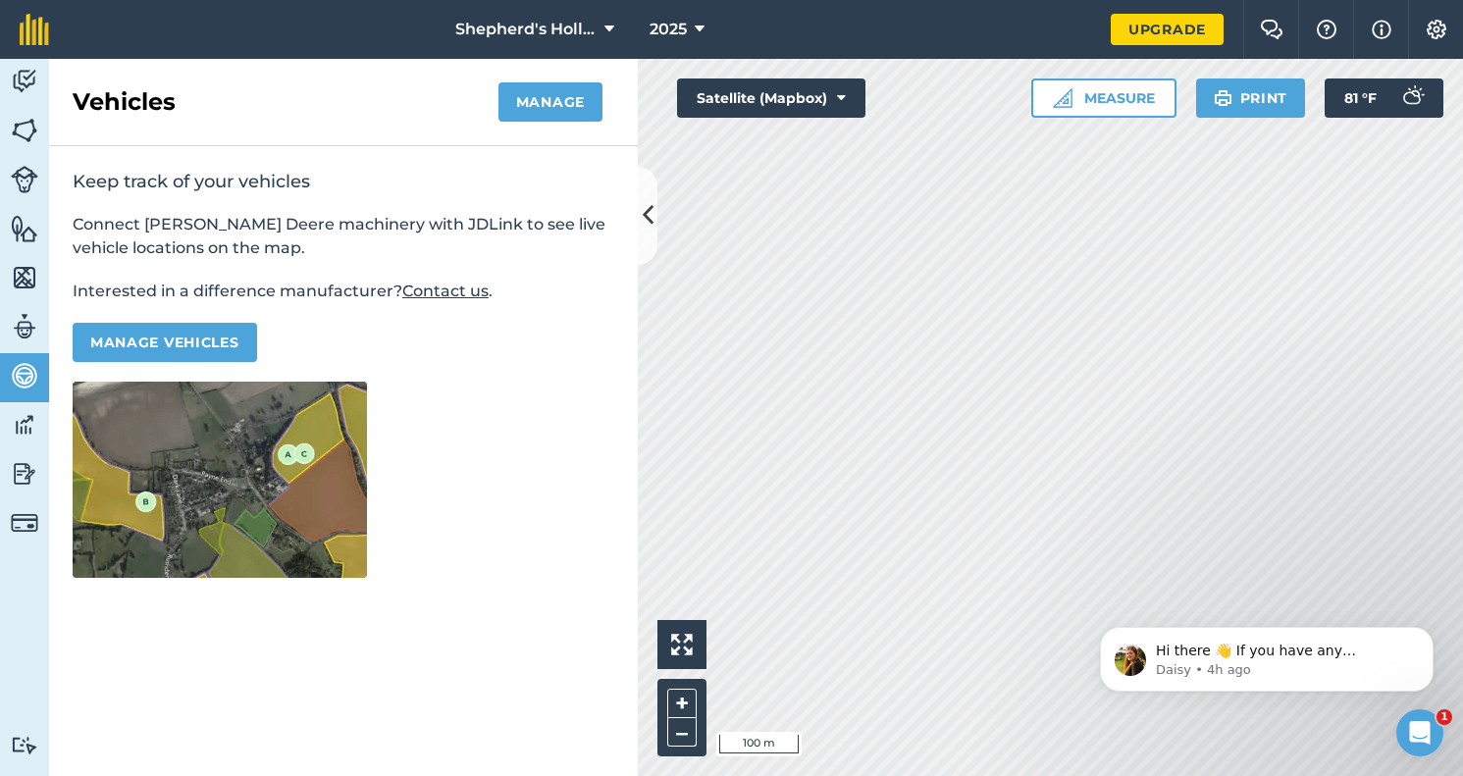
click at [38, 126] on link "Fields" at bounding box center [24, 132] width 49 height 49
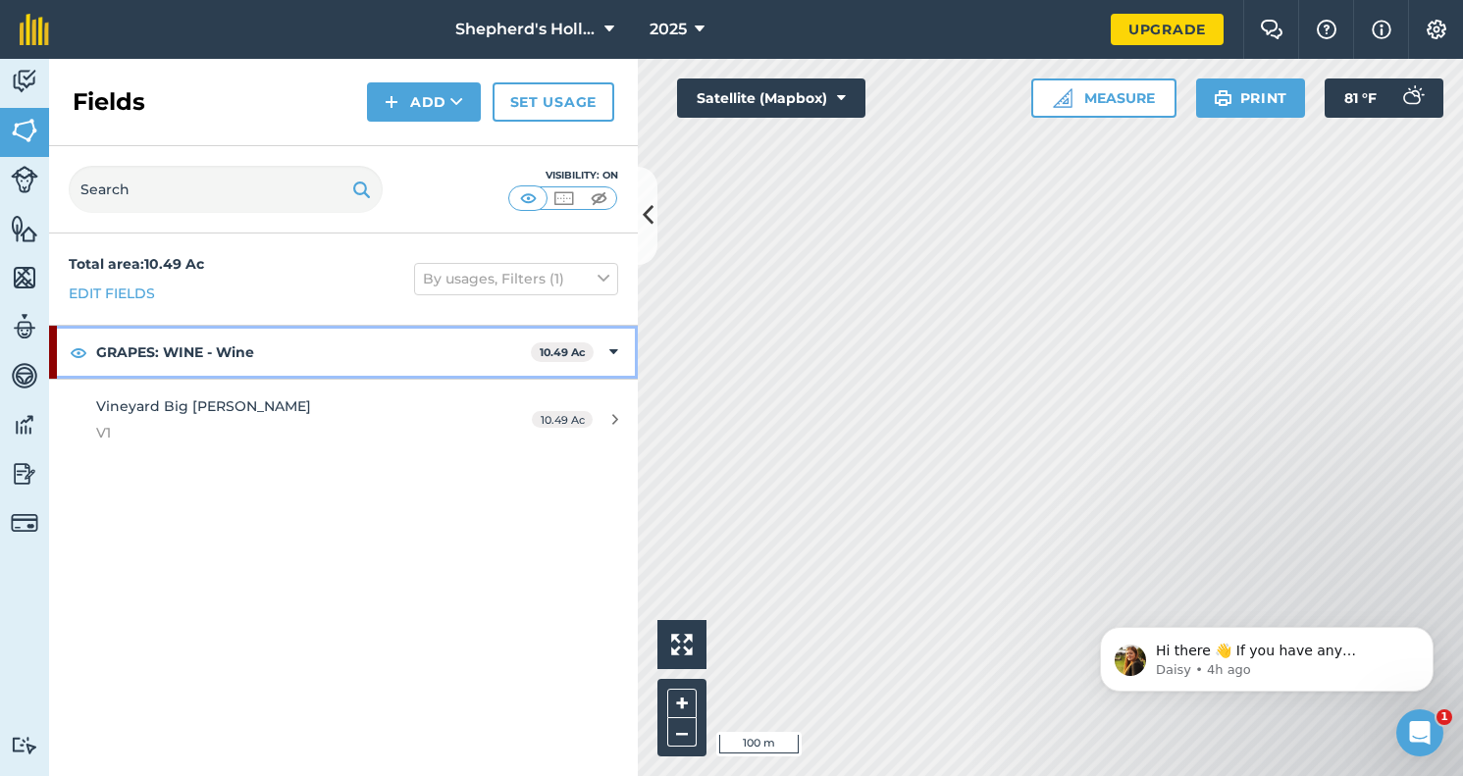
click at [612, 350] on icon at bounding box center [613, 352] width 9 height 22
click at [380, 345] on strong "GRAPES: WINE - Wine" at bounding box center [315, 352] width 438 height 53
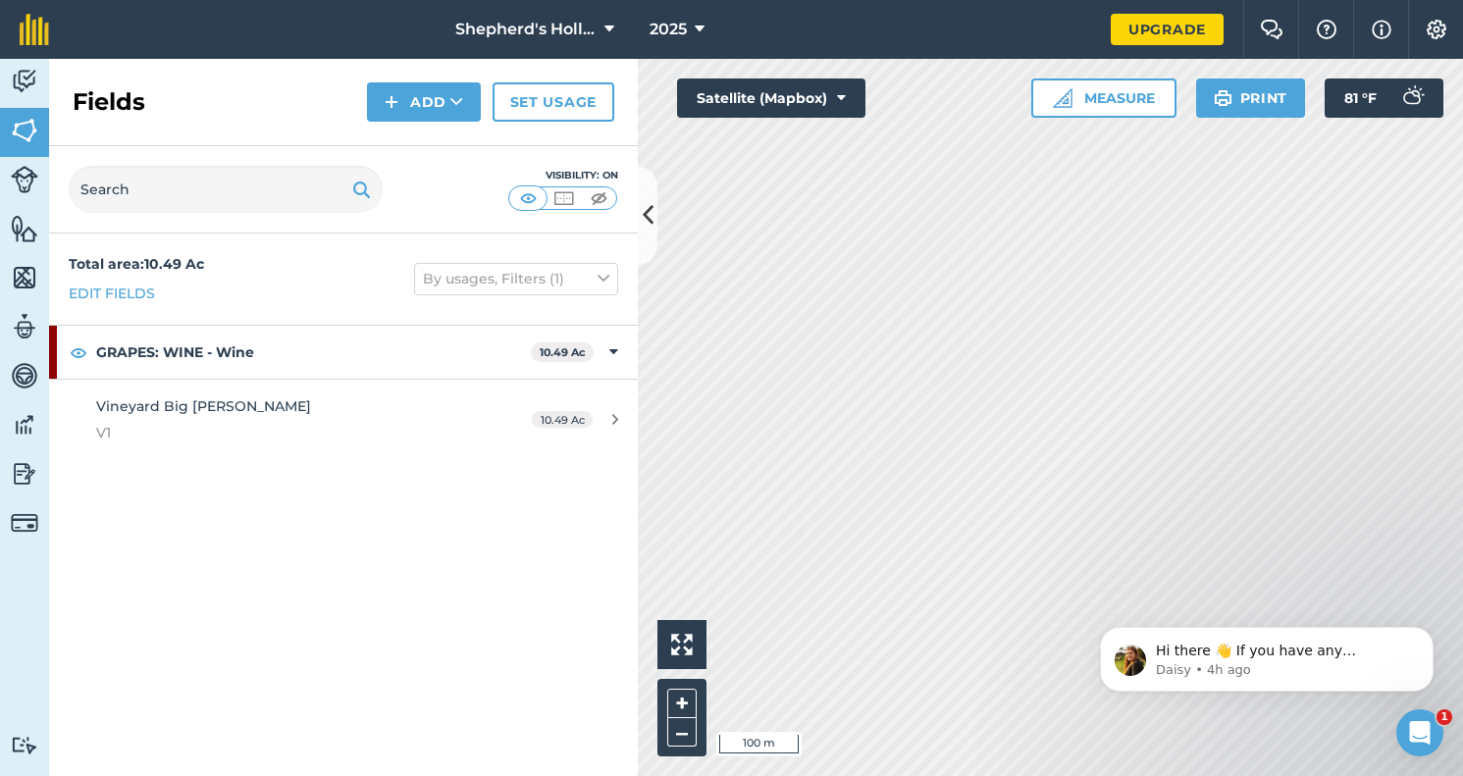
click at [158, 417] on div "Vineyard Big [PERSON_NAME] V1" at bounding box center [280, 419] width 369 height 48
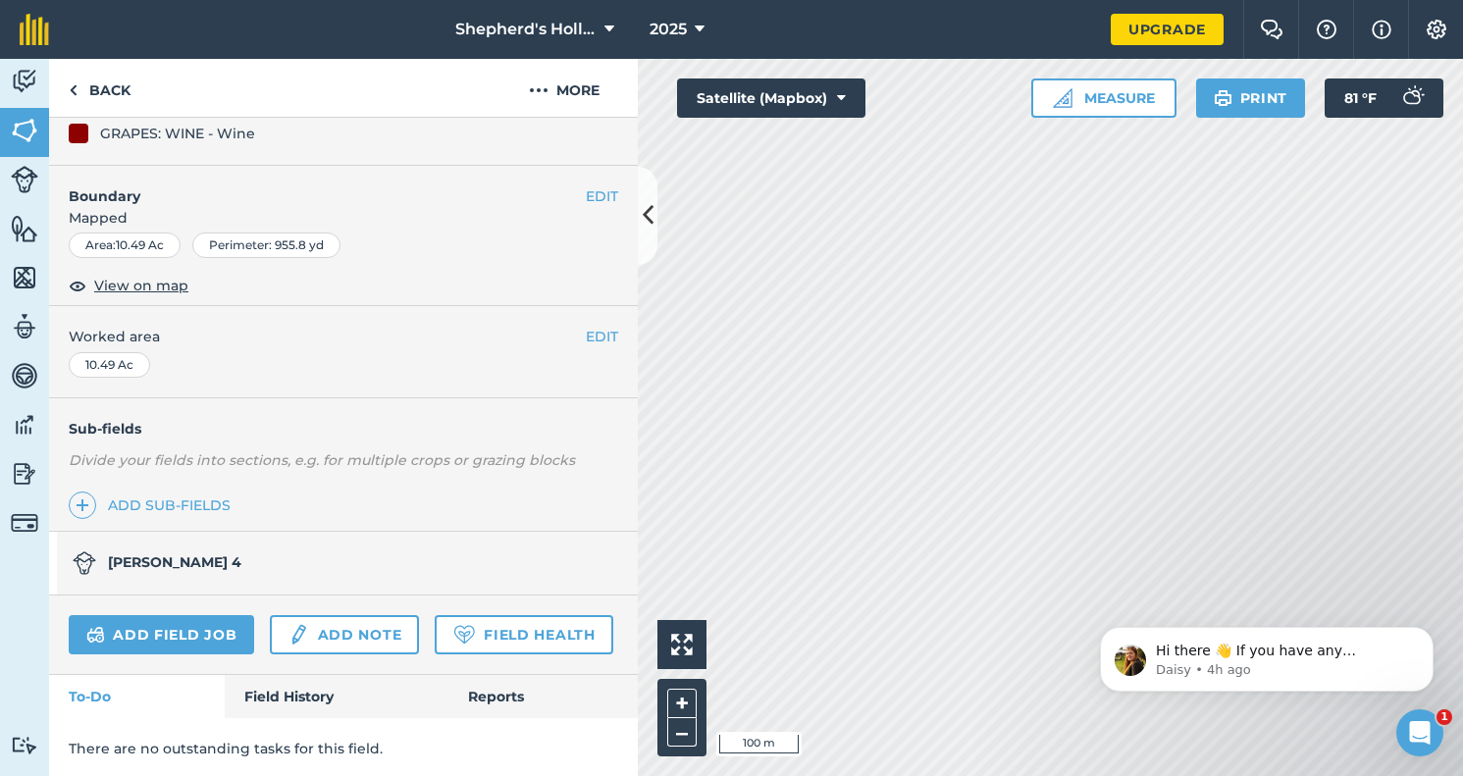
scroll to position [231, 0]
click at [540, 89] on img at bounding box center [539, 90] width 20 height 24
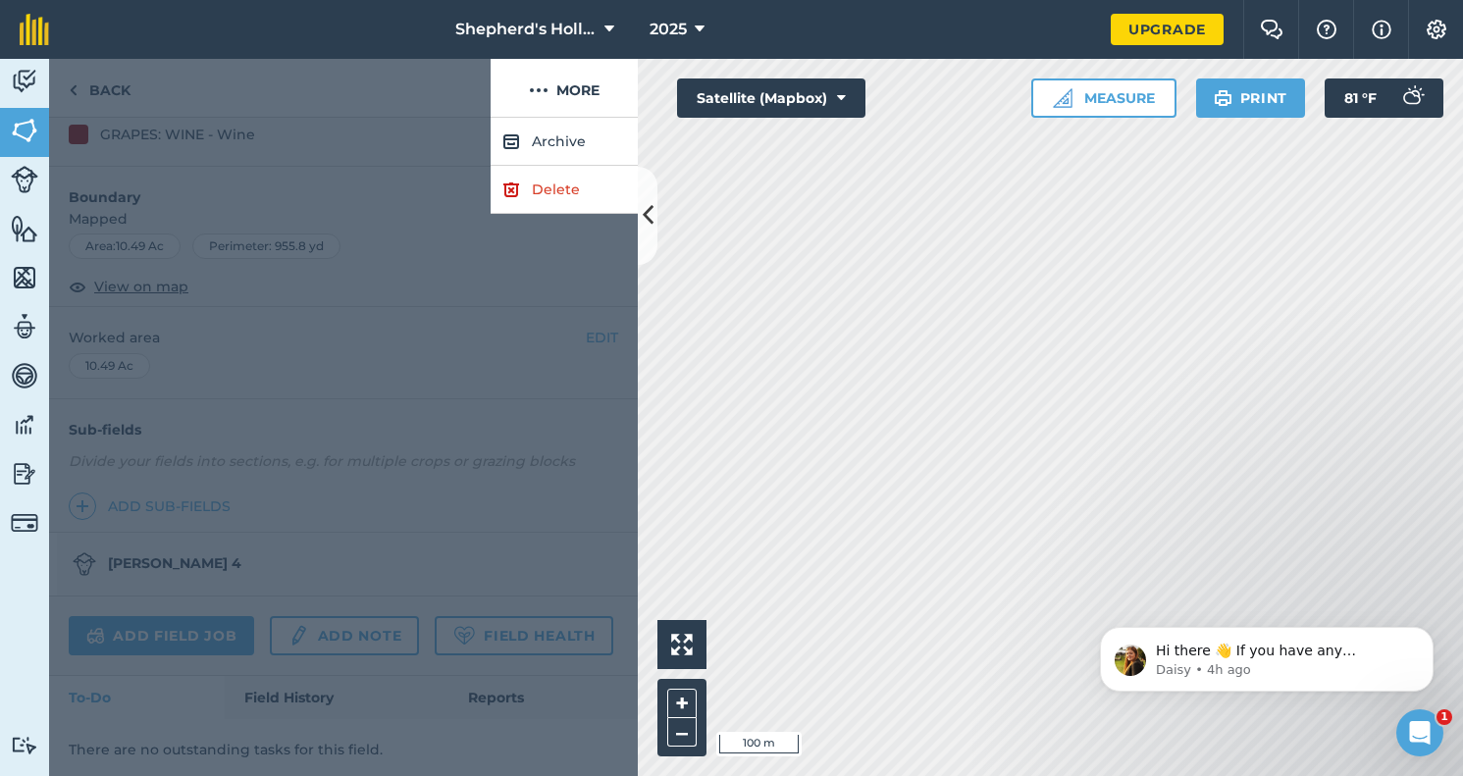
click at [383, 201] on div at bounding box center [343, 447] width 589 height 658
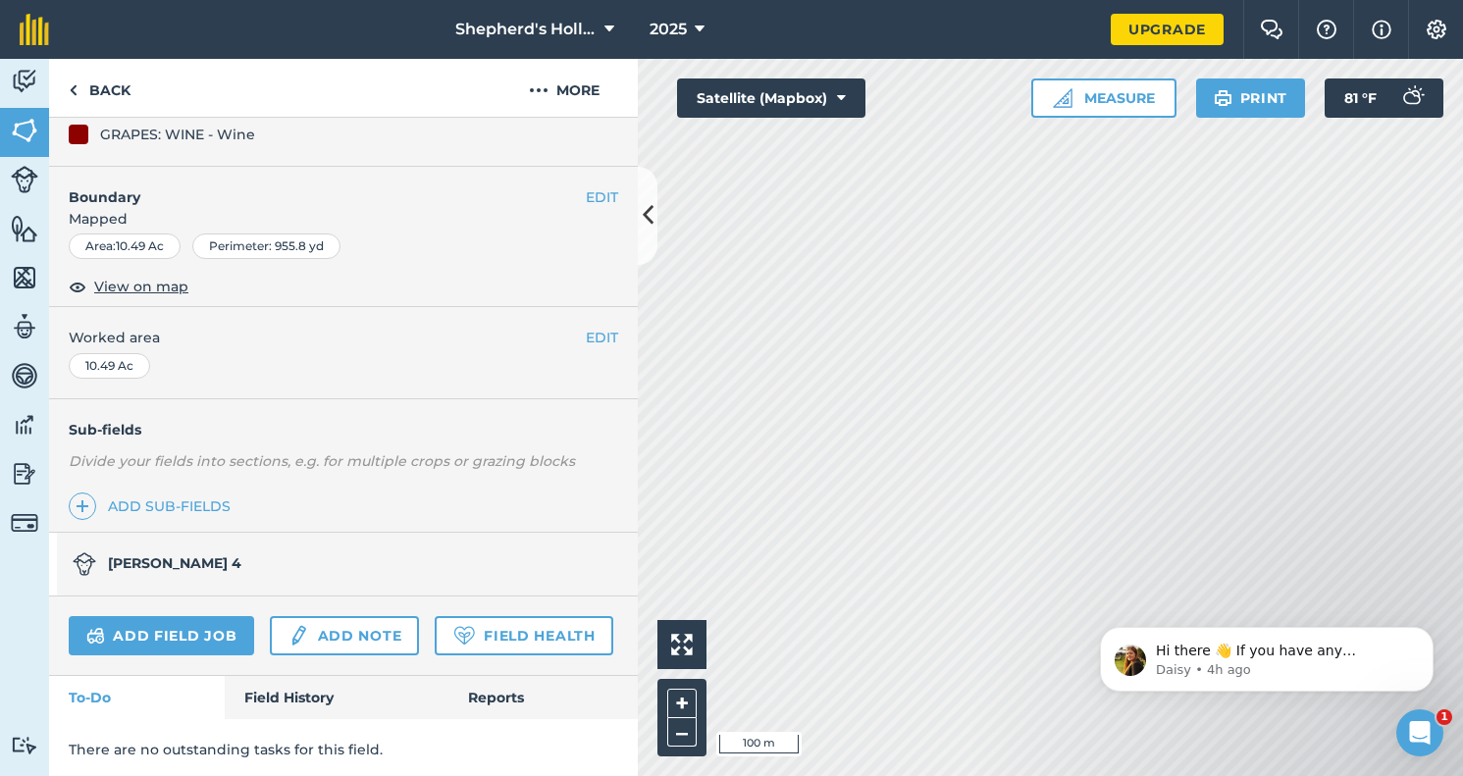
click at [492, 626] on link "Field Health" at bounding box center [524, 635] width 178 height 39
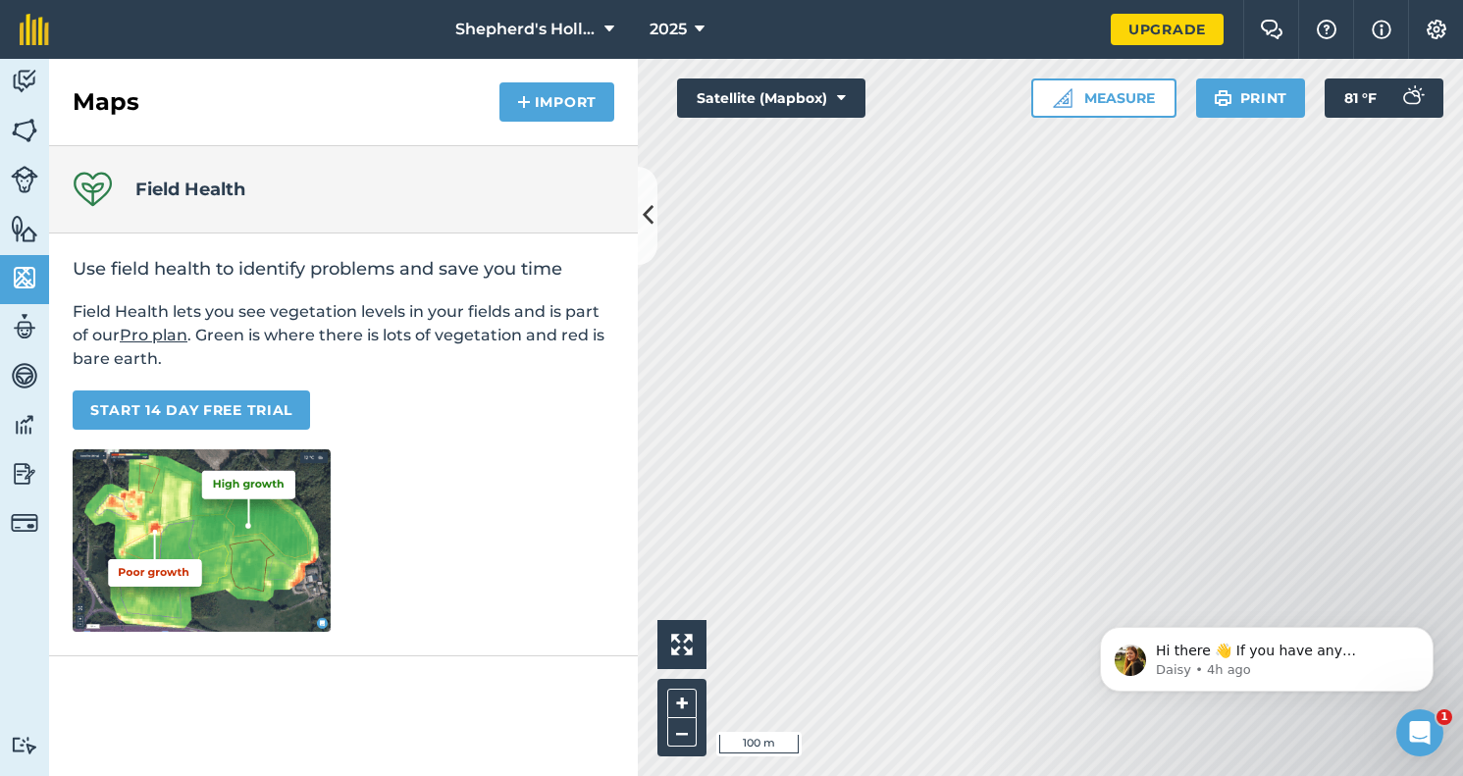
click at [540, 111] on button "Import" at bounding box center [556, 101] width 115 height 39
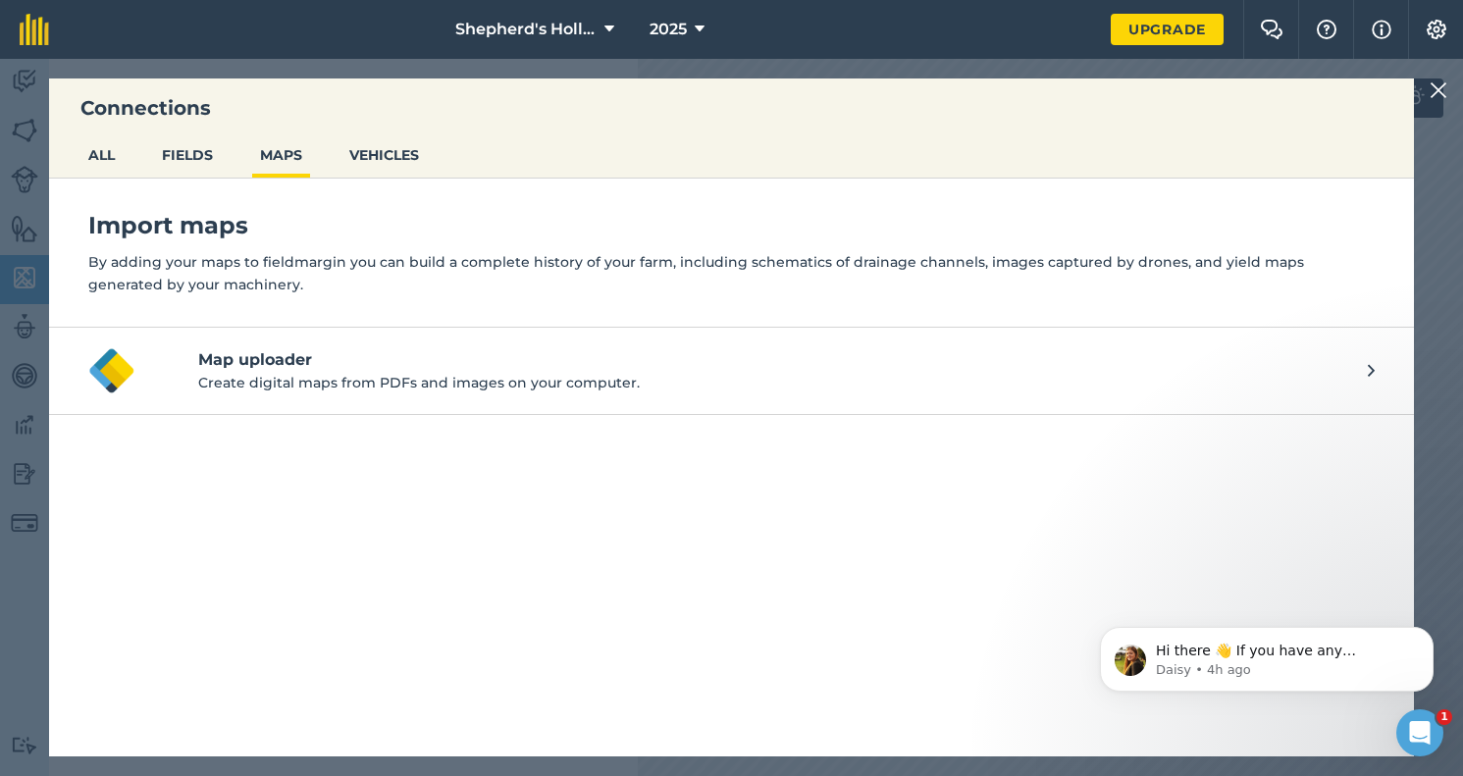
click at [1444, 89] on img at bounding box center [1438, 90] width 18 height 24
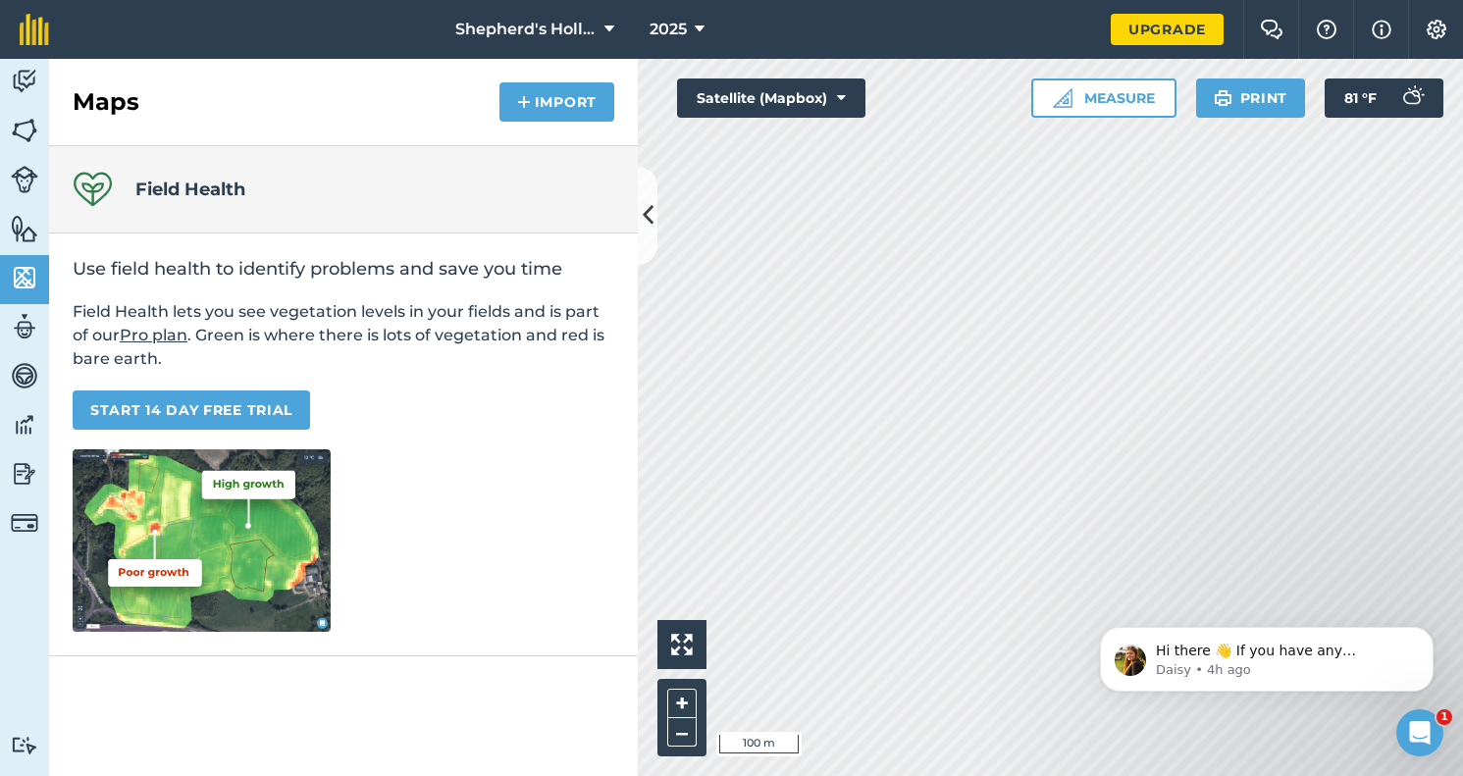
click at [1426, 29] on img at bounding box center [1436, 30] width 24 height 20
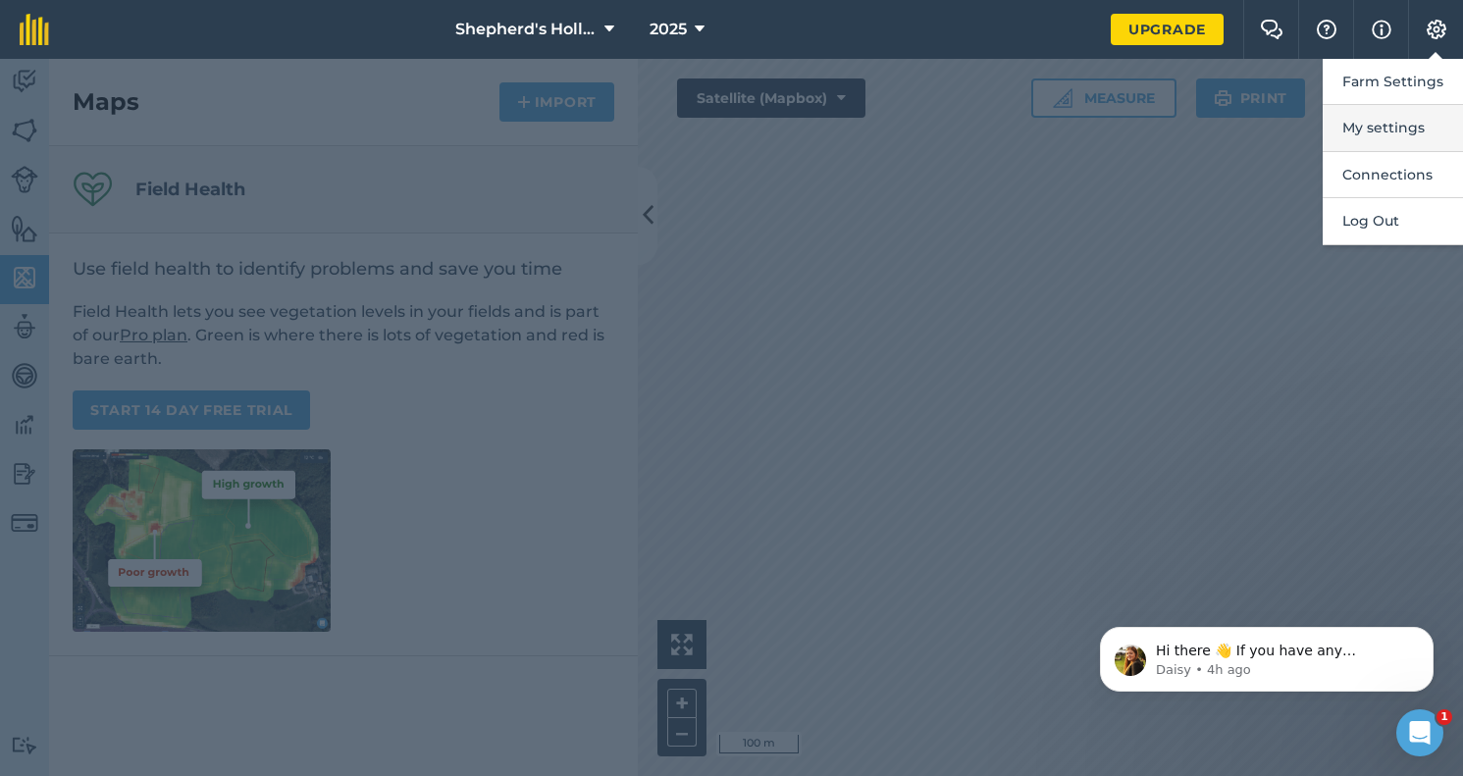
click at [1374, 125] on button "My settings" at bounding box center [1392, 128] width 140 height 46
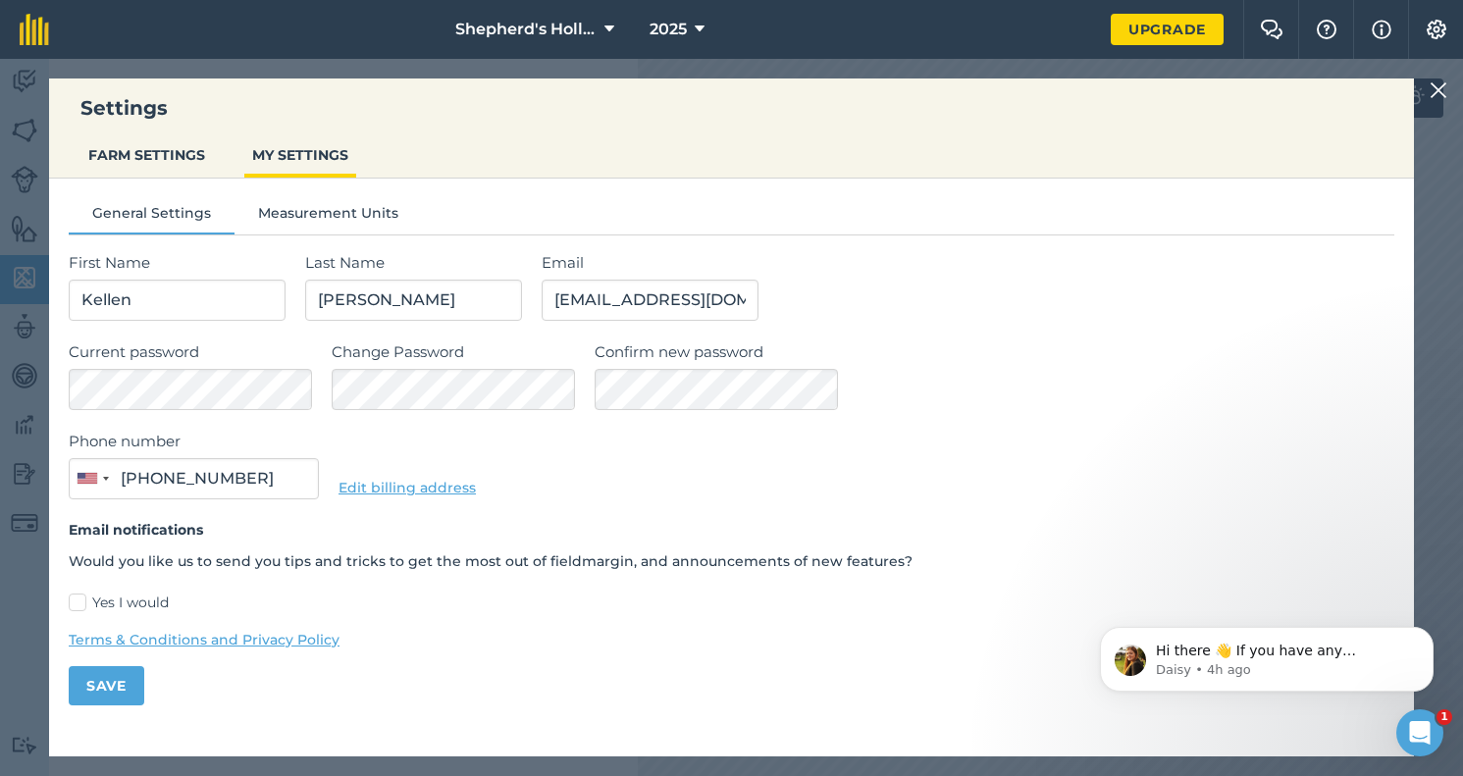
click at [158, 157] on button "FARM SETTINGS" at bounding box center [146, 154] width 132 height 37
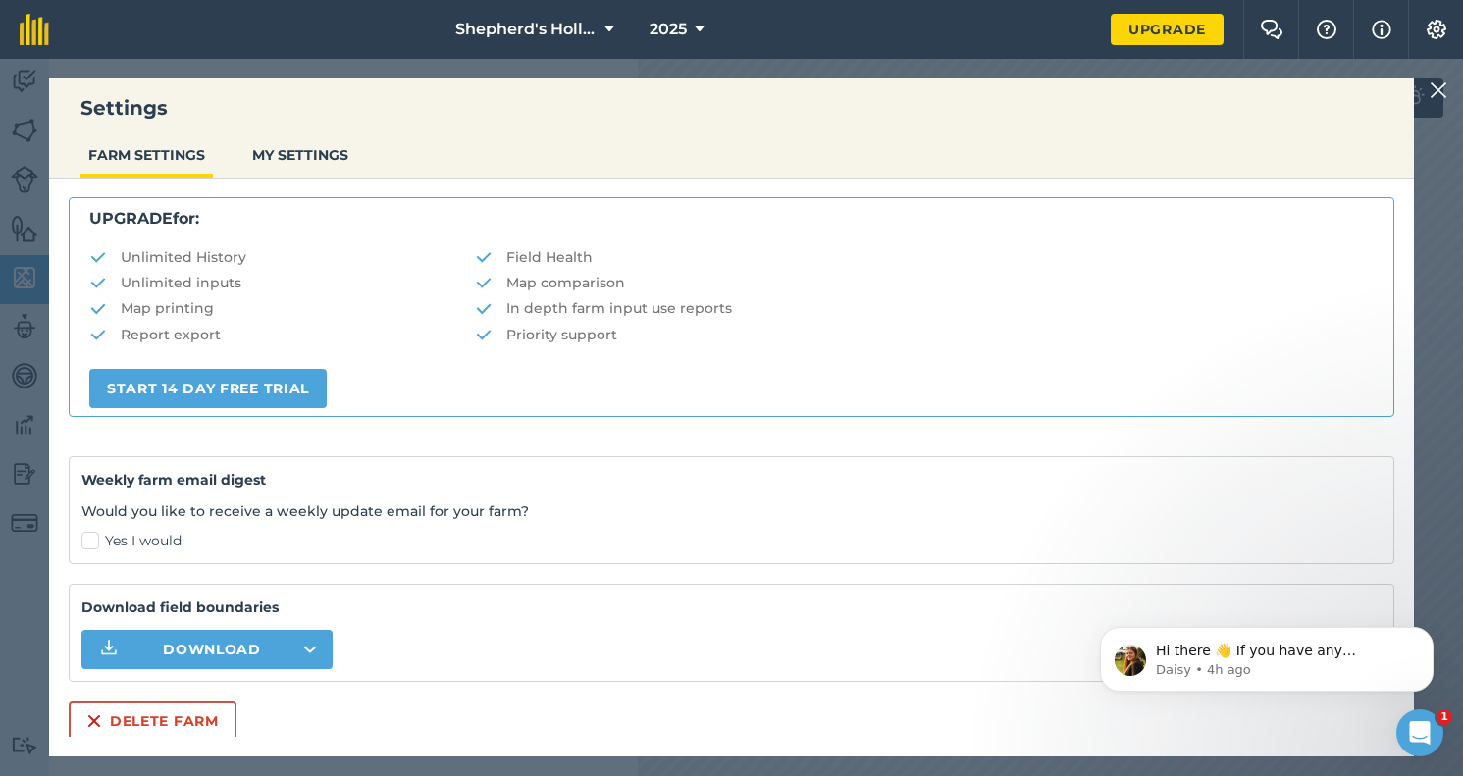
scroll to position [359, 0]
click at [199, 709] on button "Delete farm" at bounding box center [153, 721] width 168 height 39
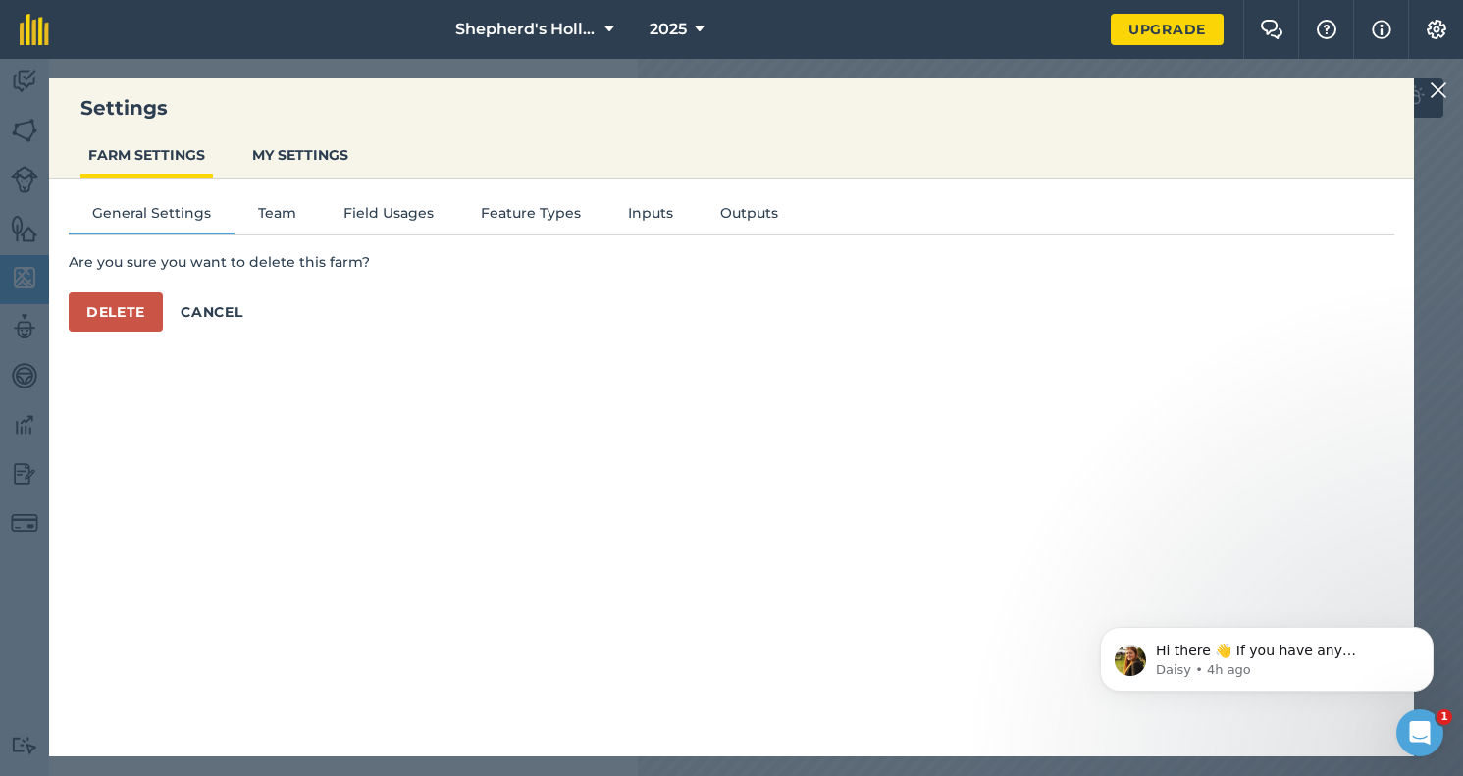
scroll to position [0, 0]
click at [121, 309] on button "Delete" at bounding box center [116, 311] width 94 height 39
